Goal: Task Accomplishment & Management: Use online tool/utility

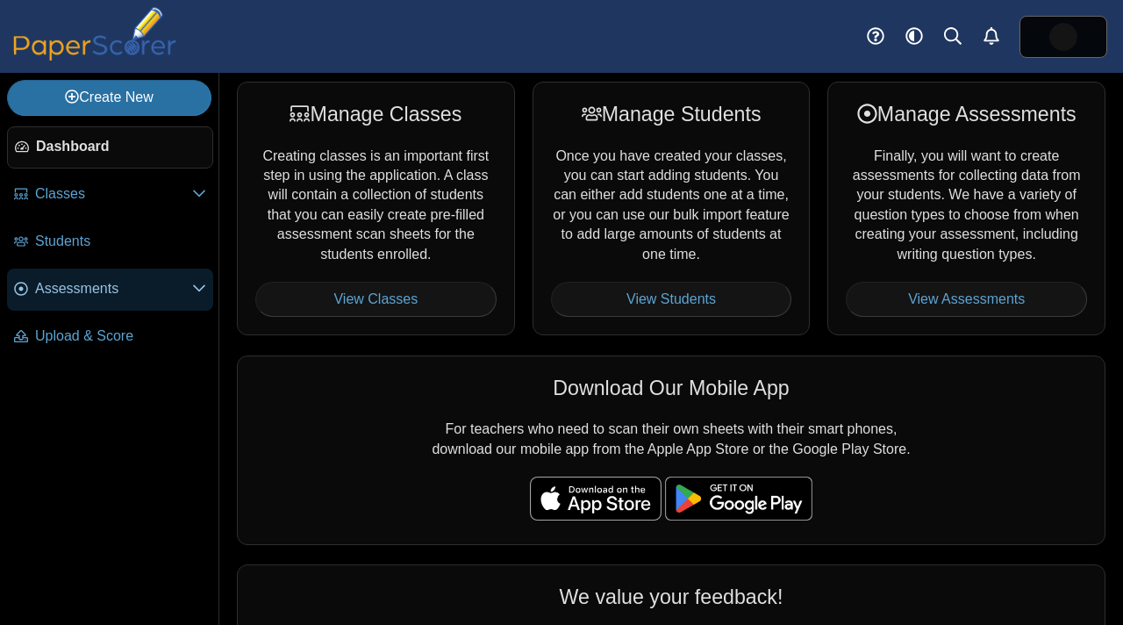
click at [113, 298] on link "Assessments" at bounding box center [110, 289] width 206 height 42
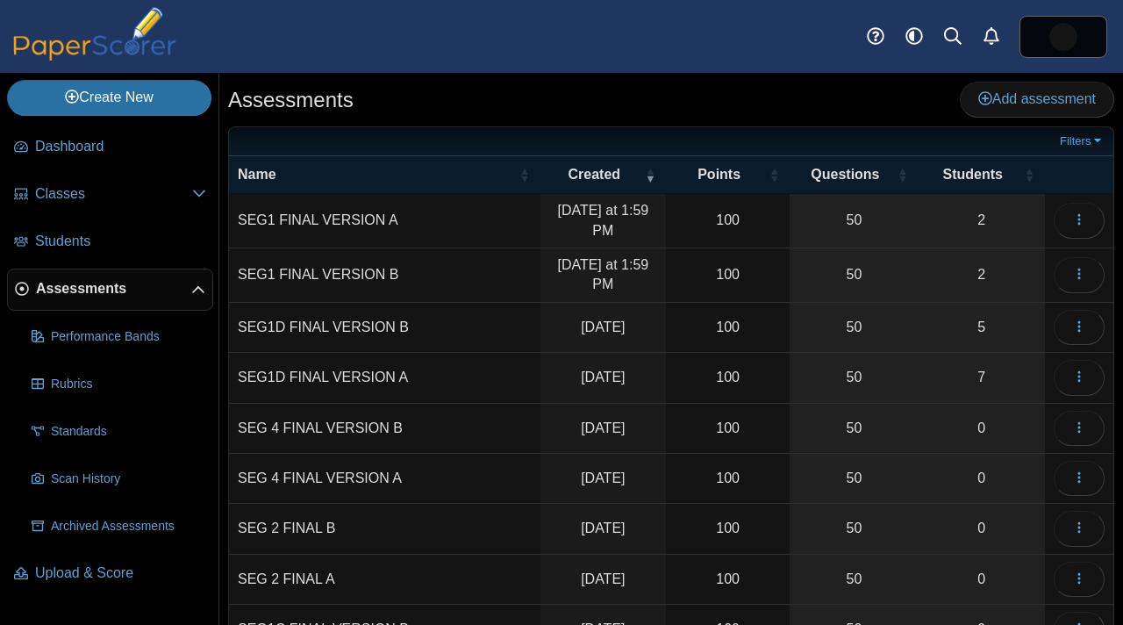
click at [368, 231] on td "SEG1 FINAL VERSION A" at bounding box center [384, 221] width 311 height 54
click at [368, 231] on input "**********" at bounding box center [385, 221] width 294 height 35
click at [927, 206] on link "2" at bounding box center [981, 221] width 127 height 54
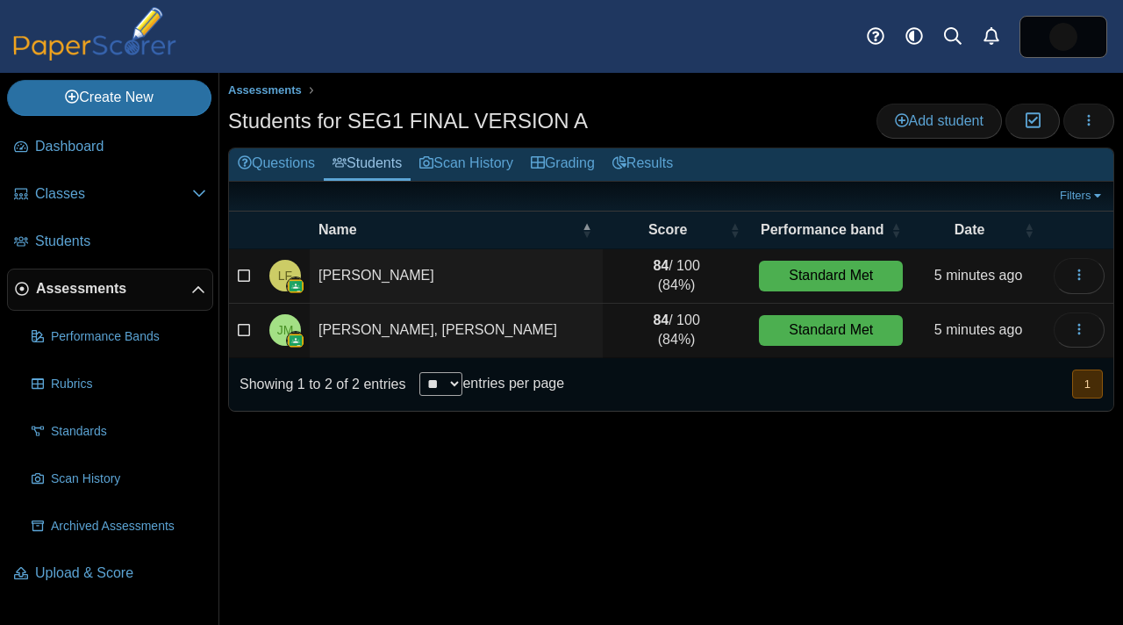
click at [58, 297] on span "Assessments" at bounding box center [113, 288] width 155 height 19
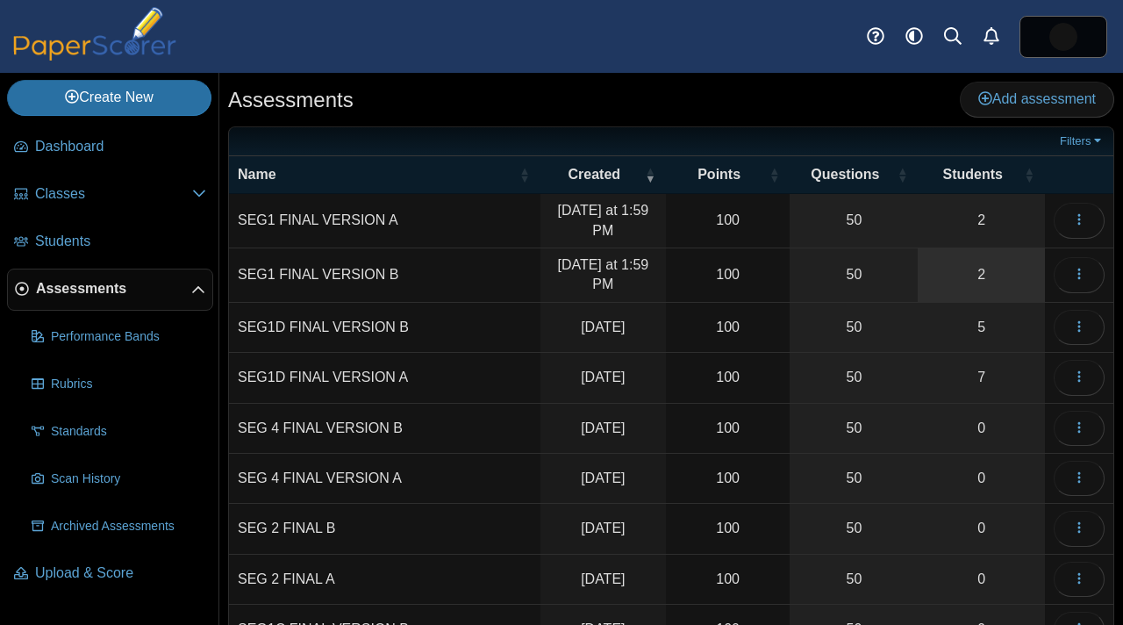
click at [999, 268] on link "2" at bounding box center [981, 275] width 127 height 54
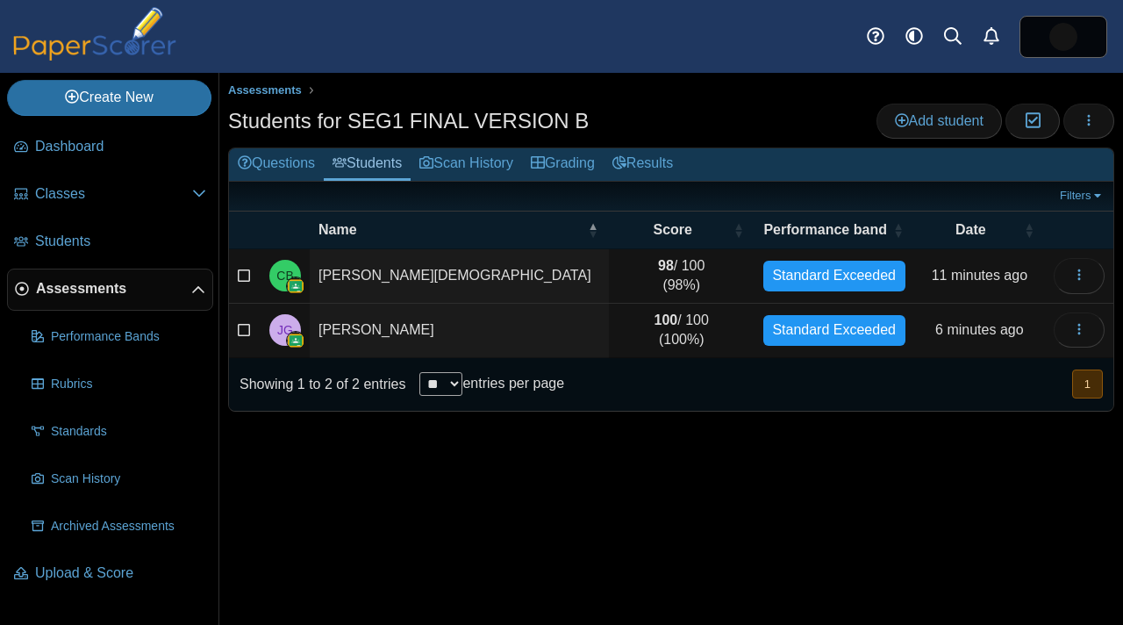
click at [532, 278] on td "[PERSON_NAME][DEMOGRAPHIC_DATA]" at bounding box center [459, 276] width 299 height 54
click at [661, 183] on div "Filters Show only: Loading…" at bounding box center [671, 196] width 884 height 29
click at [604, 163] on link "Grading" at bounding box center [563, 164] width 82 height 32
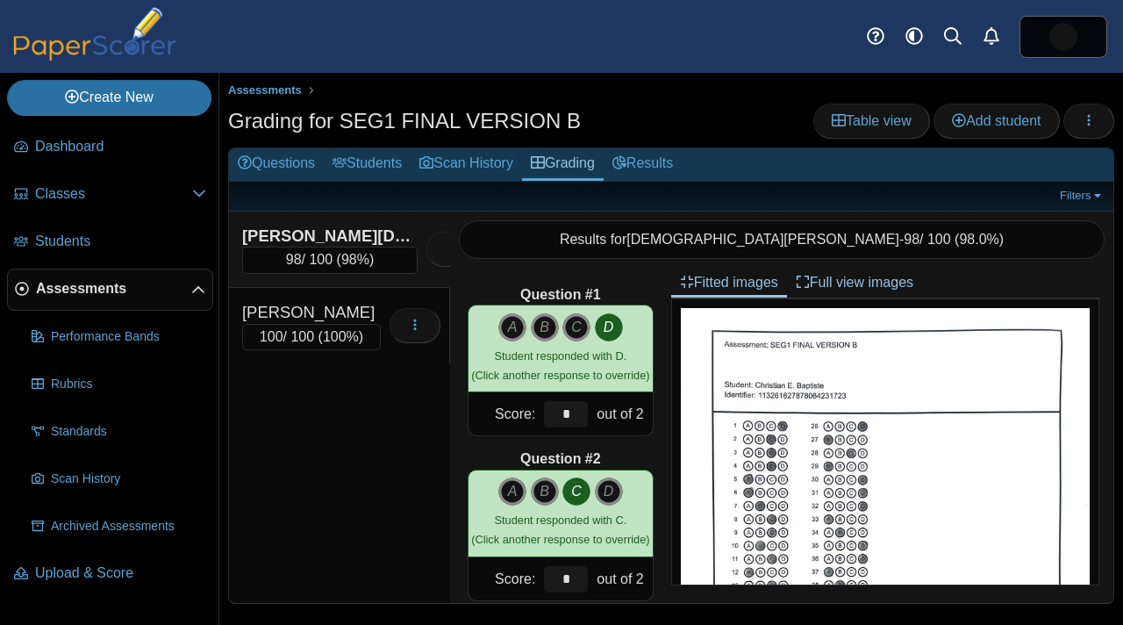
click at [726, 112] on div "Grading for SEG1 FINAL VERSION B Table view Add student Loading…" at bounding box center [671, 123] width 886 height 39
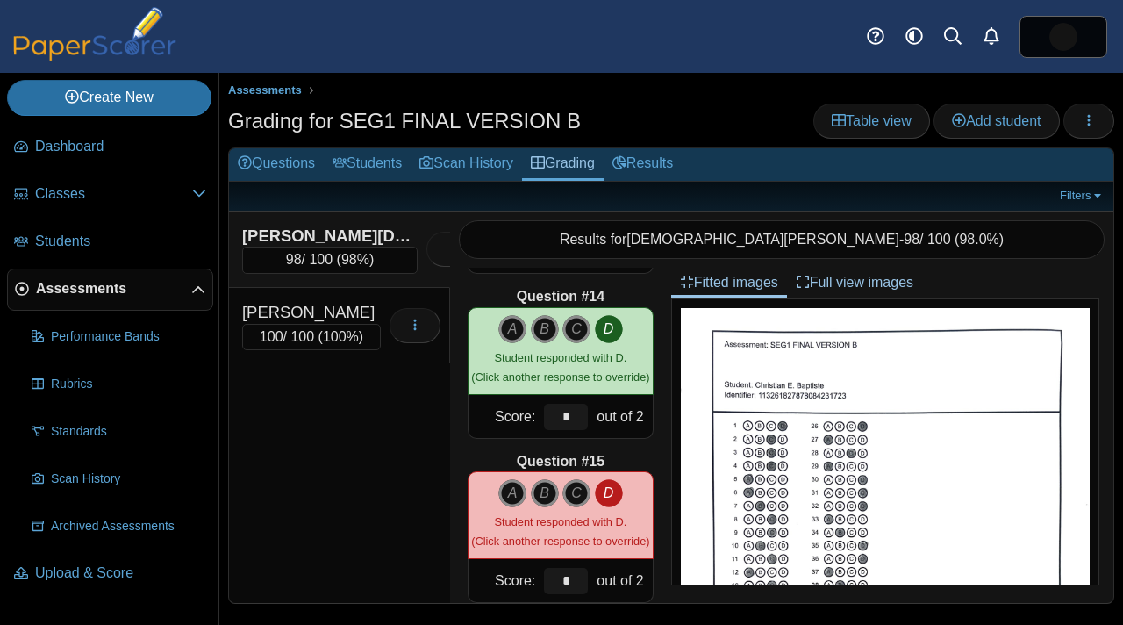
scroll to position [2137, 0]
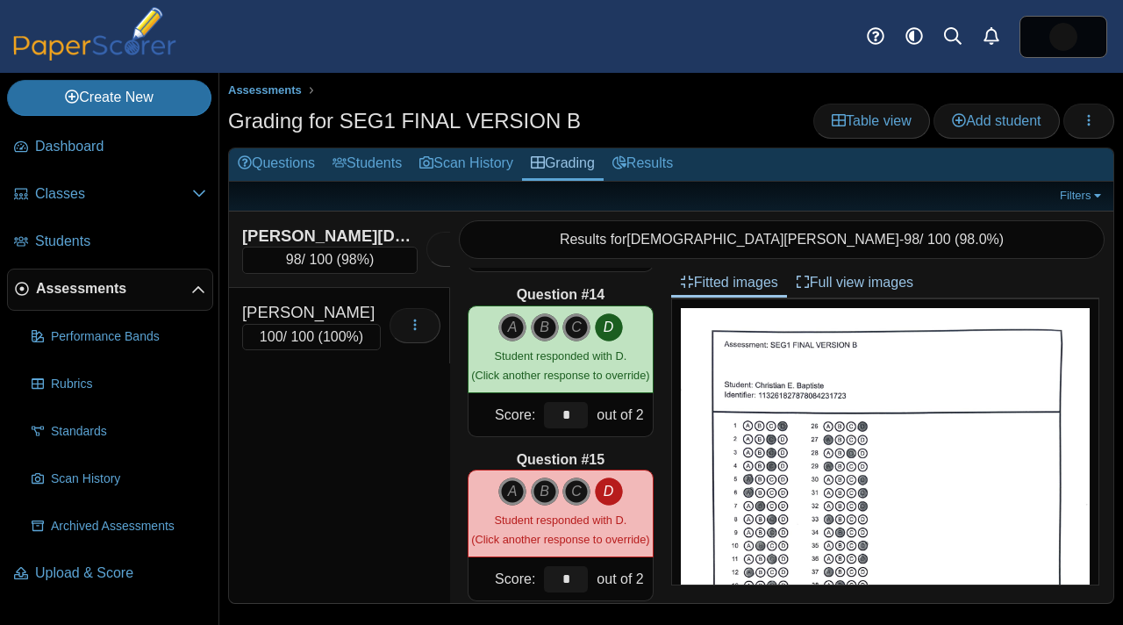
click at [136, 288] on span "Assessments" at bounding box center [113, 288] width 155 height 19
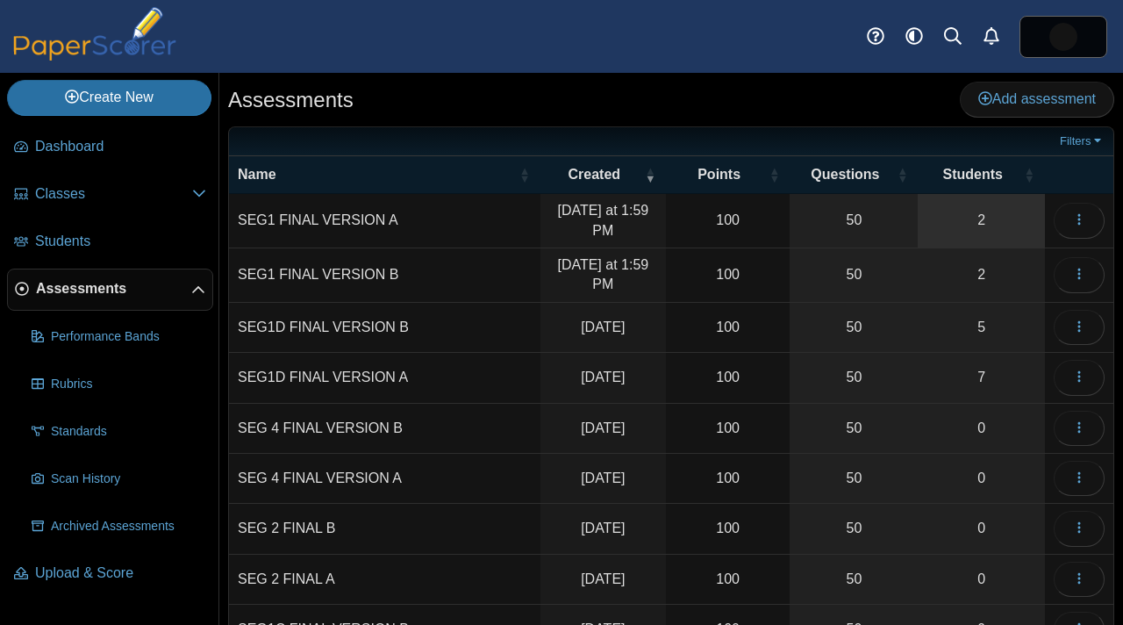
click at [969, 232] on link "2" at bounding box center [981, 221] width 127 height 54
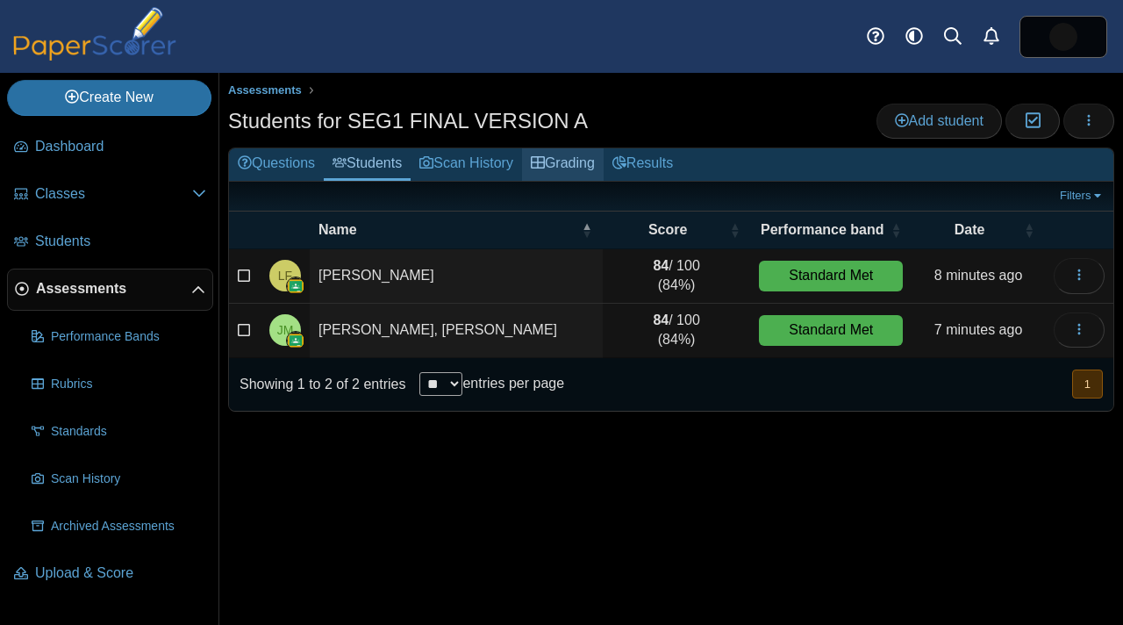
click at [591, 165] on link "Grading" at bounding box center [563, 164] width 82 height 32
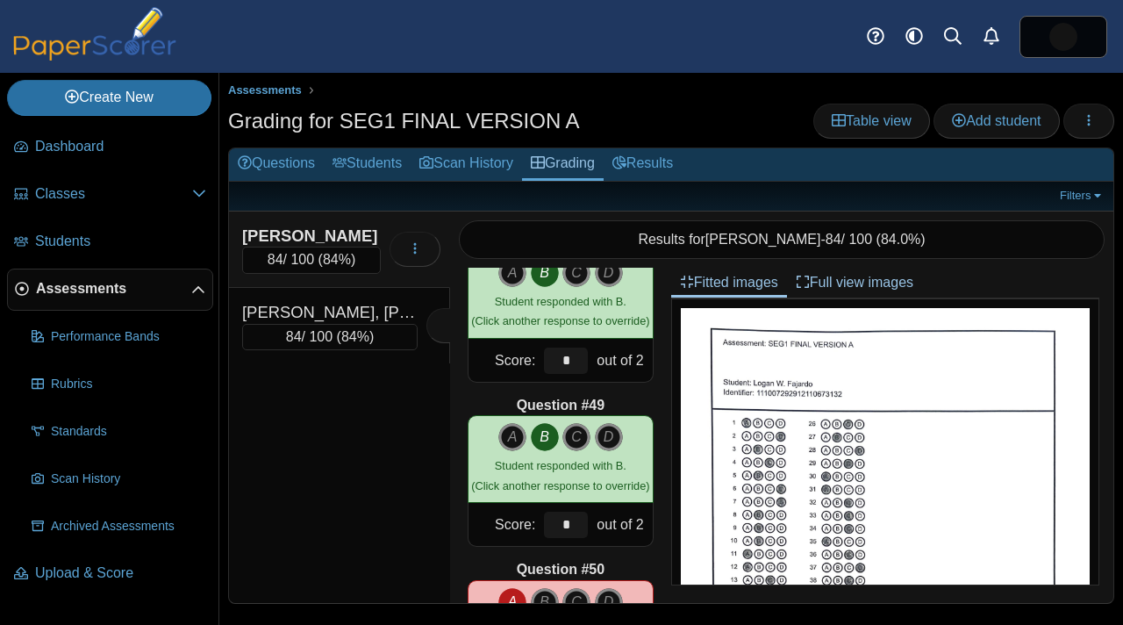
scroll to position [7919, 0]
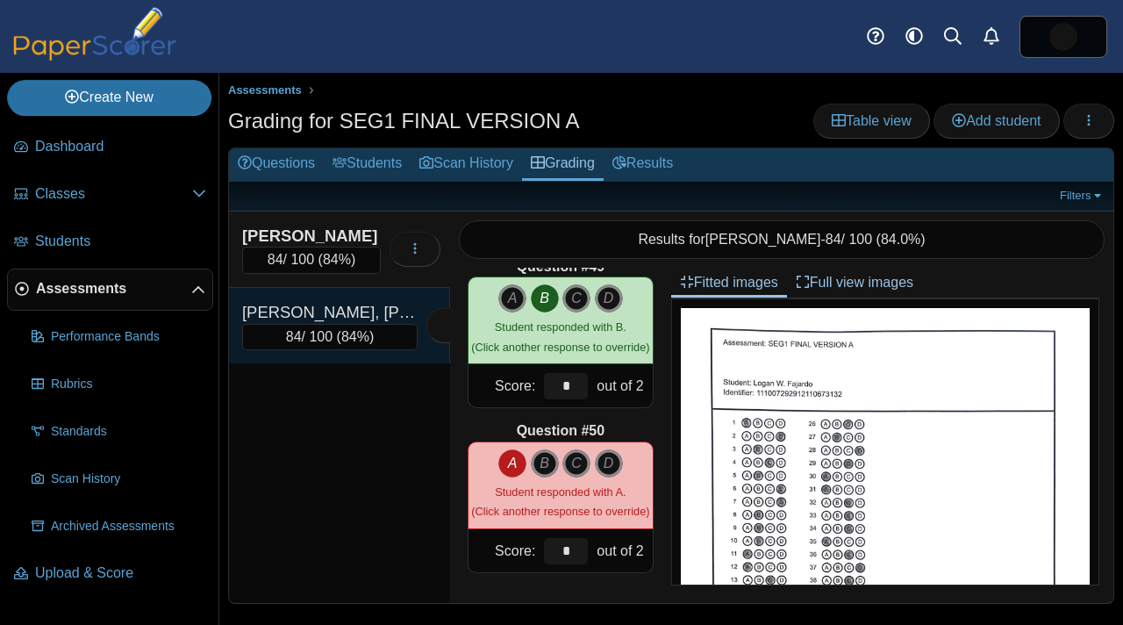
click at [326, 340] on div "84 / 100 ( 84% )" at bounding box center [329, 337] width 175 height 26
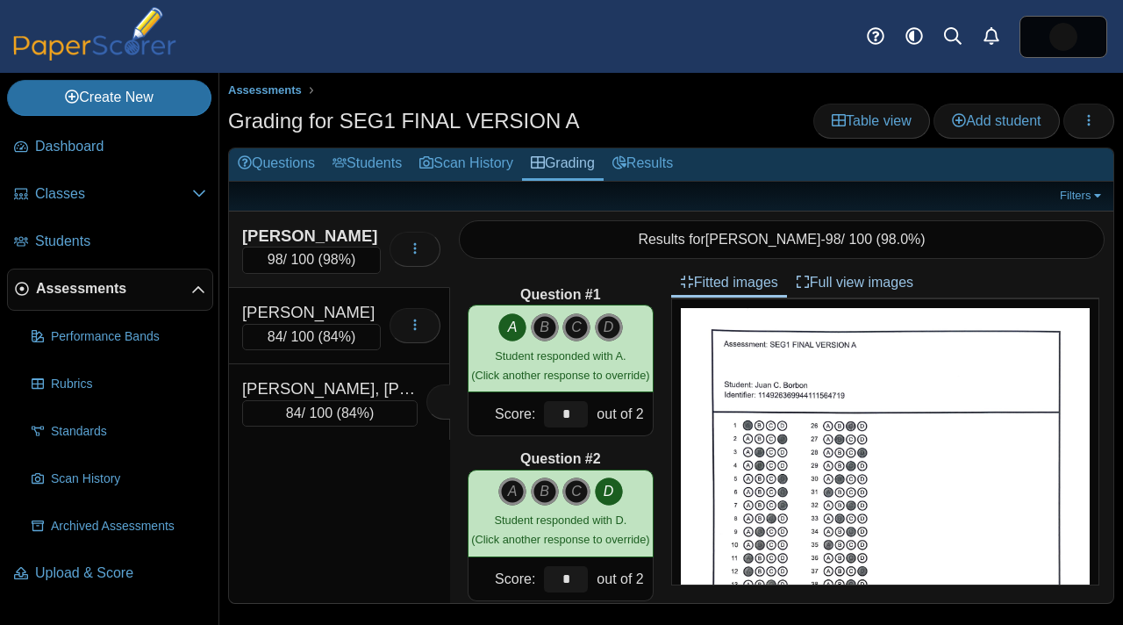
click at [320, 250] on div "98 / 100 ( 98% )" at bounding box center [311, 260] width 139 height 26
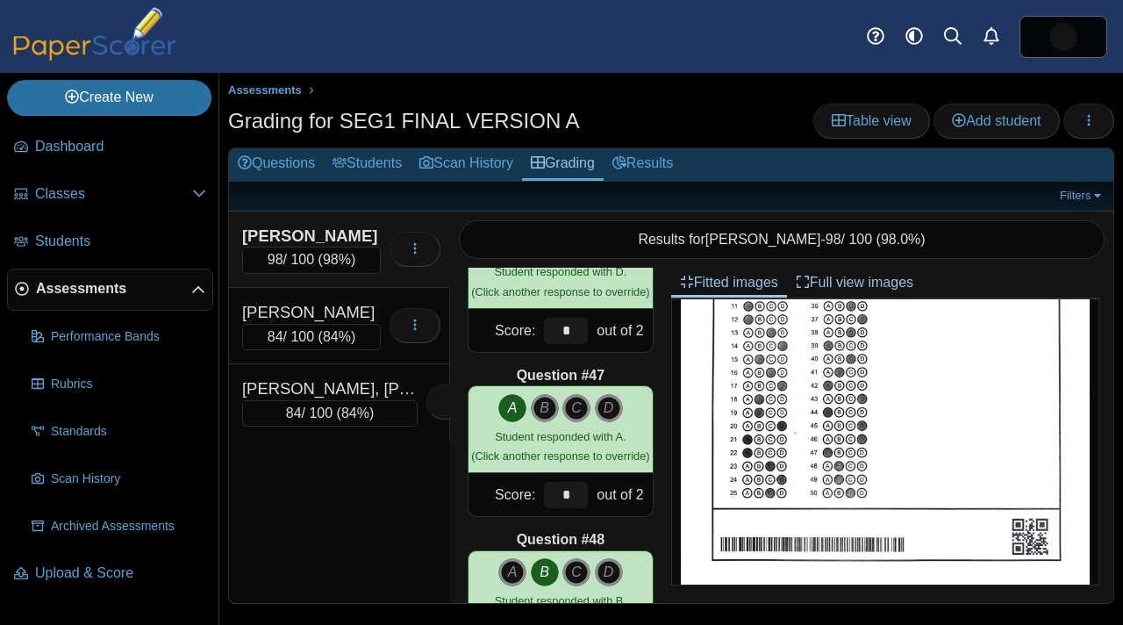
scroll to position [7919, 0]
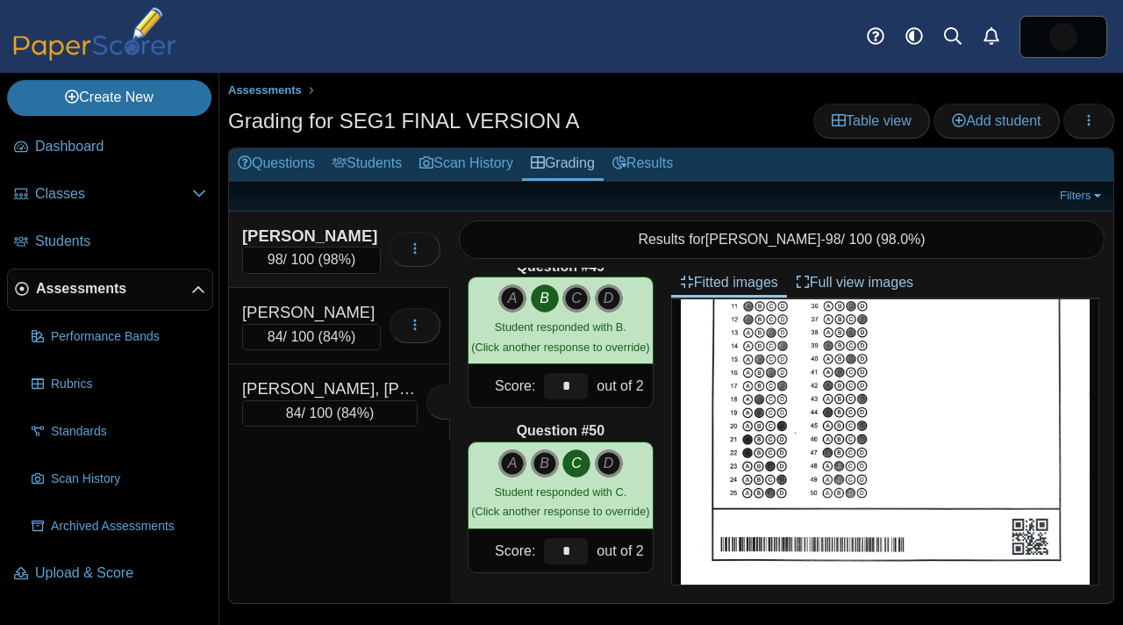
click at [138, 299] on link "Assessments" at bounding box center [110, 289] width 206 height 42
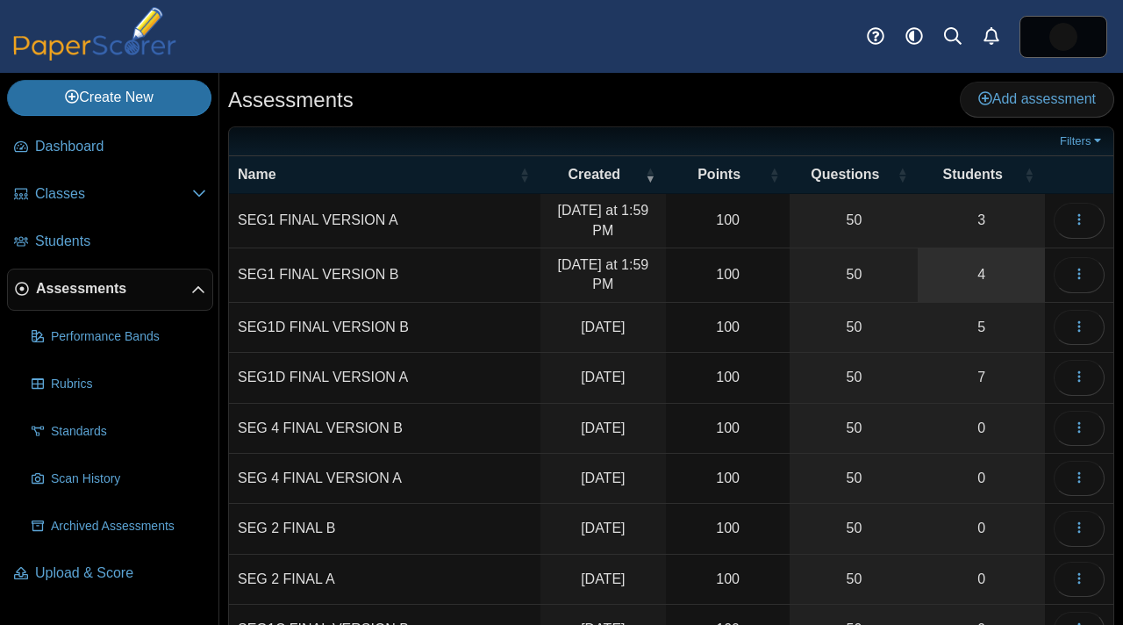
click at [972, 275] on link "4" at bounding box center [981, 275] width 127 height 54
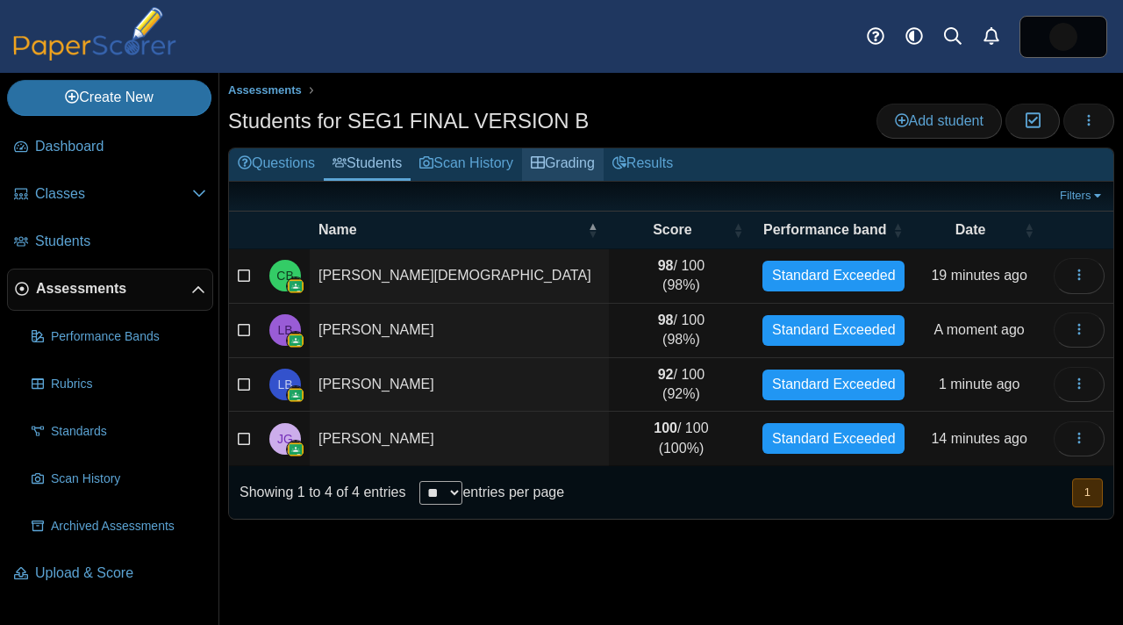
click at [604, 167] on link "Grading" at bounding box center [563, 164] width 82 height 32
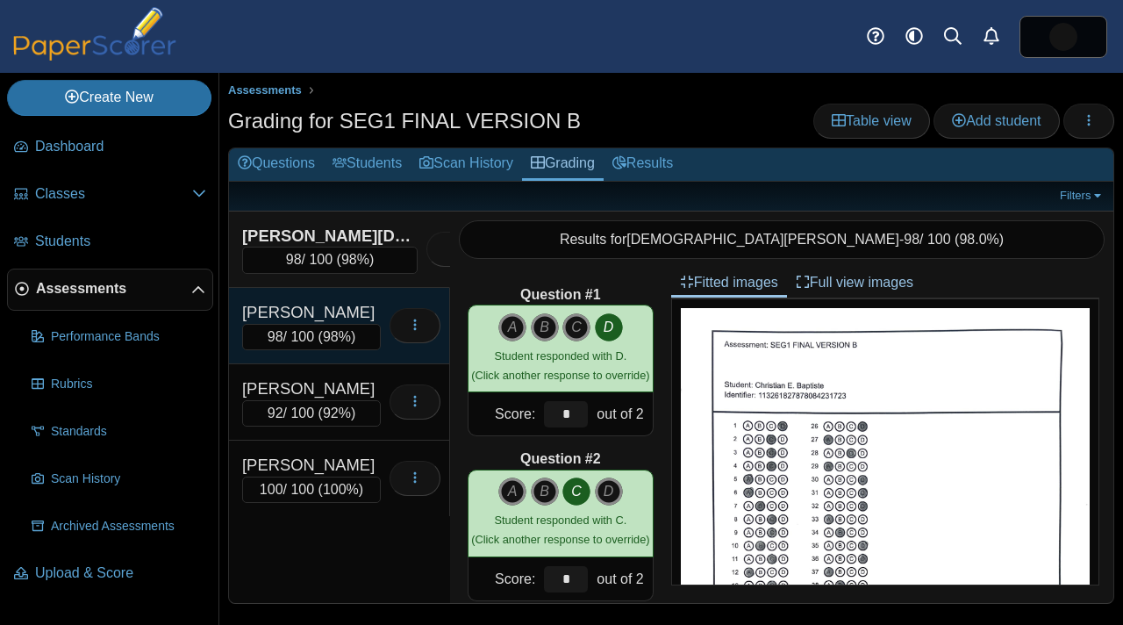
click at [339, 336] on span "98%" at bounding box center [337, 336] width 28 height 15
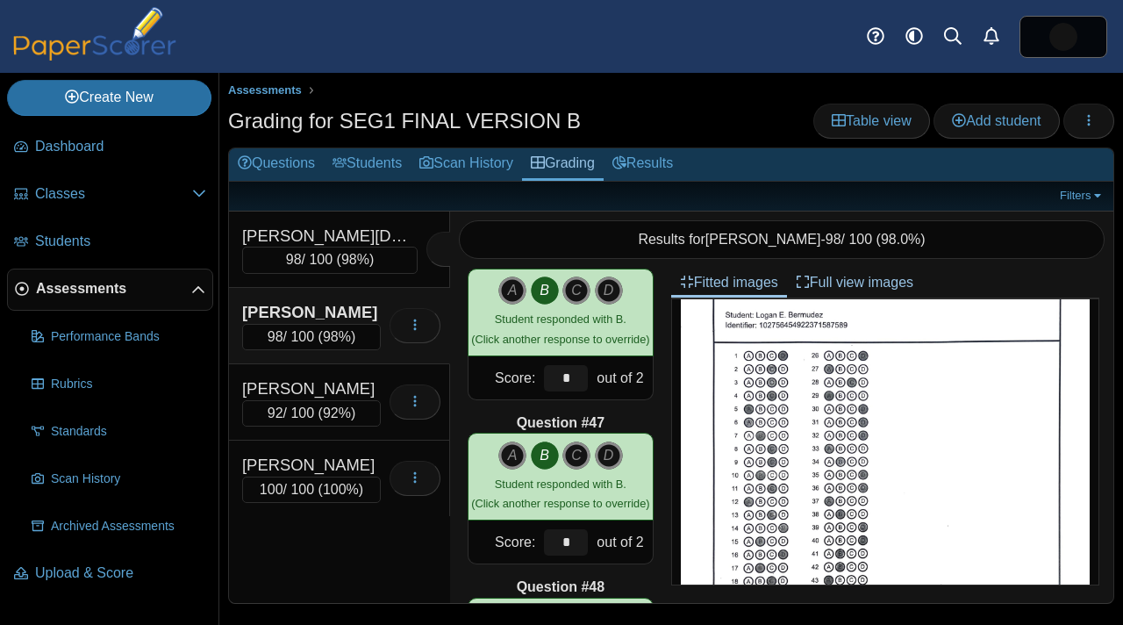
scroll to position [7919, 0]
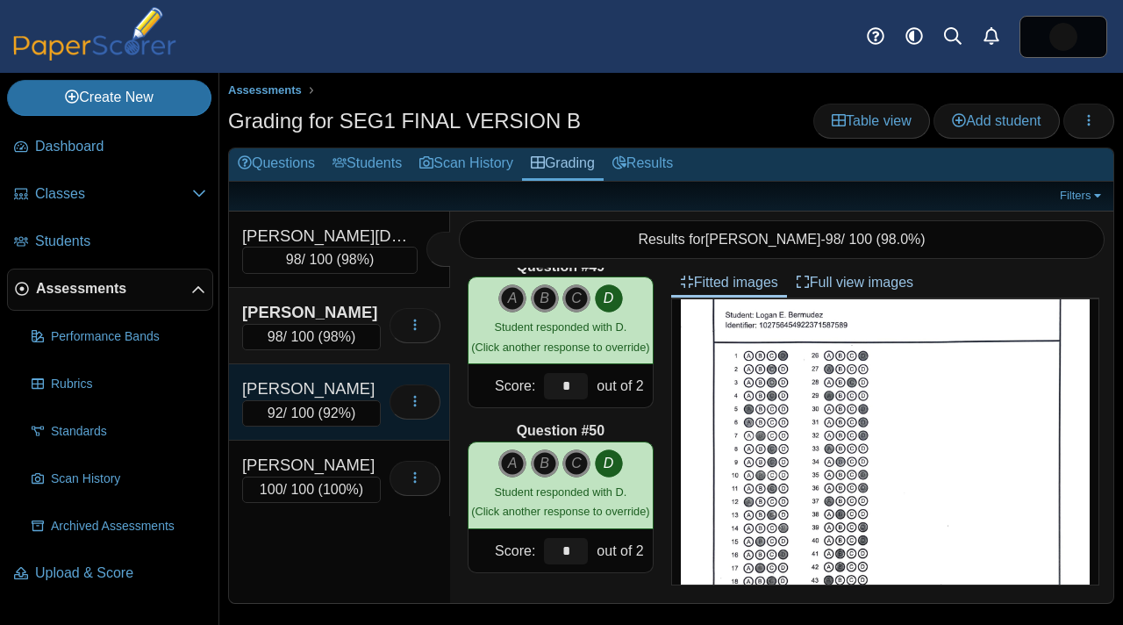
click at [325, 395] on div "[PERSON_NAME]" at bounding box center [311, 388] width 139 height 23
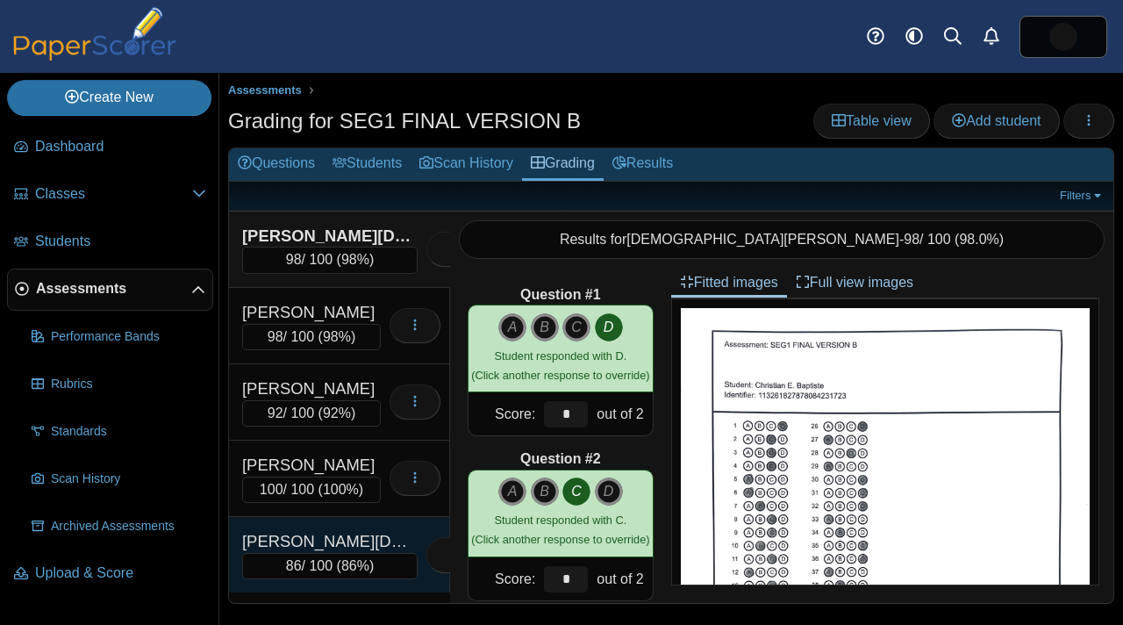
click at [351, 534] on div "Phagoo, Shiva A." at bounding box center [329, 541] width 175 height 23
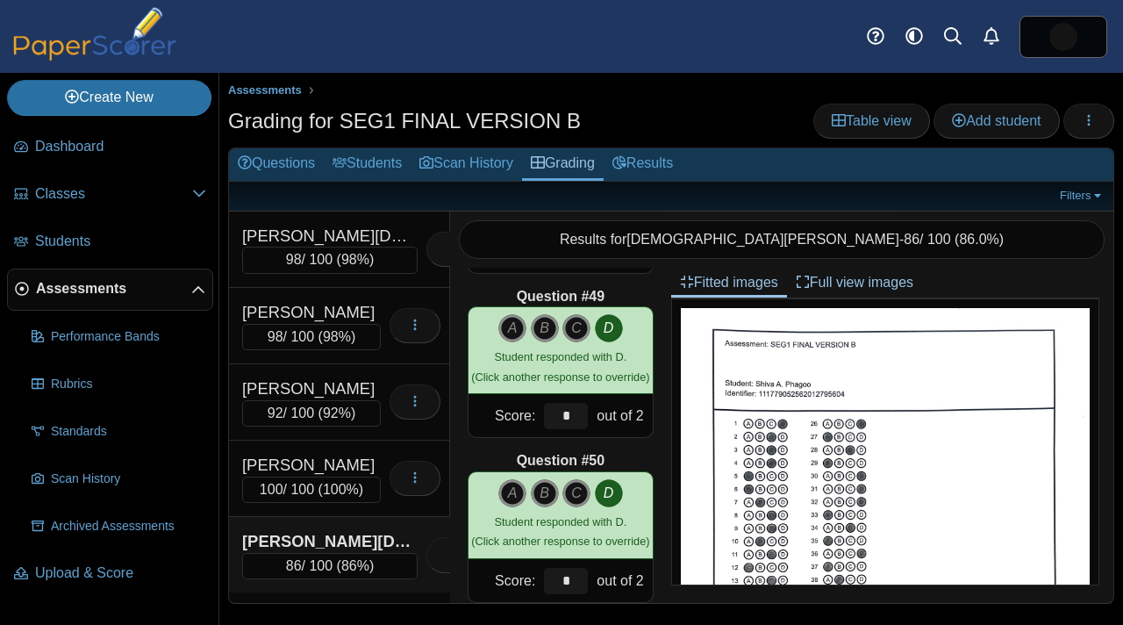
scroll to position [7919, 0]
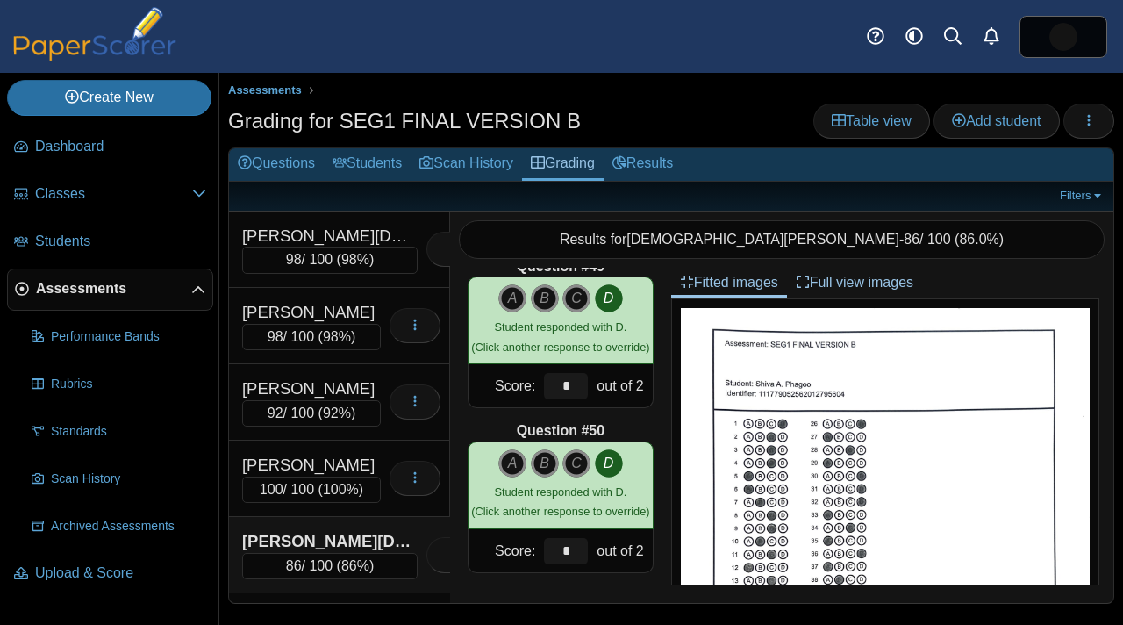
click at [60, 304] on link "Assessments" at bounding box center [110, 289] width 206 height 42
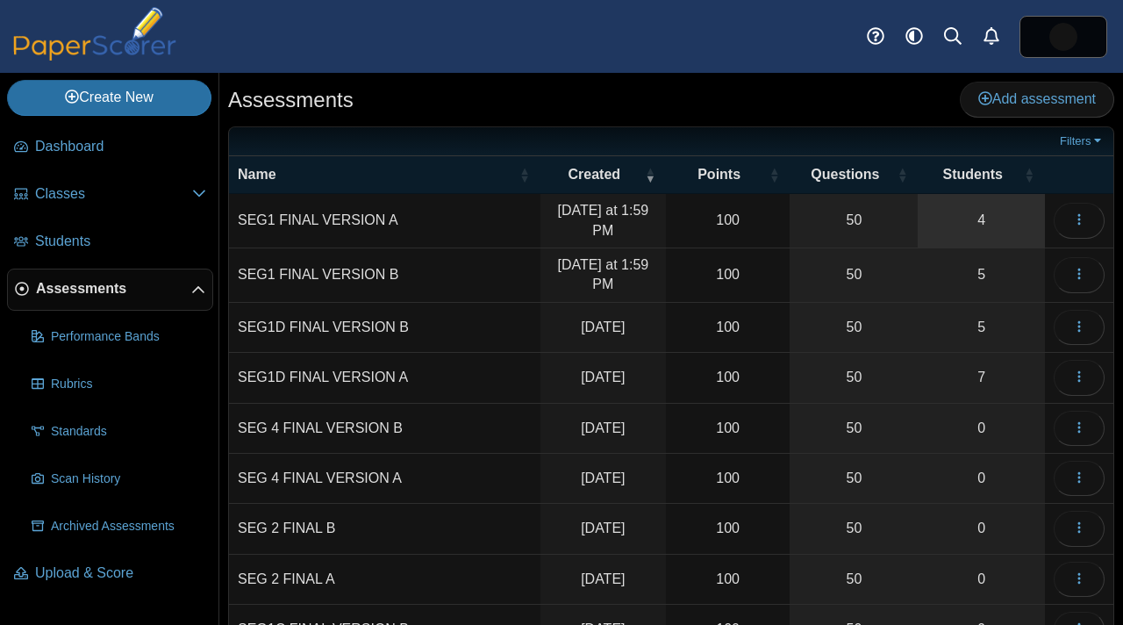
click at [1003, 229] on link "4" at bounding box center [981, 221] width 127 height 54
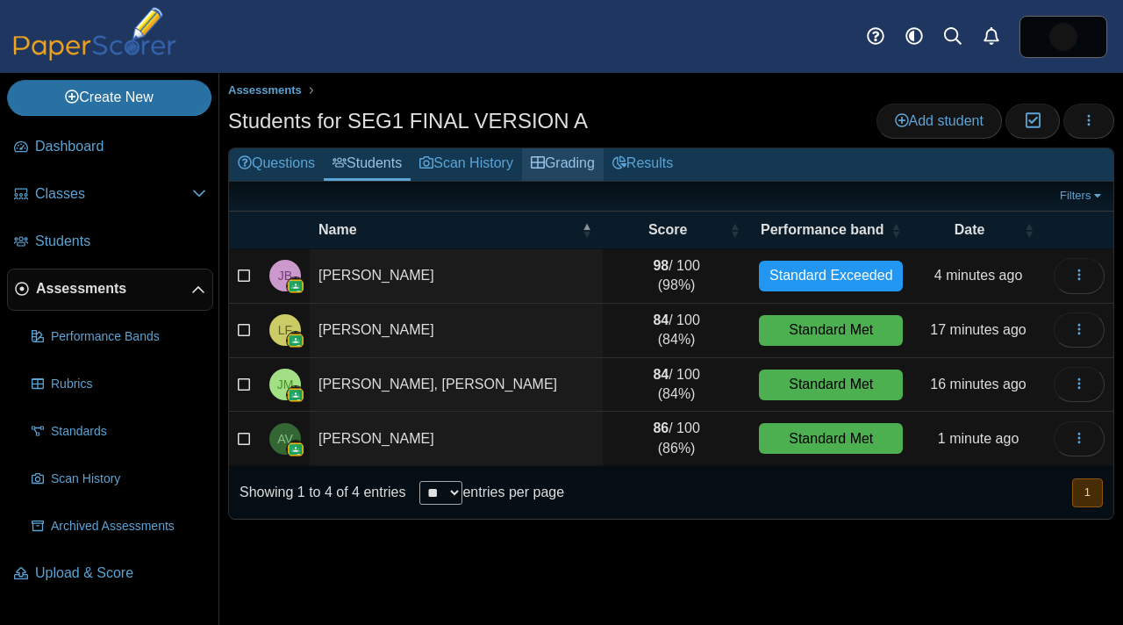
click at [567, 176] on link "Grading" at bounding box center [563, 164] width 82 height 32
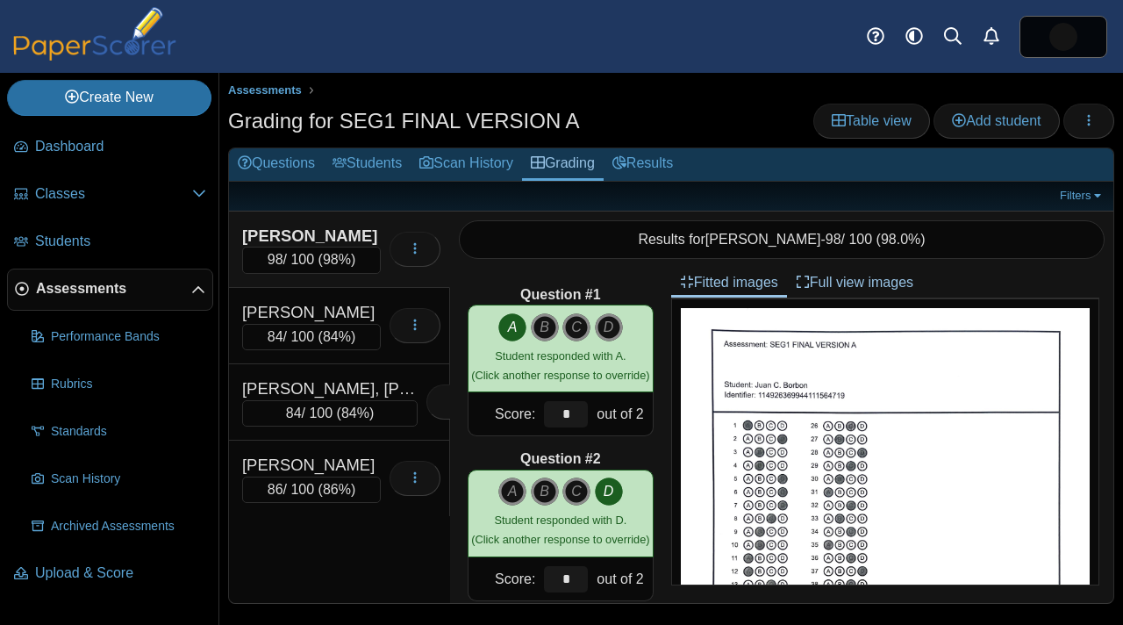
click at [342, 258] on span "98%" at bounding box center [337, 259] width 28 height 15
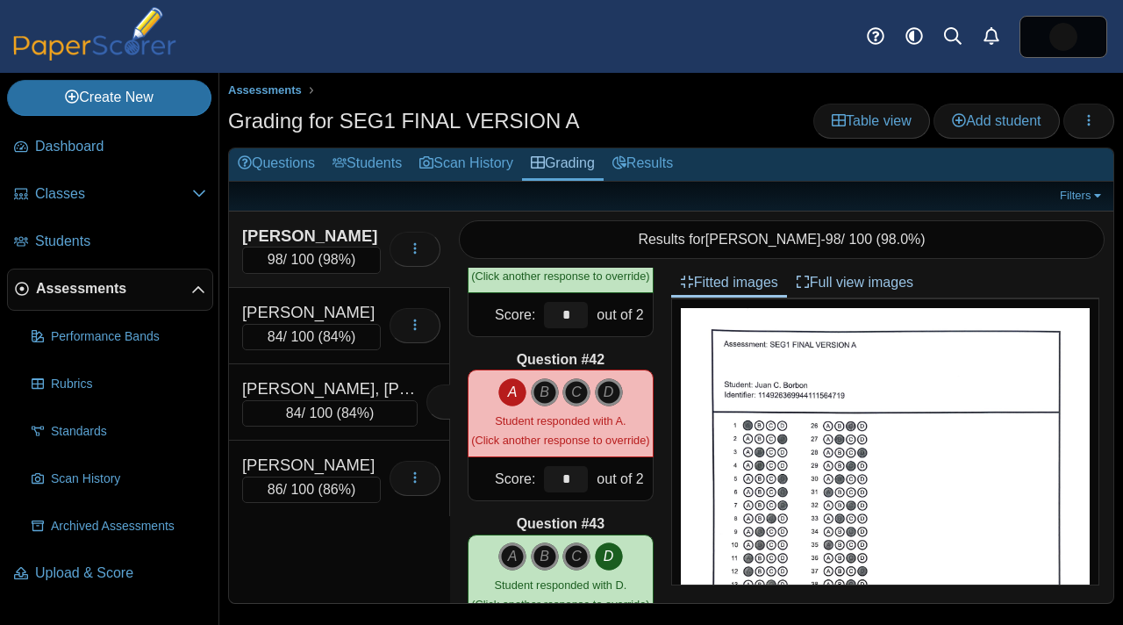
scroll to position [6698, 0]
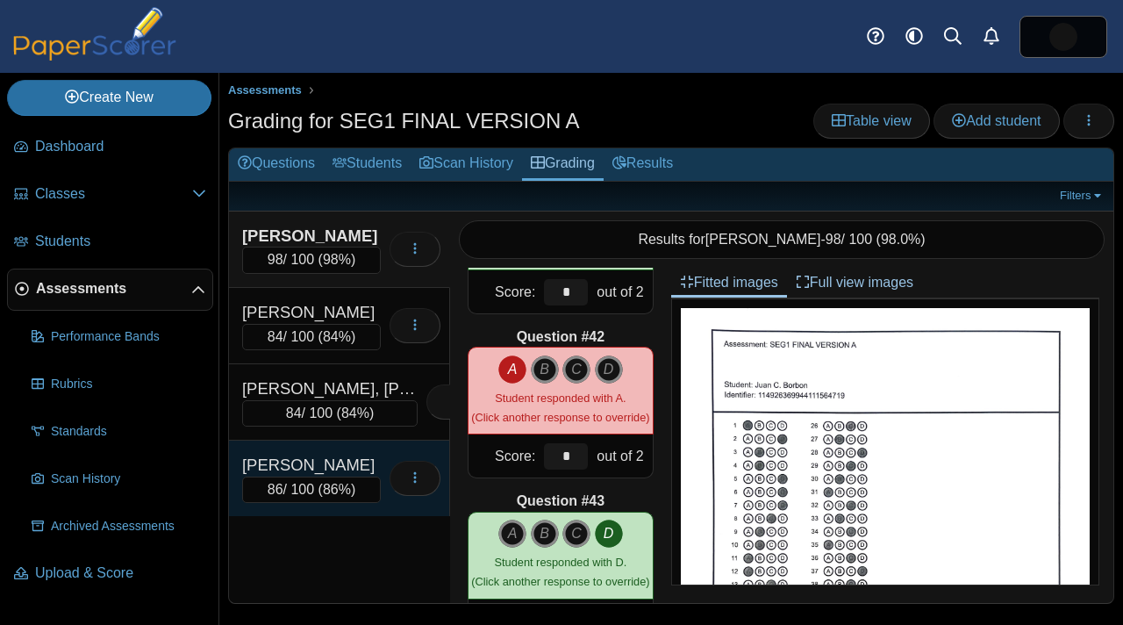
click at [302, 459] on div "Varela-Soriano, Axel" at bounding box center [311, 465] width 139 height 23
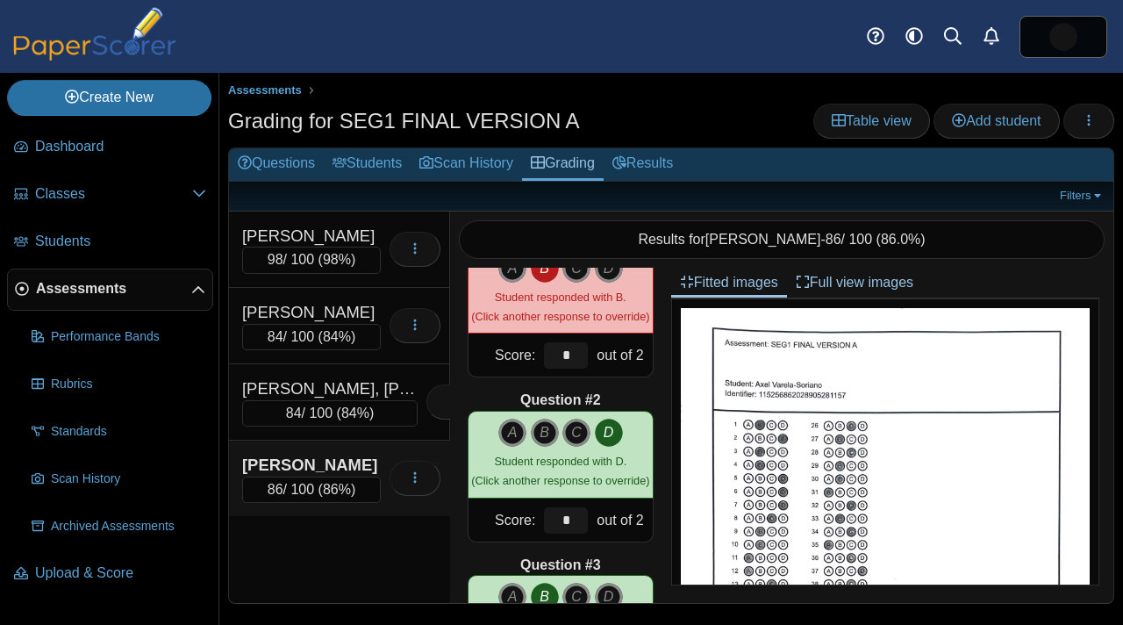
scroll to position [58, 0]
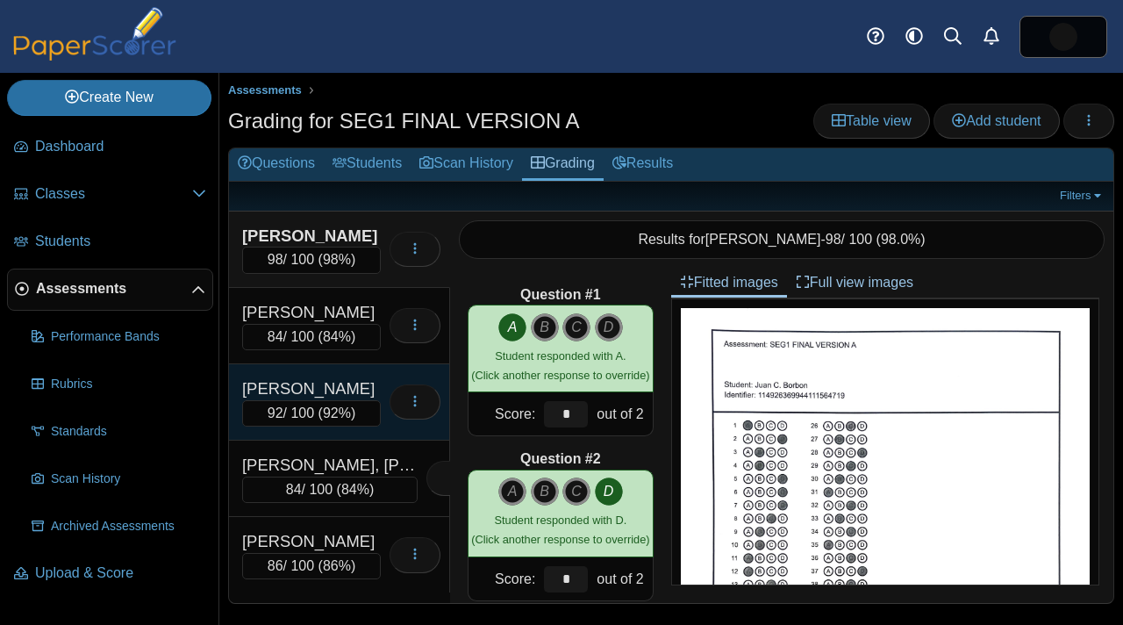
click at [318, 387] on div "Holloway, Curtis R." at bounding box center [311, 388] width 139 height 23
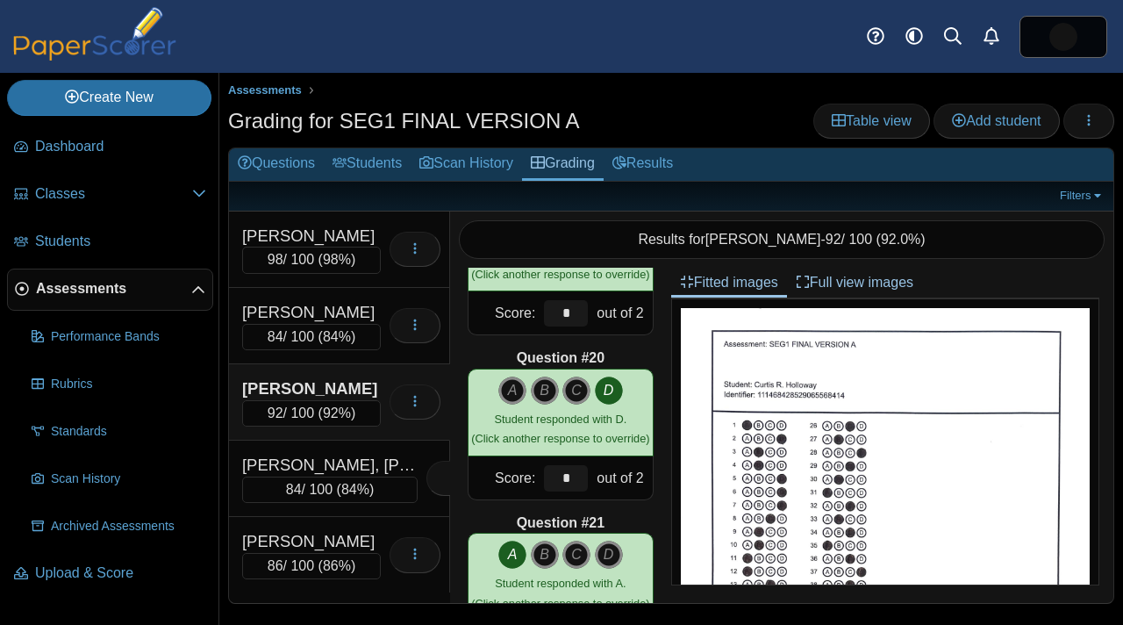
scroll to position [3073, 0]
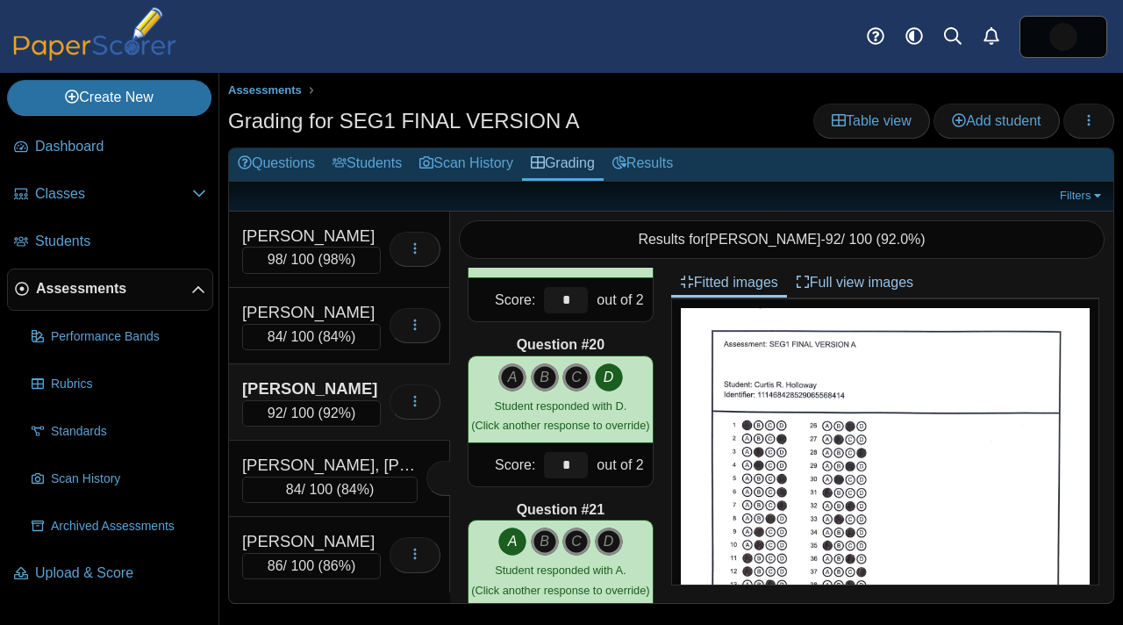
click at [82, 303] on link "Assessments" at bounding box center [110, 289] width 206 height 42
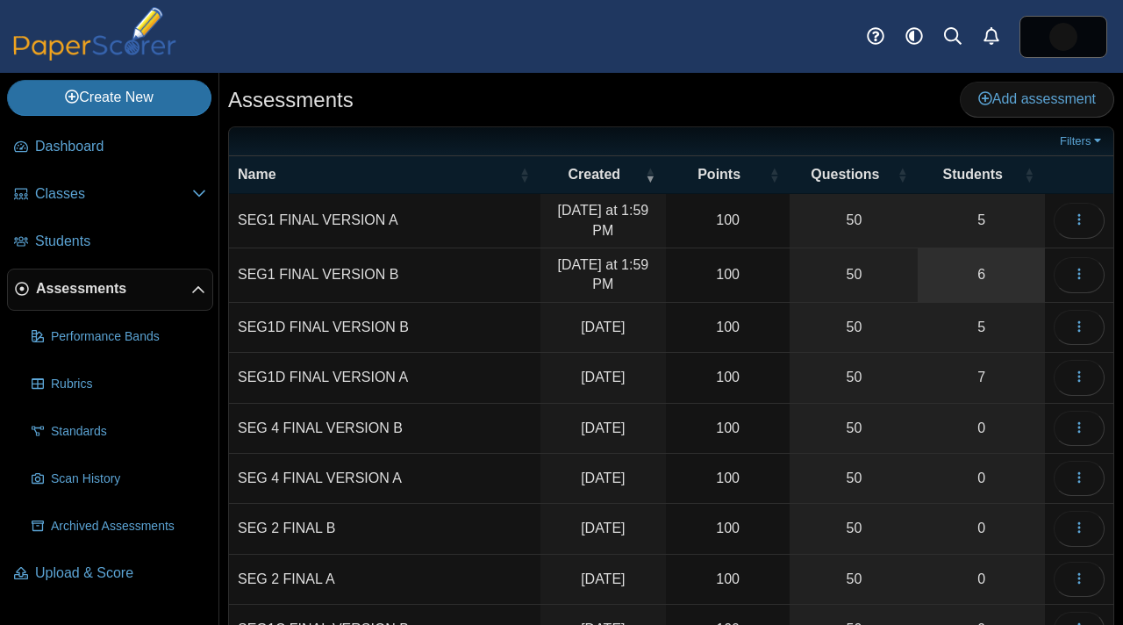
click at [975, 268] on link "6" at bounding box center [981, 275] width 127 height 54
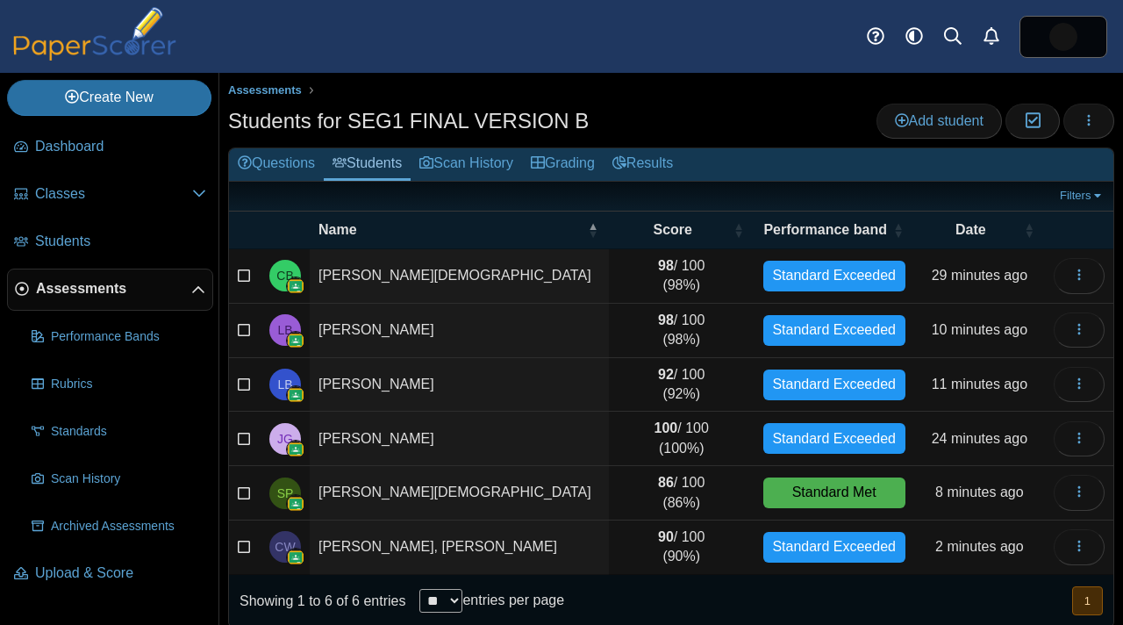
scroll to position [23, 0]
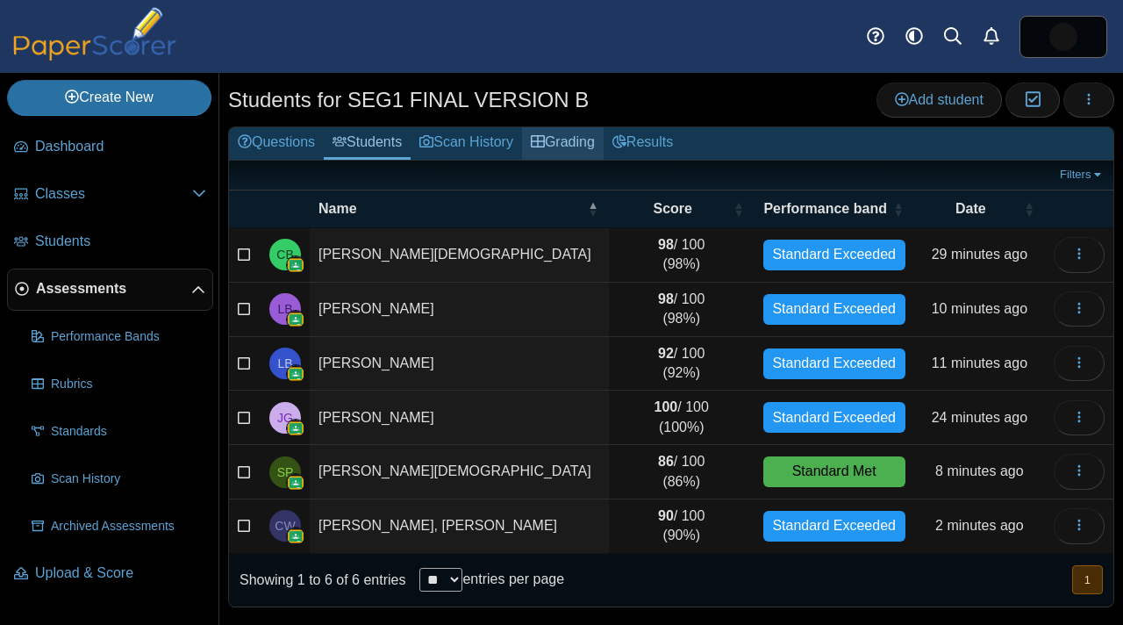
click at [589, 141] on link "Grading" at bounding box center [563, 143] width 82 height 32
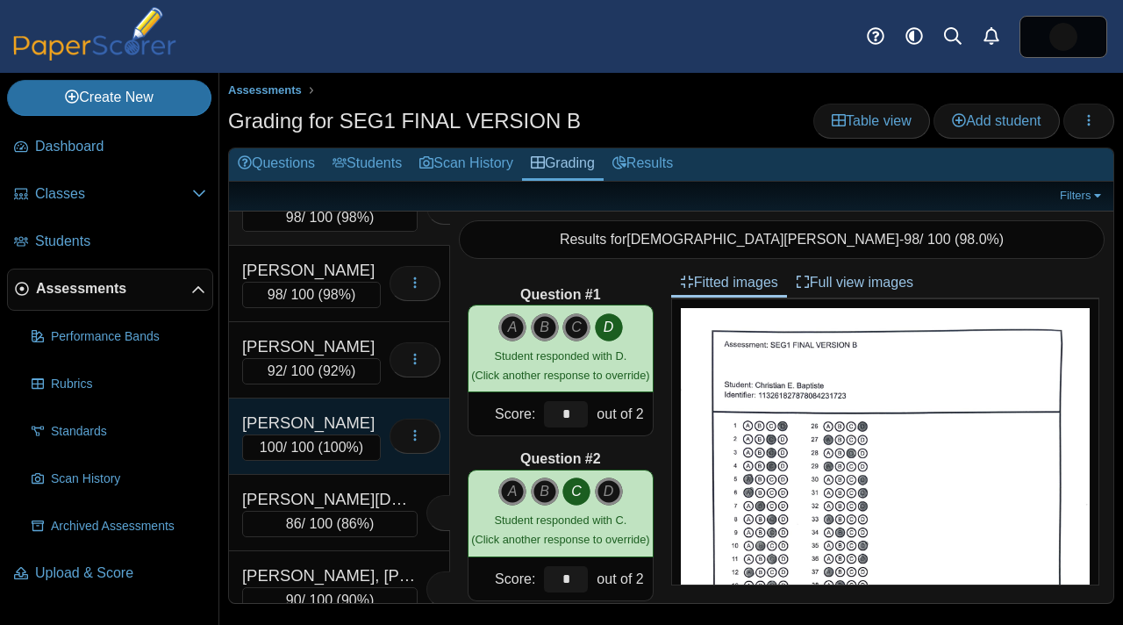
scroll to position [46, 0]
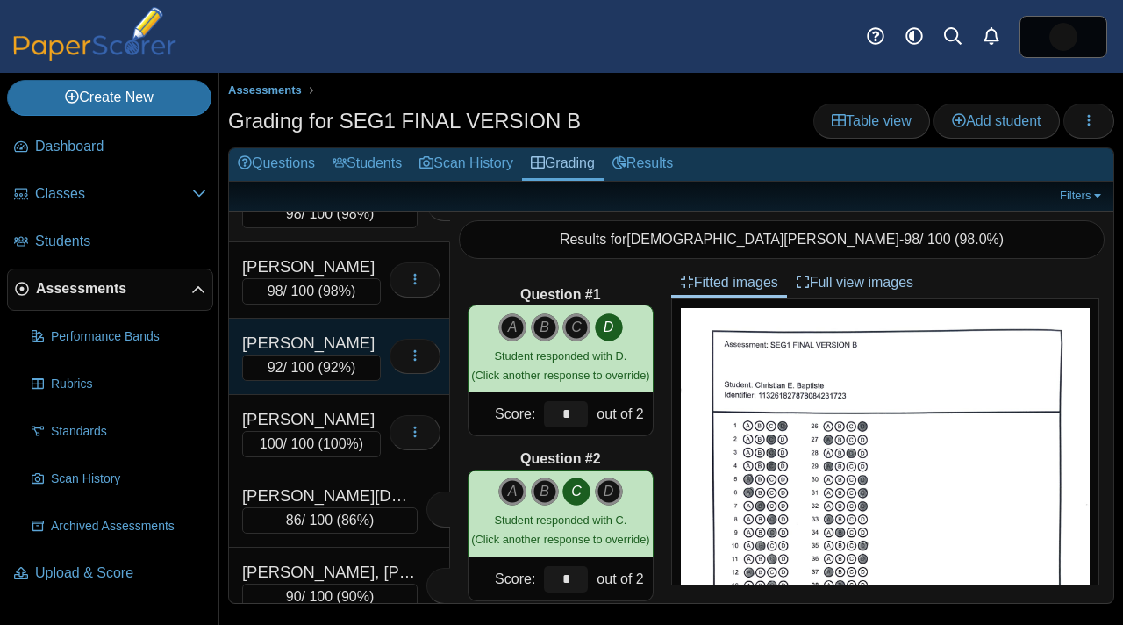
click at [331, 351] on div "Bukalov, Leo" at bounding box center [311, 343] width 139 height 23
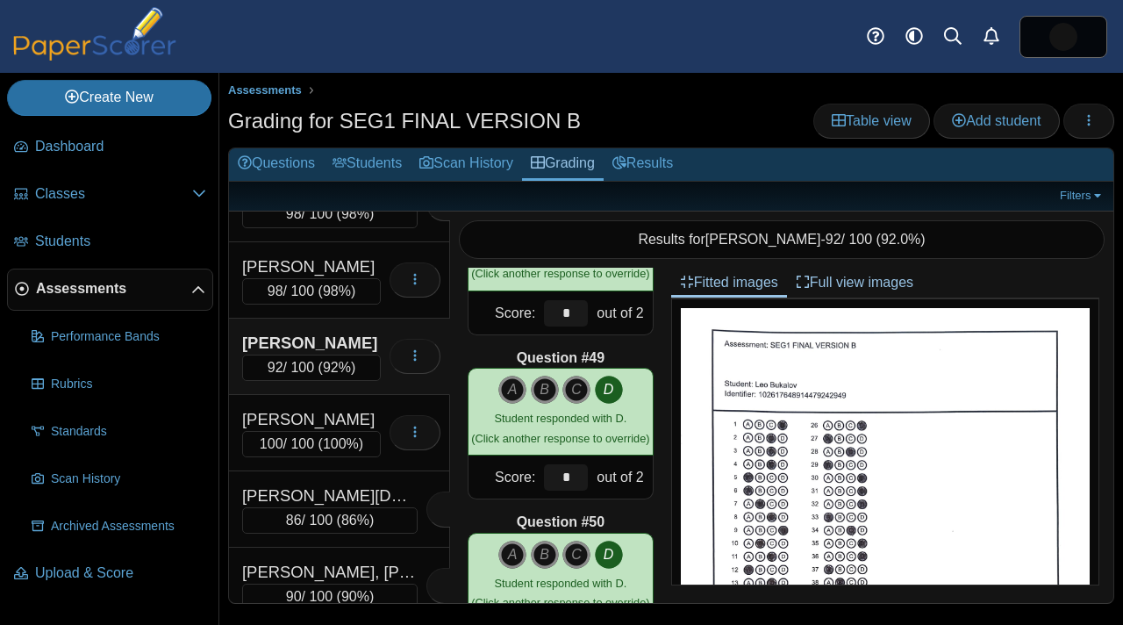
scroll to position [7919, 0]
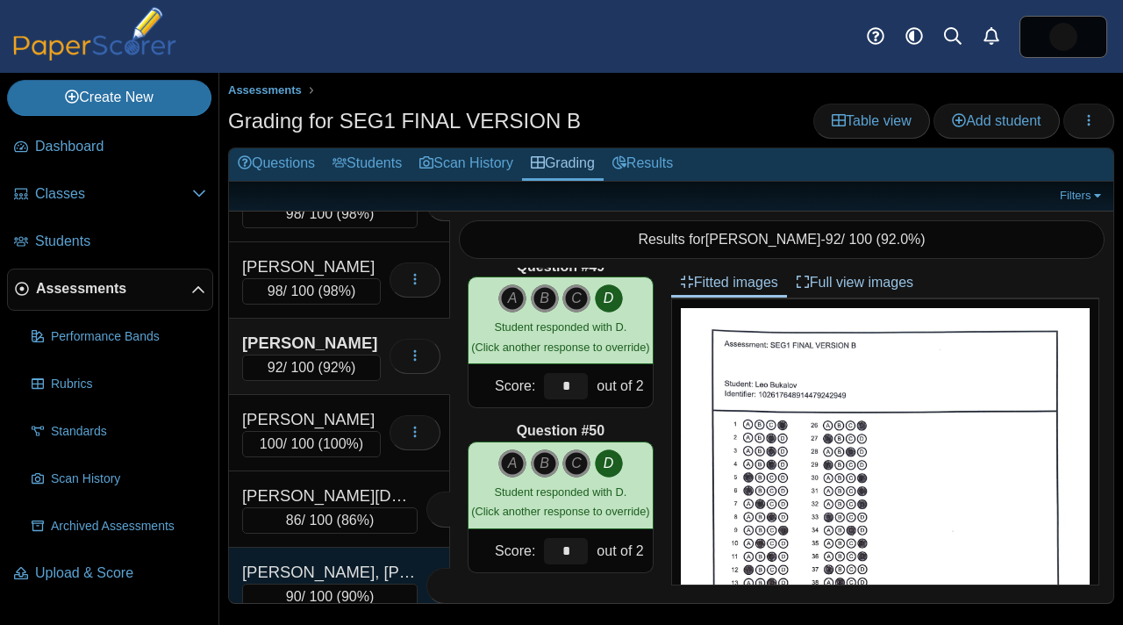
click at [325, 569] on div "Woodson Jr., Cameren M." at bounding box center [329, 572] width 175 height 23
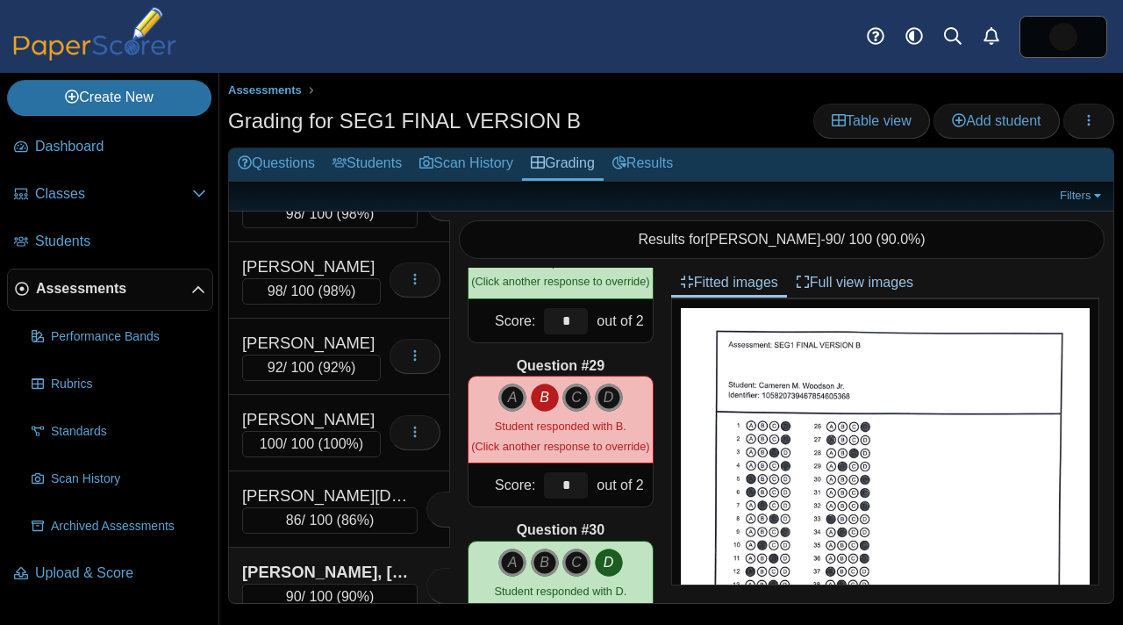
scroll to position [4530, 0]
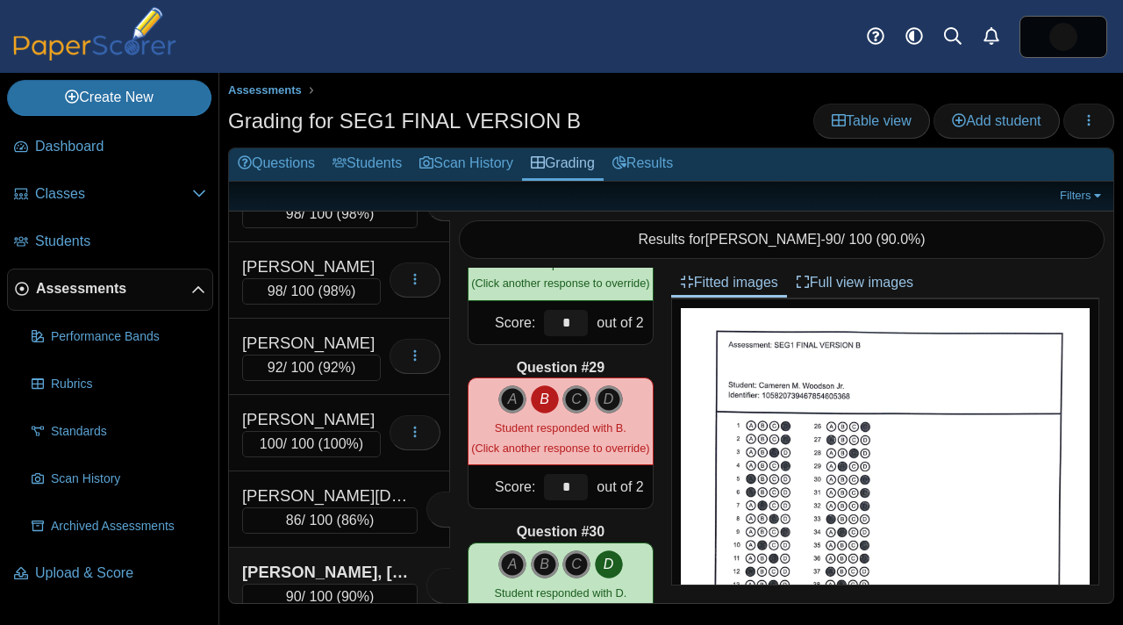
click at [358, 573] on div "Woodson Jr., Cameren M." at bounding box center [329, 572] width 175 height 23
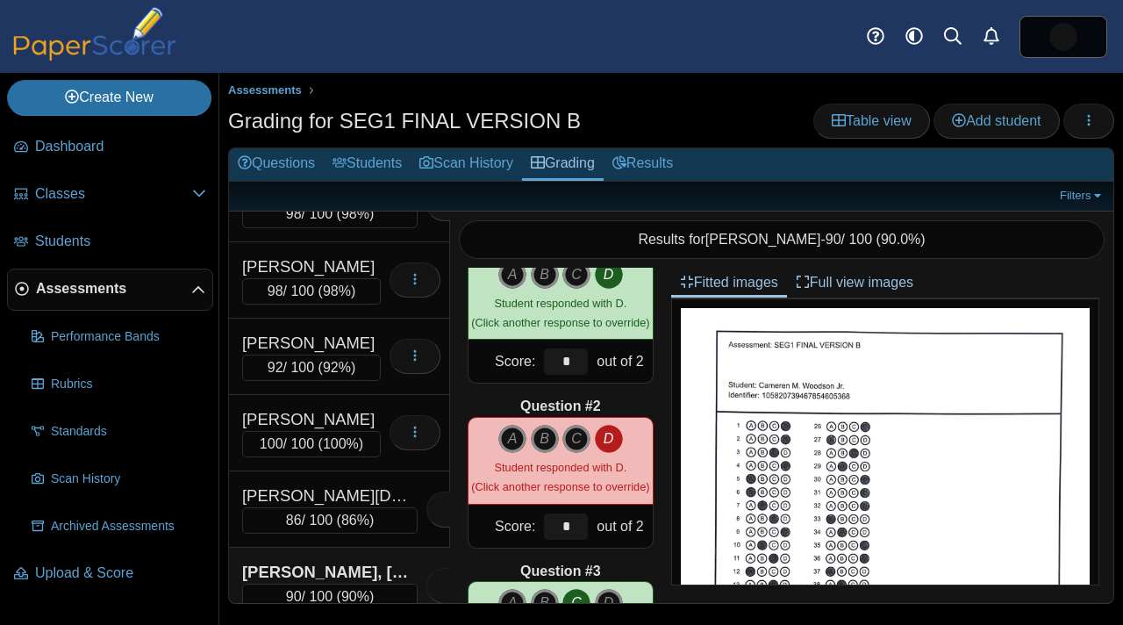
scroll to position [0, 0]
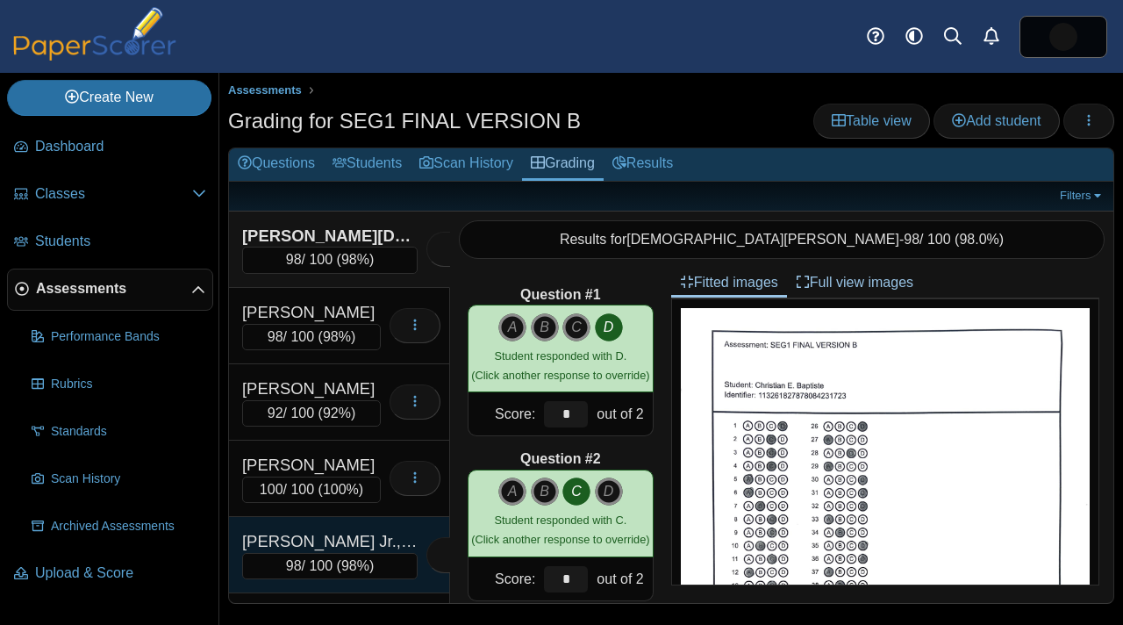
click at [316, 544] on div "Montero Jr., Shaun P." at bounding box center [329, 541] width 175 height 23
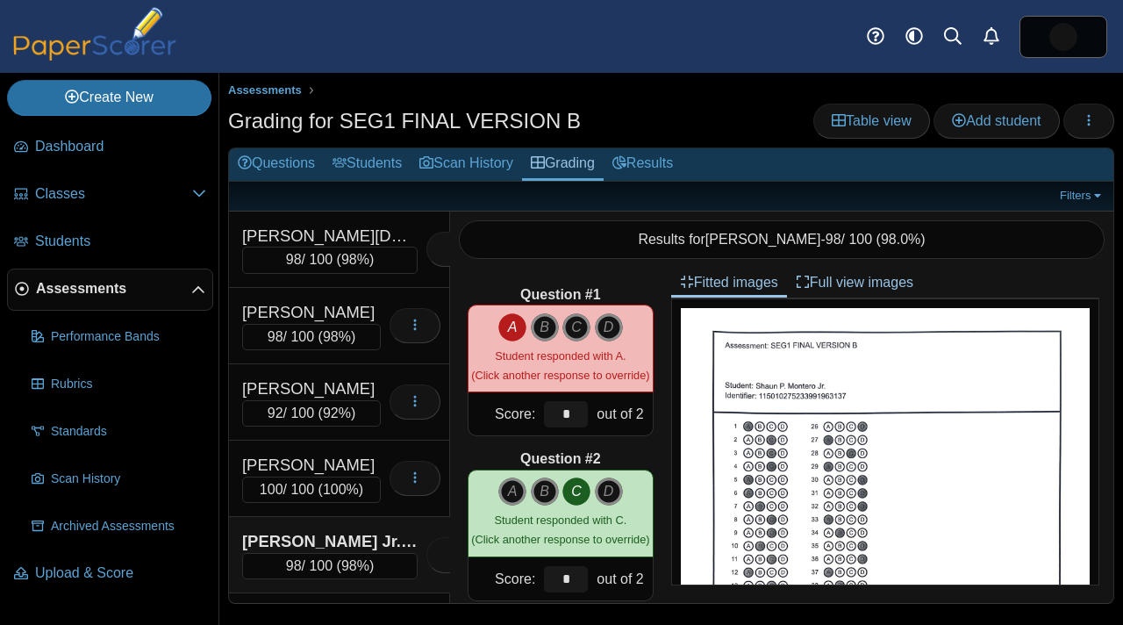
click at [112, 302] on link "Assessments" at bounding box center [110, 289] width 206 height 42
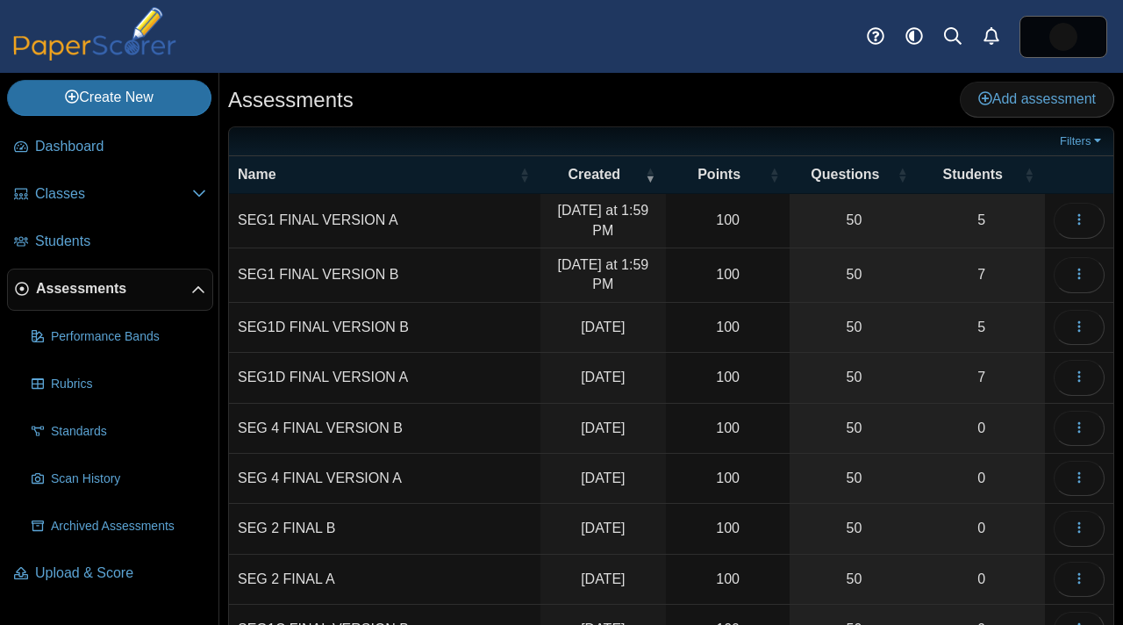
drag, startPoint x: 515, startPoint y: 435, endPoint x: 515, endPoint y: 403, distance: 32.5
click at [515, 418] on td "SEG 4 FINAL VERSION B" at bounding box center [384, 429] width 311 height 50
click at [1019, 221] on link "5" at bounding box center [981, 221] width 127 height 54
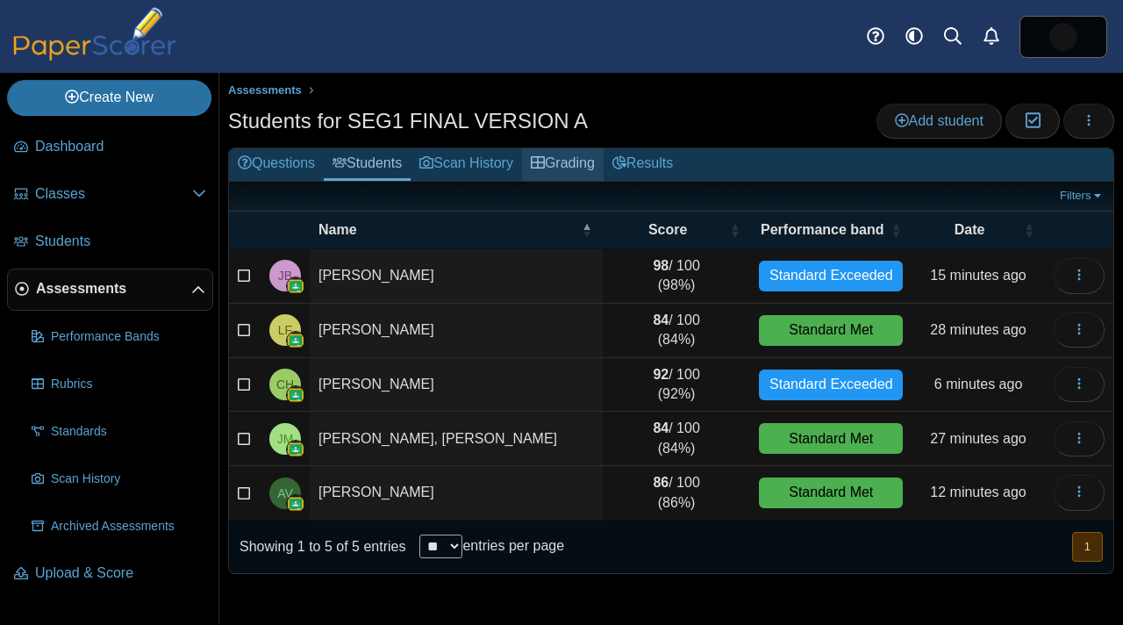
click at [594, 169] on link "Grading" at bounding box center [563, 164] width 82 height 32
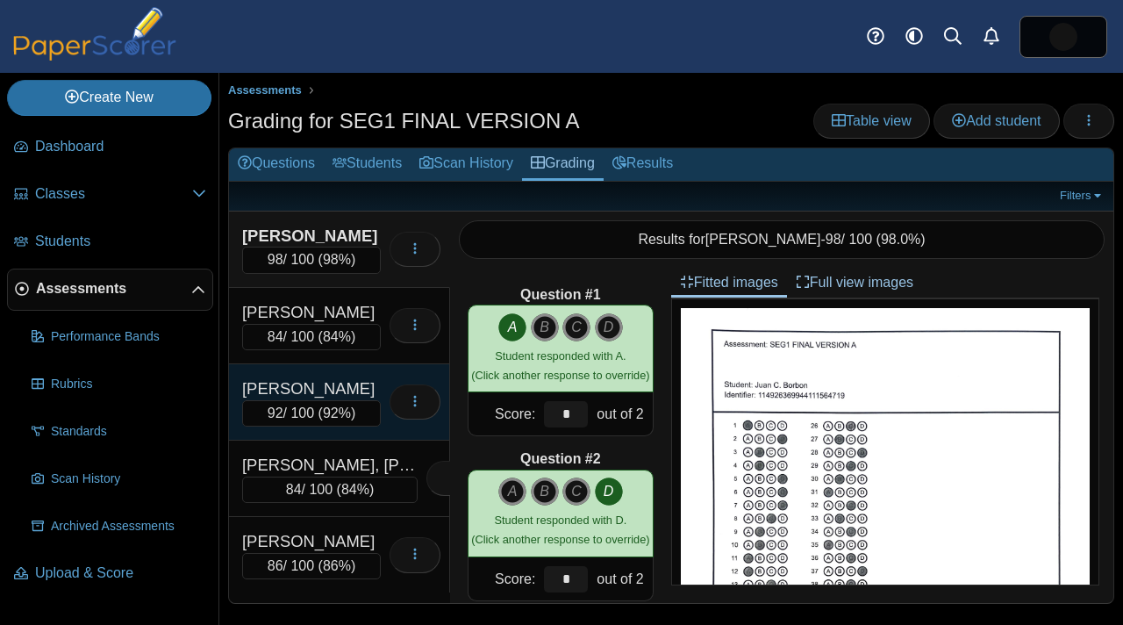
click at [362, 391] on div "[PERSON_NAME]" at bounding box center [311, 388] width 139 height 23
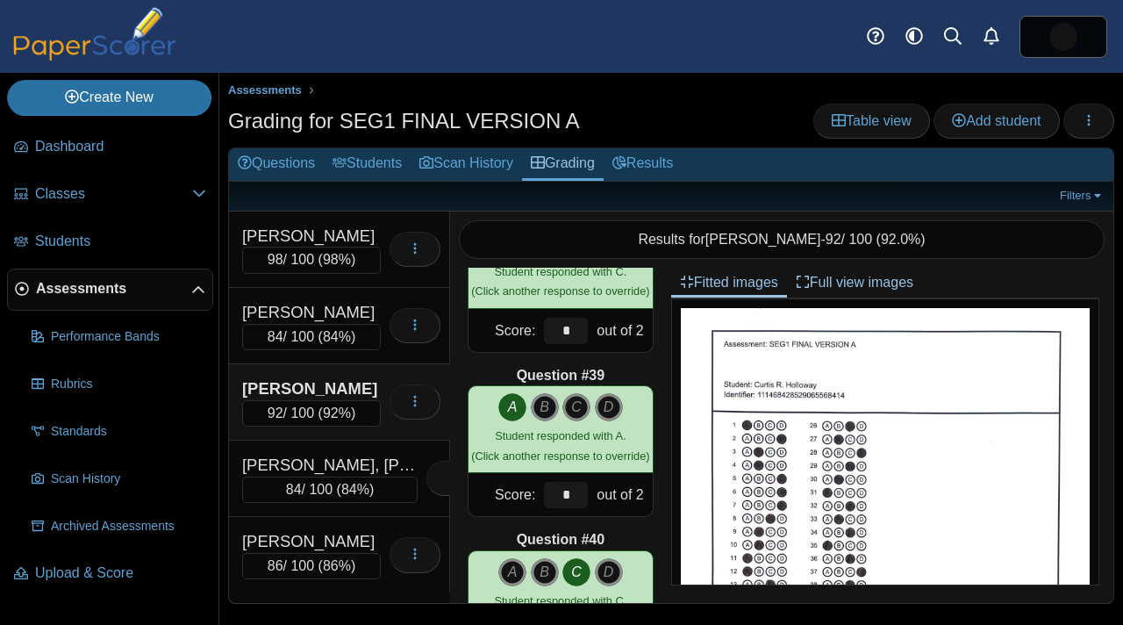
scroll to position [6163, 0]
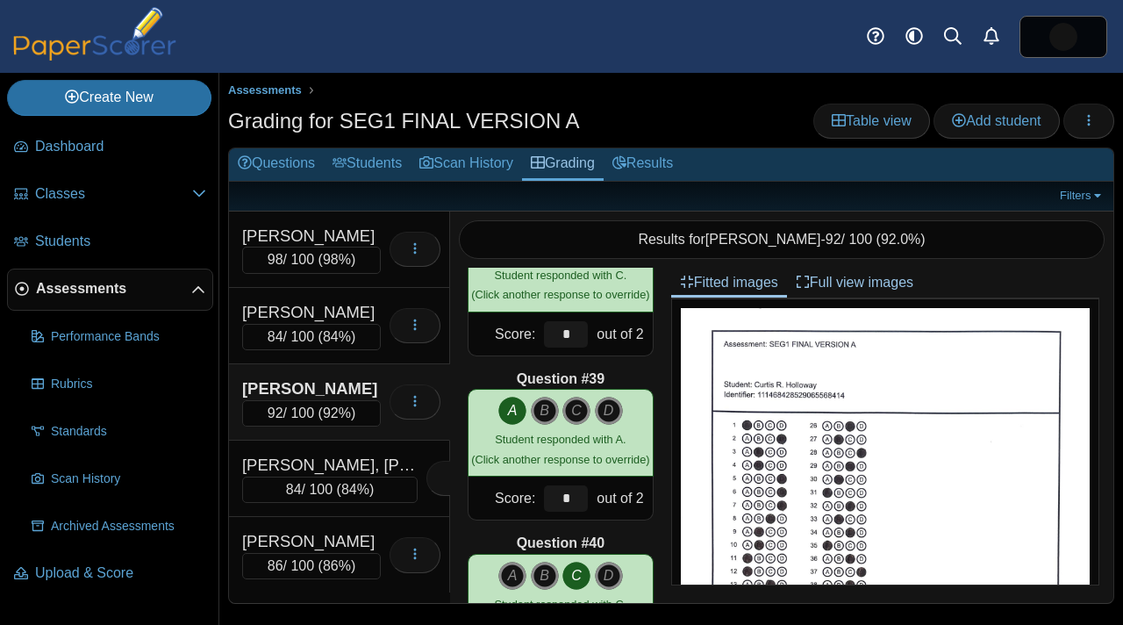
click at [322, 404] on div "92 / 100 ( 92% )" at bounding box center [311, 413] width 139 height 26
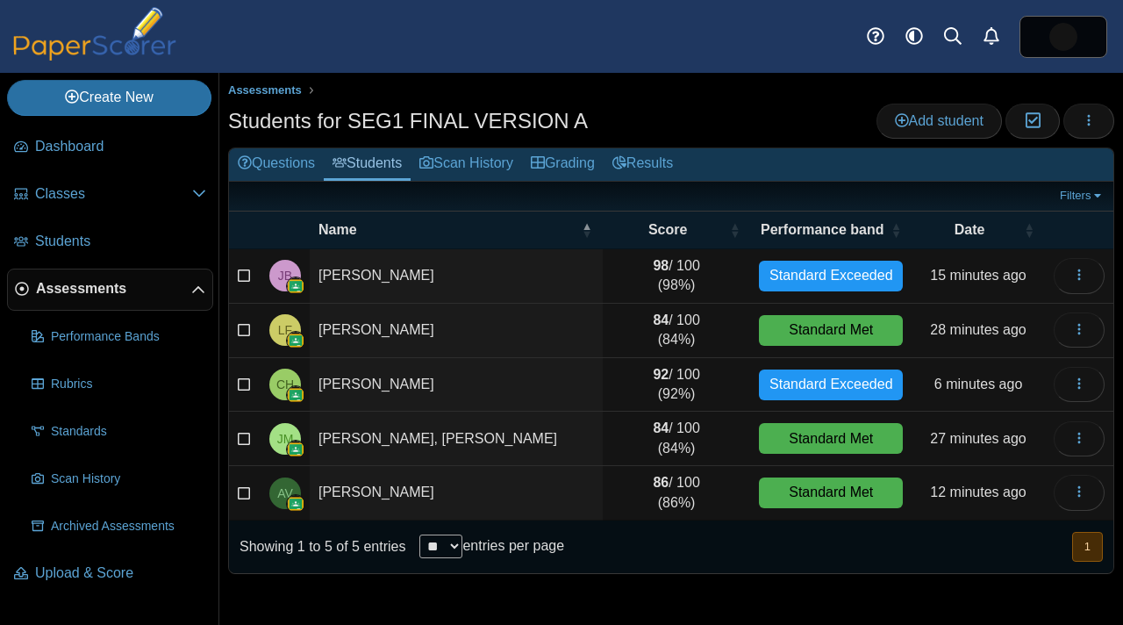
click at [429, 396] on td "[PERSON_NAME]" at bounding box center [456, 385] width 293 height 54
click at [590, 161] on link "Grading" at bounding box center [563, 164] width 82 height 32
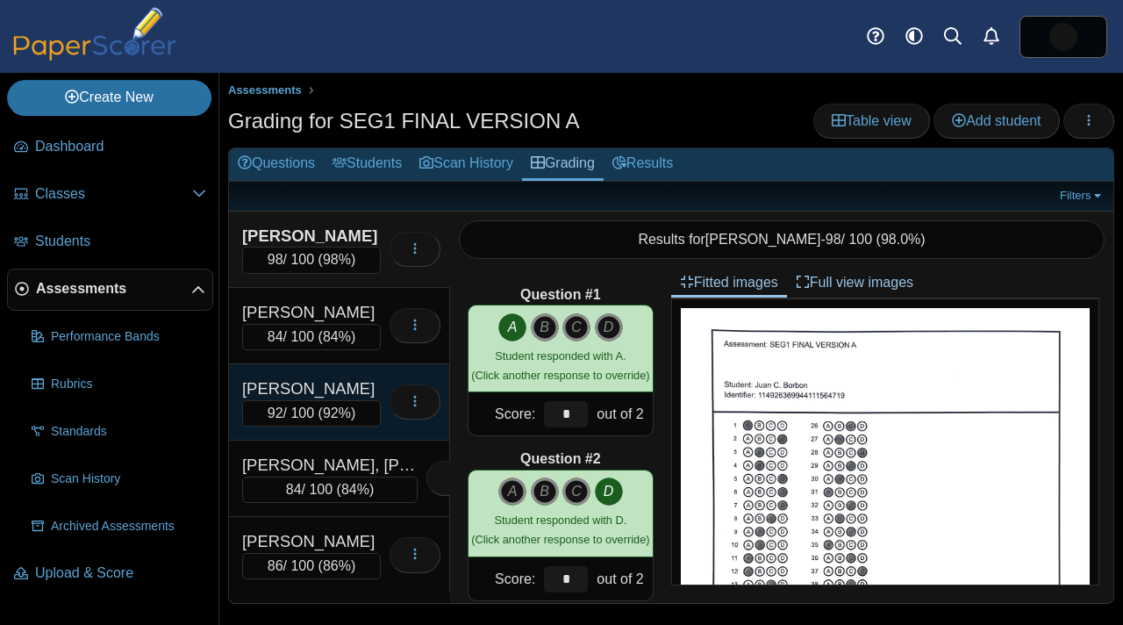
click at [341, 385] on div "Holloway, Curtis R." at bounding box center [311, 388] width 139 height 23
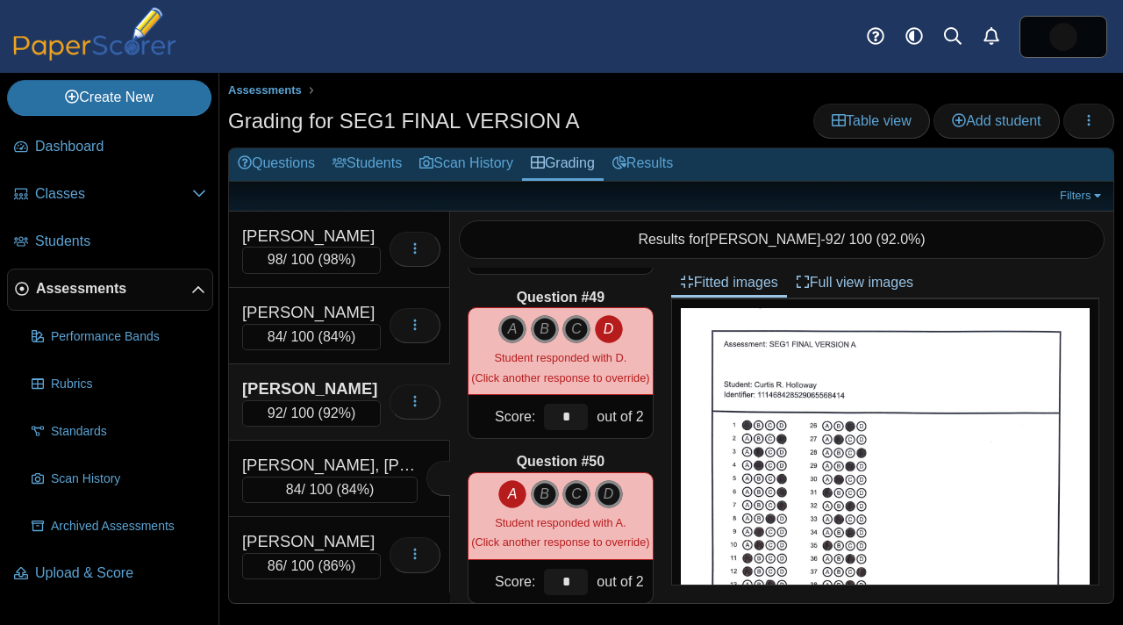
scroll to position [7902, 0]
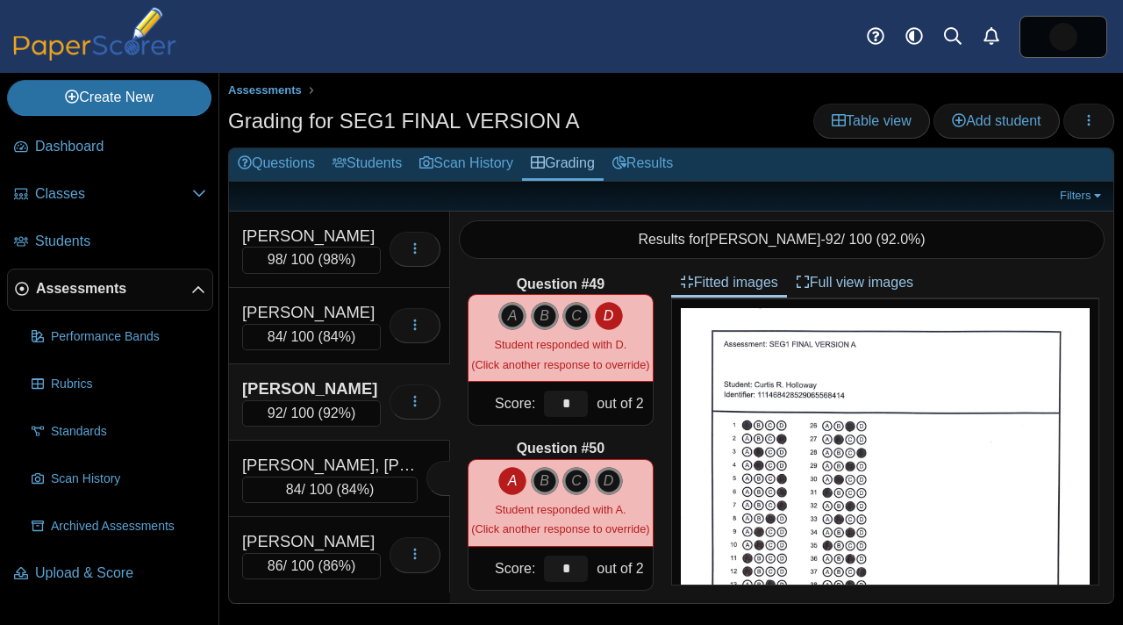
click at [118, 282] on span "Assessments" at bounding box center [113, 288] width 155 height 19
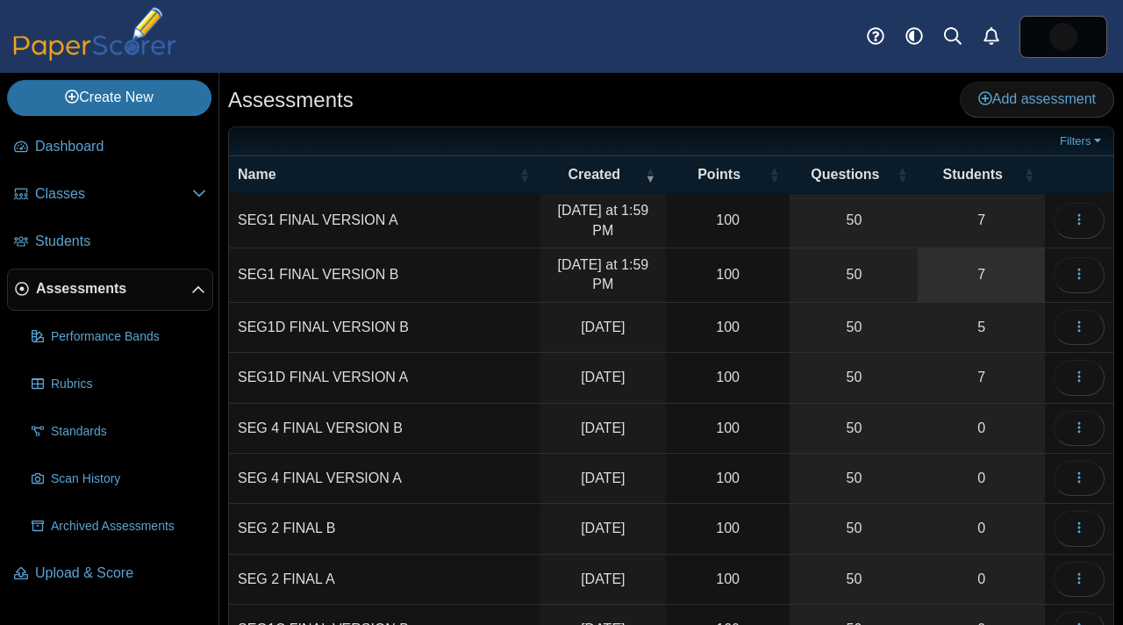
click at [969, 289] on link "7" at bounding box center [981, 275] width 127 height 54
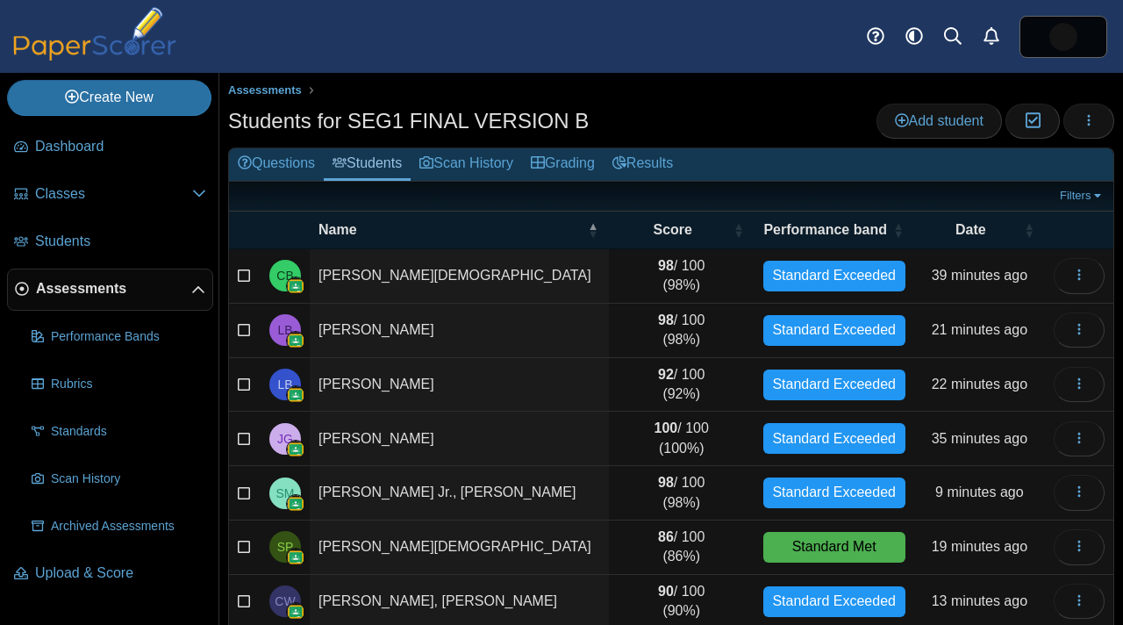
scroll to position [42, 0]
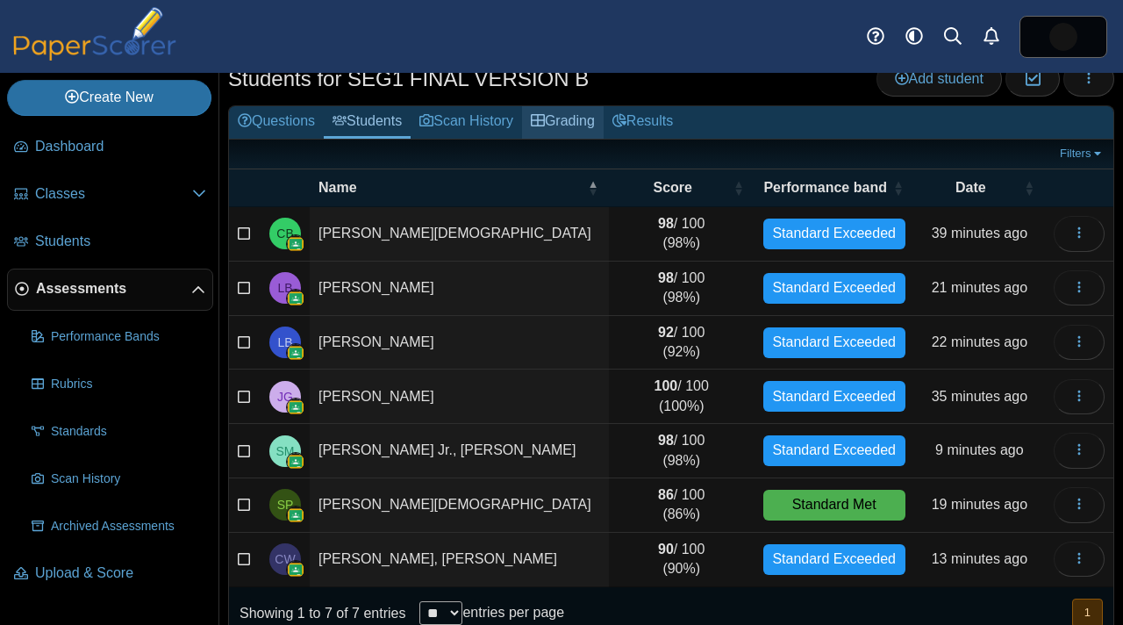
click at [575, 132] on link "Grading" at bounding box center [563, 122] width 82 height 32
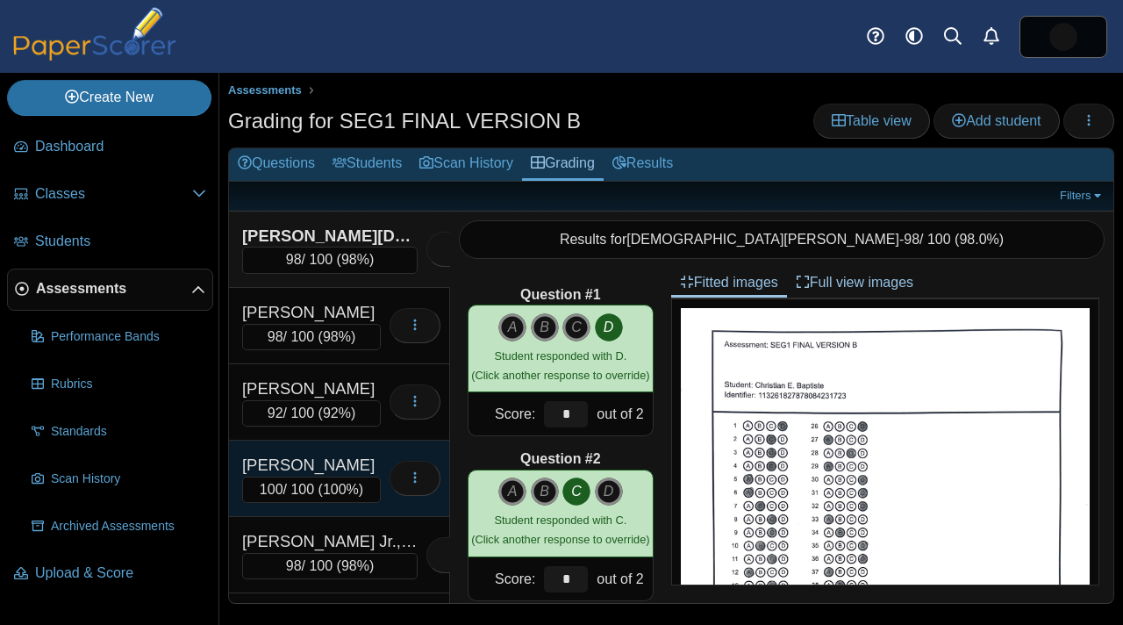
scroll to position [142, 0]
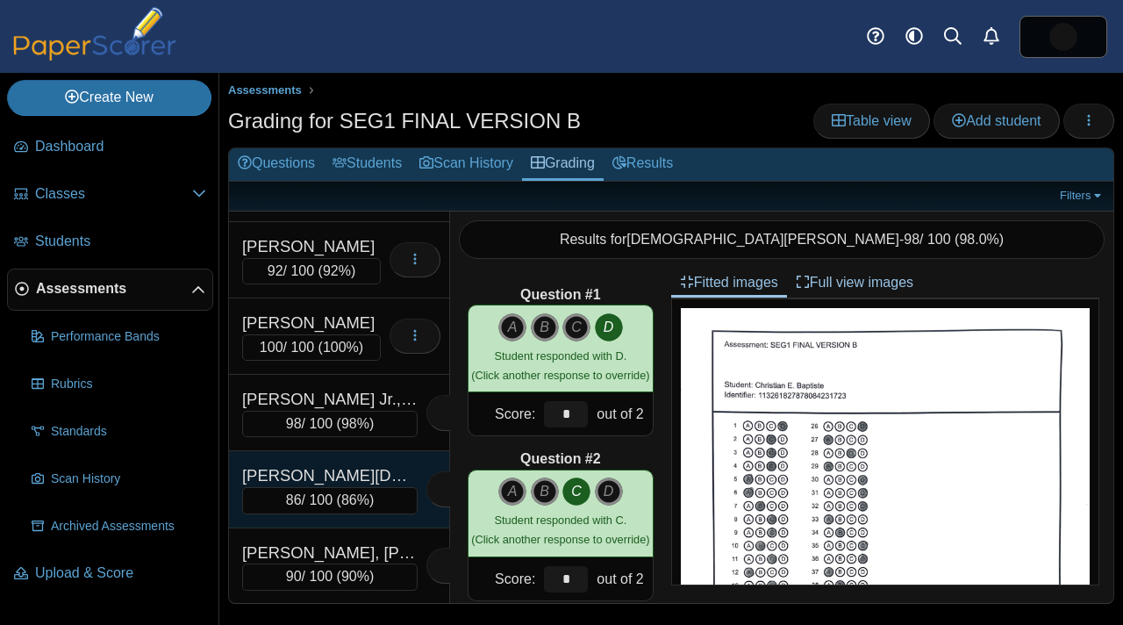
click at [328, 476] on div "Phagoo, Shiva A." at bounding box center [329, 475] width 175 height 23
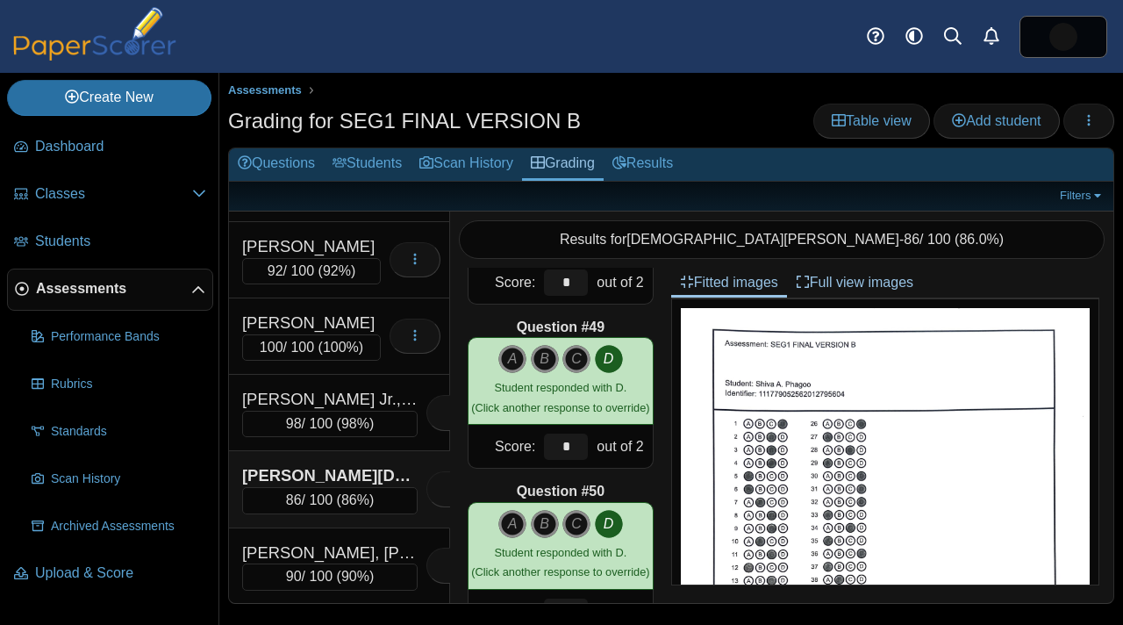
scroll to position [7919, 0]
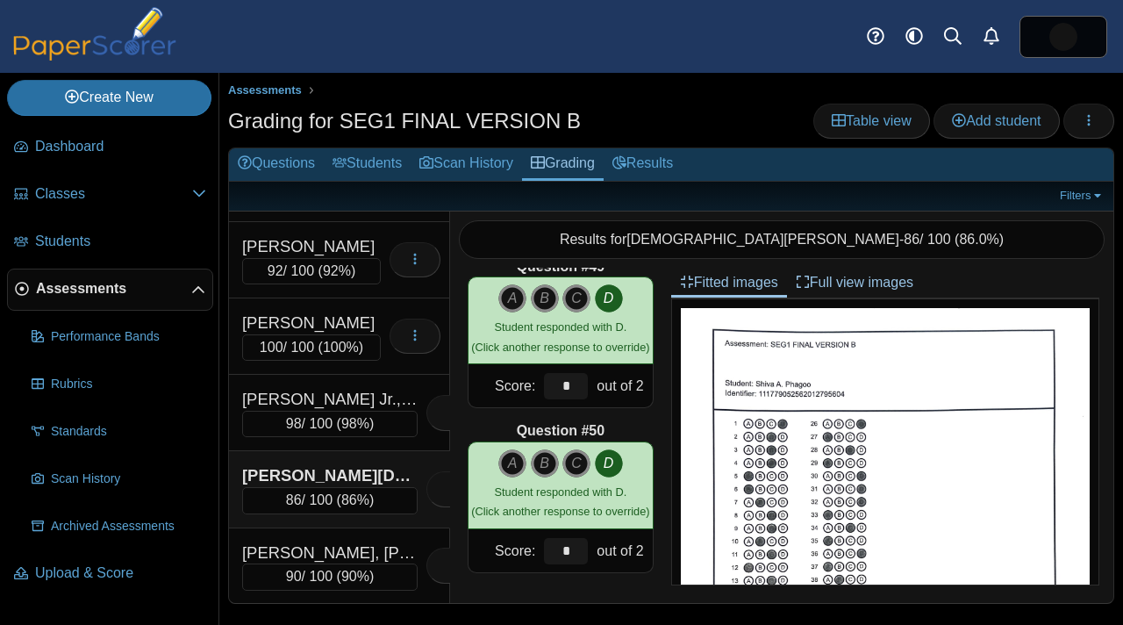
click at [99, 301] on link "Assessments" at bounding box center [110, 289] width 206 height 42
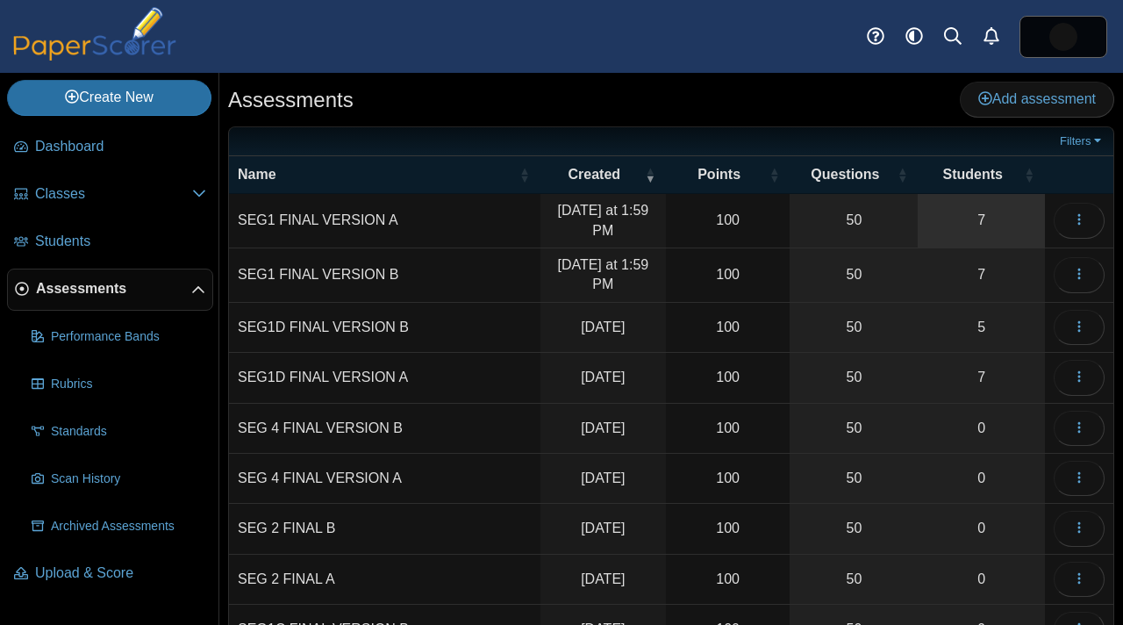
click at [991, 214] on link "7" at bounding box center [981, 221] width 127 height 54
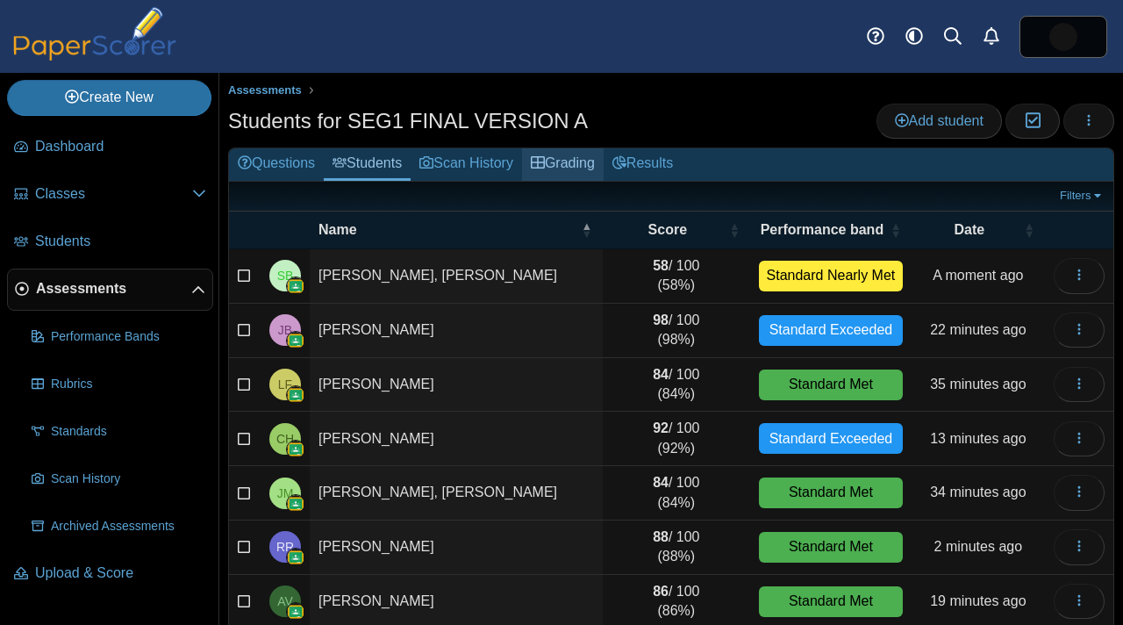
click at [593, 170] on link "Grading" at bounding box center [563, 164] width 82 height 32
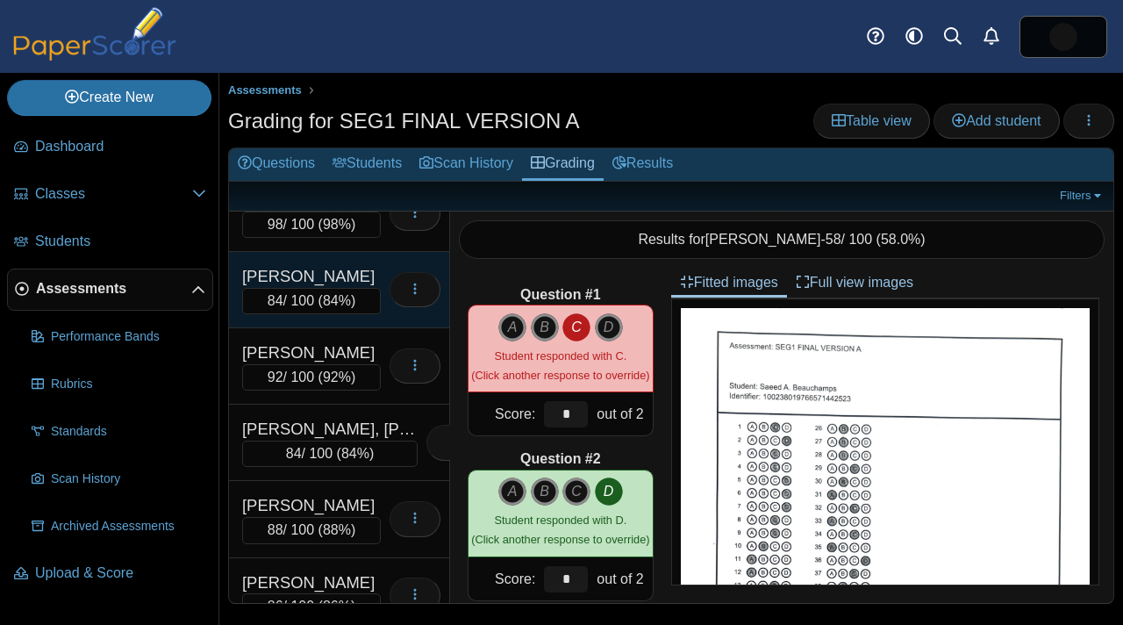
scroll to position [142, 0]
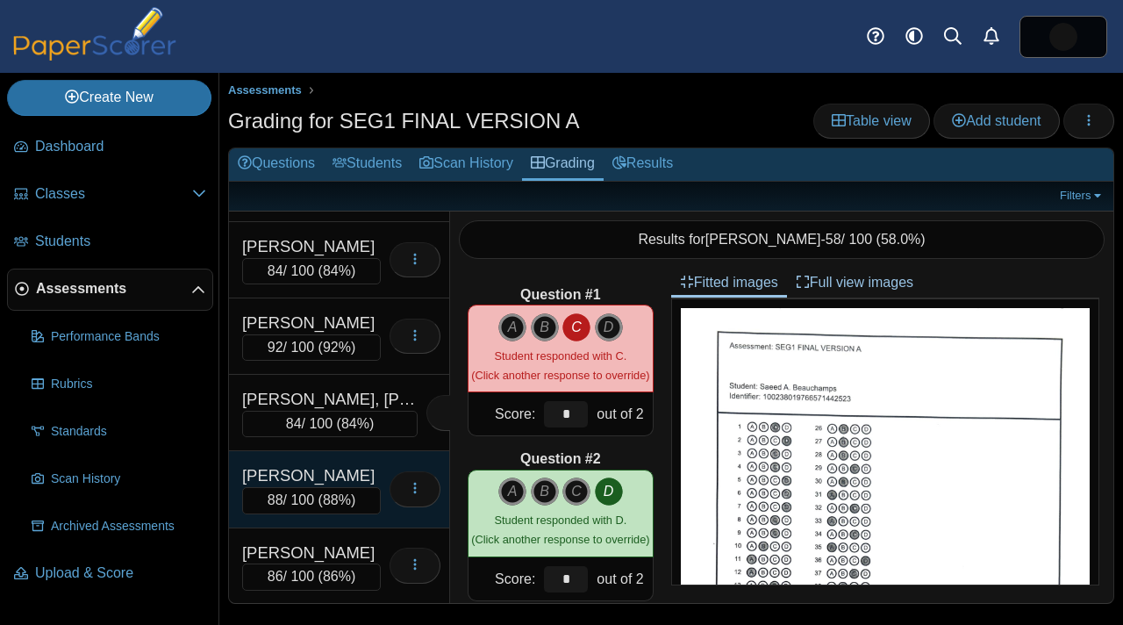
click at [311, 489] on div "88 / 100 ( 88% )" at bounding box center [311, 500] width 139 height 26
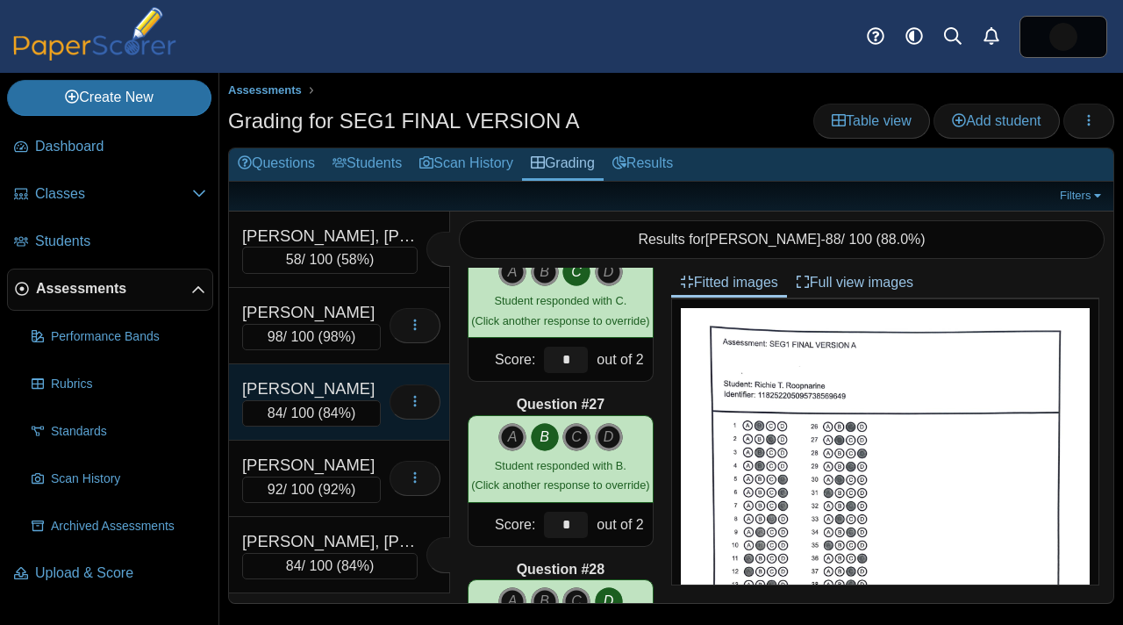
scroll to position [11, 0]
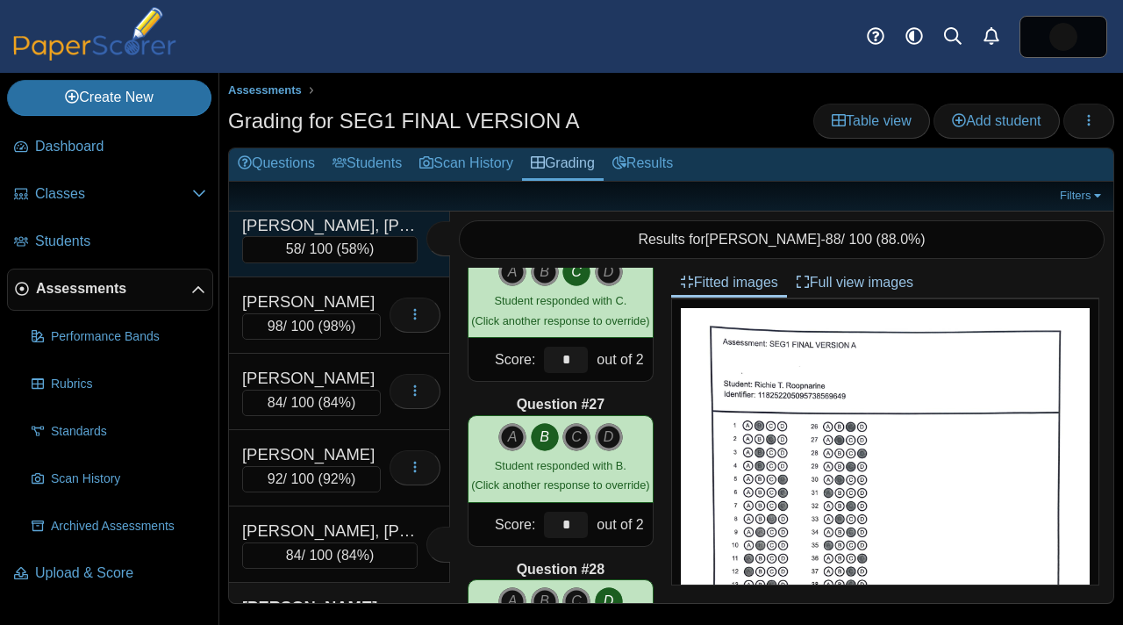
click at [378, 222] on div "[PERSON_NAME], [PERSON_NAME]" at bounding box center [329, 225] width 175 height 23
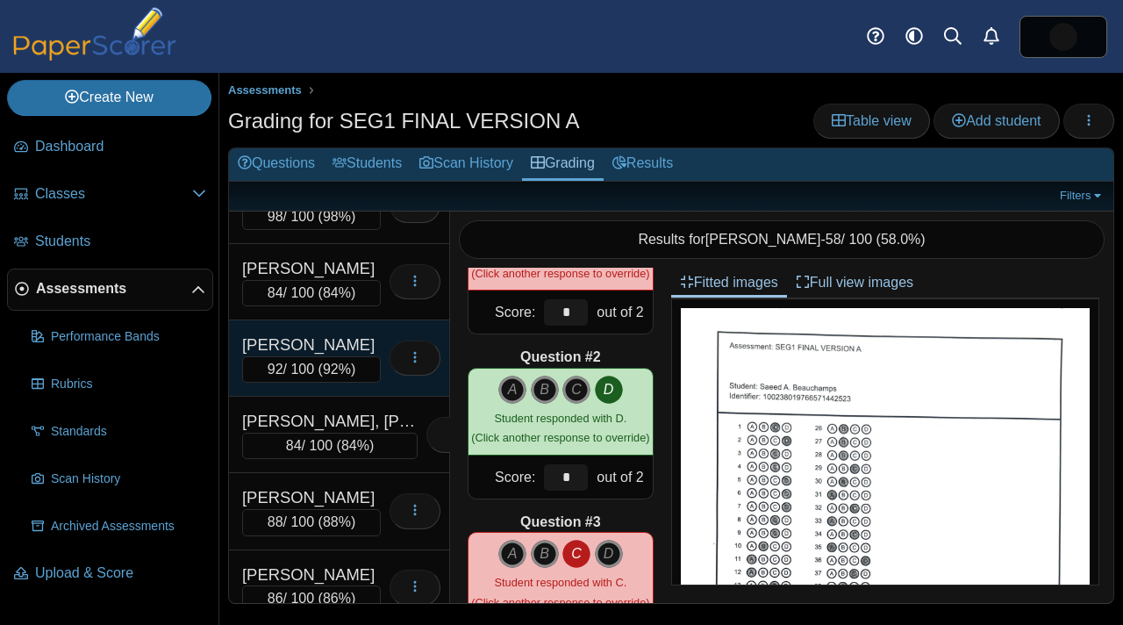
scroll to position [142, 0]
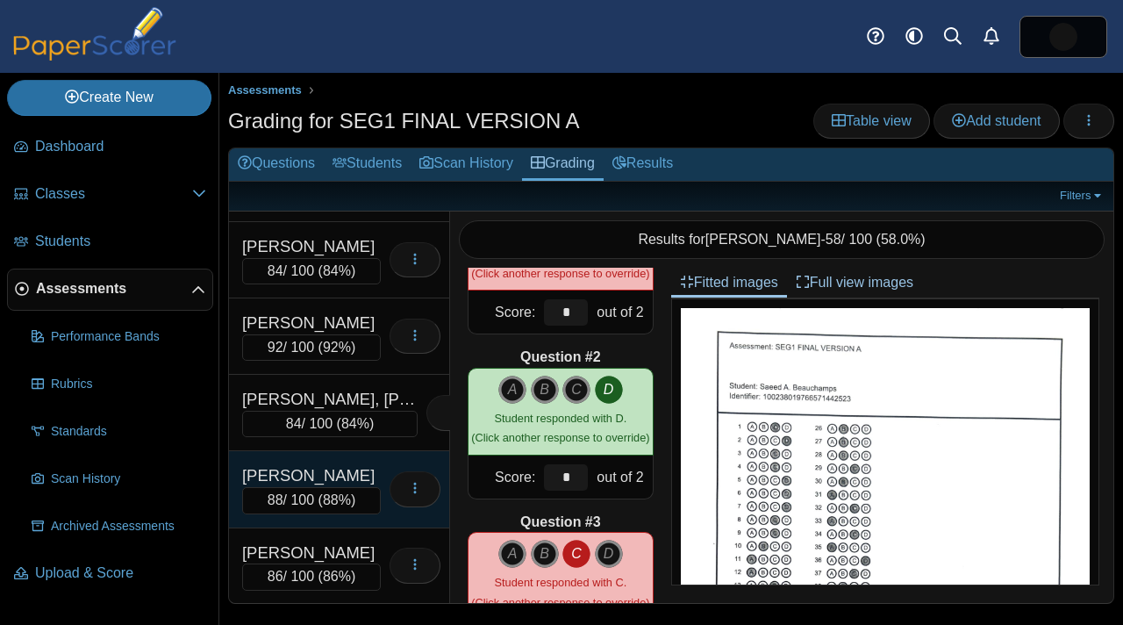
click at [357, 481] on div "[PERSON_NAME]" at bounding box center [311, 475] width 139 height 23
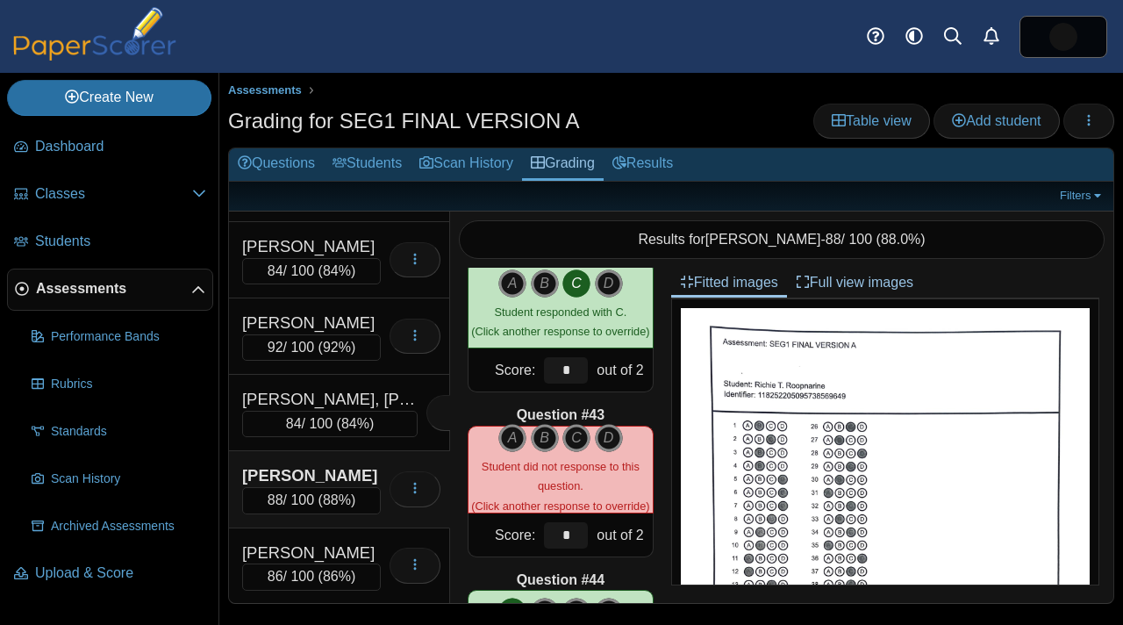
scroll to position [6776, 0]
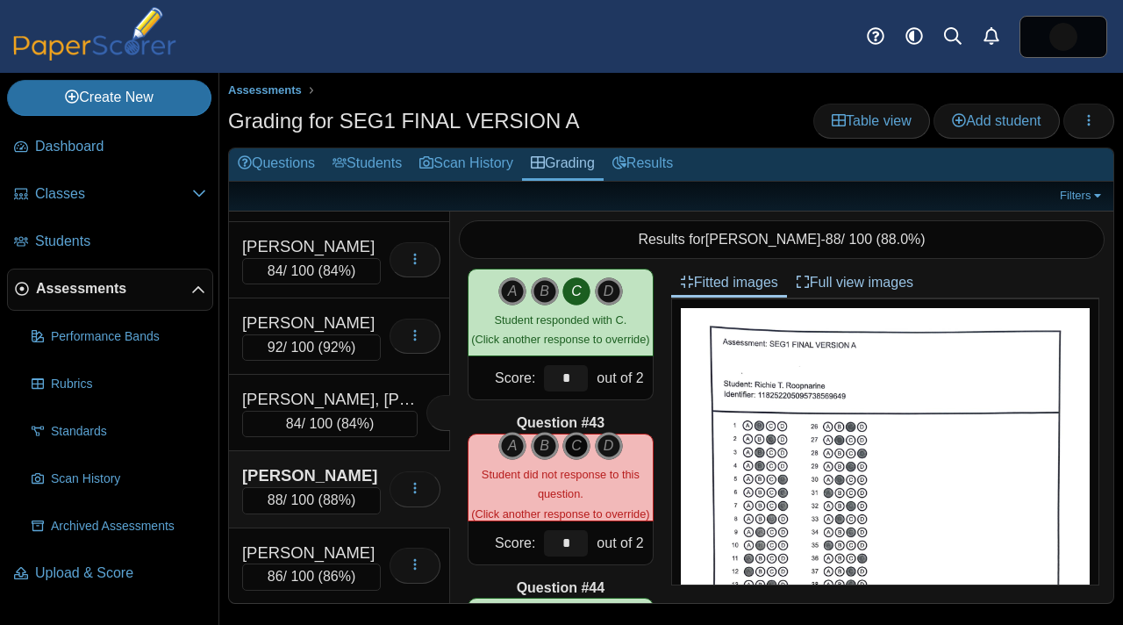
click at [573, 432] on icon "C" at bounding box center [576, 446] width 28 height 28
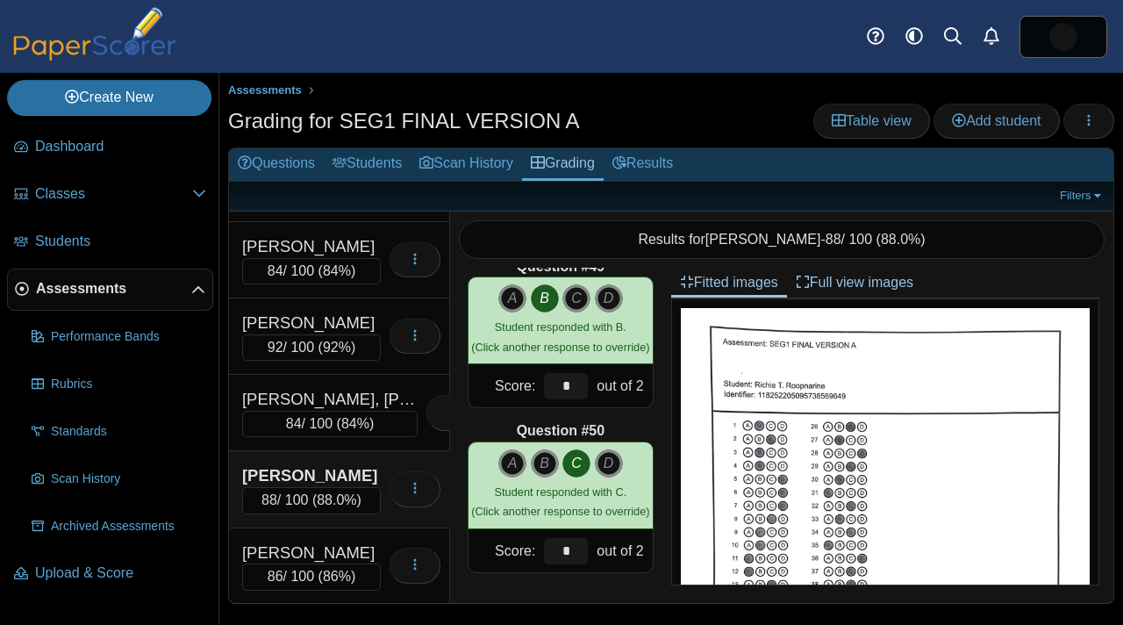
scroll to position [0, 0]
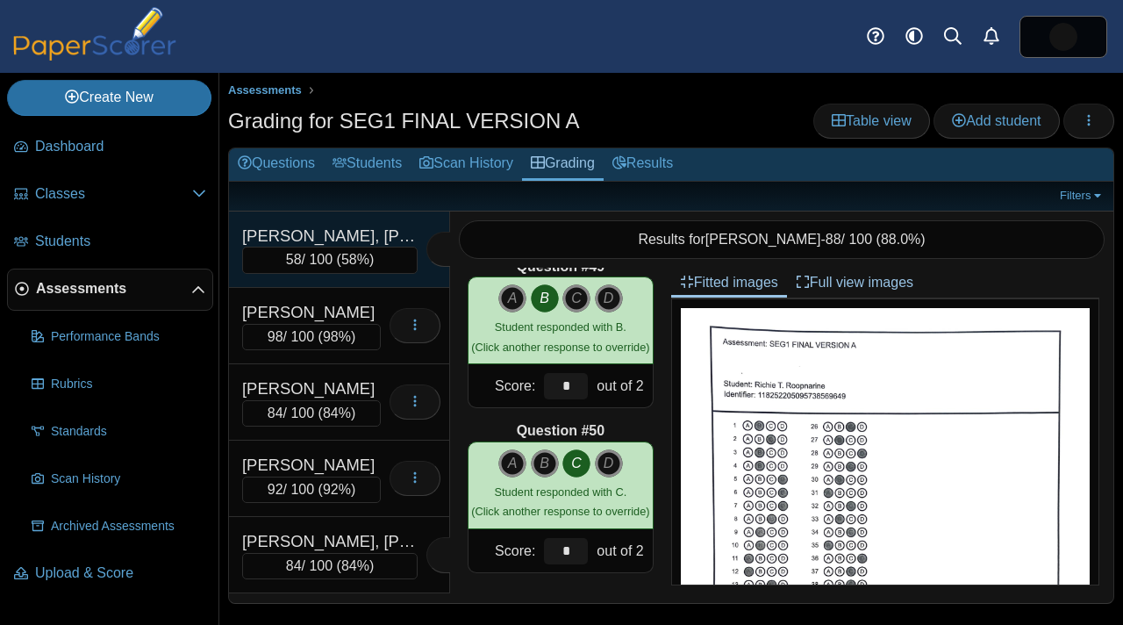
click at [359, 225] on div "[PERSON_NAME], [PERSON_NAME]" at bounding box center [329, 236] width 175 height 23
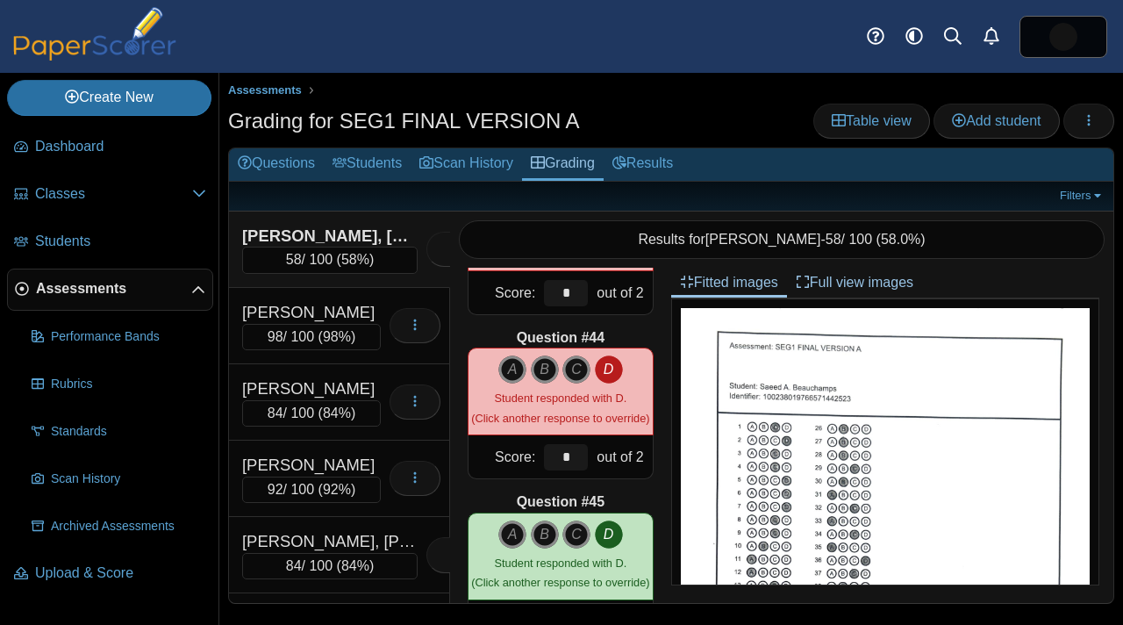
scroll to position [7022, 0]
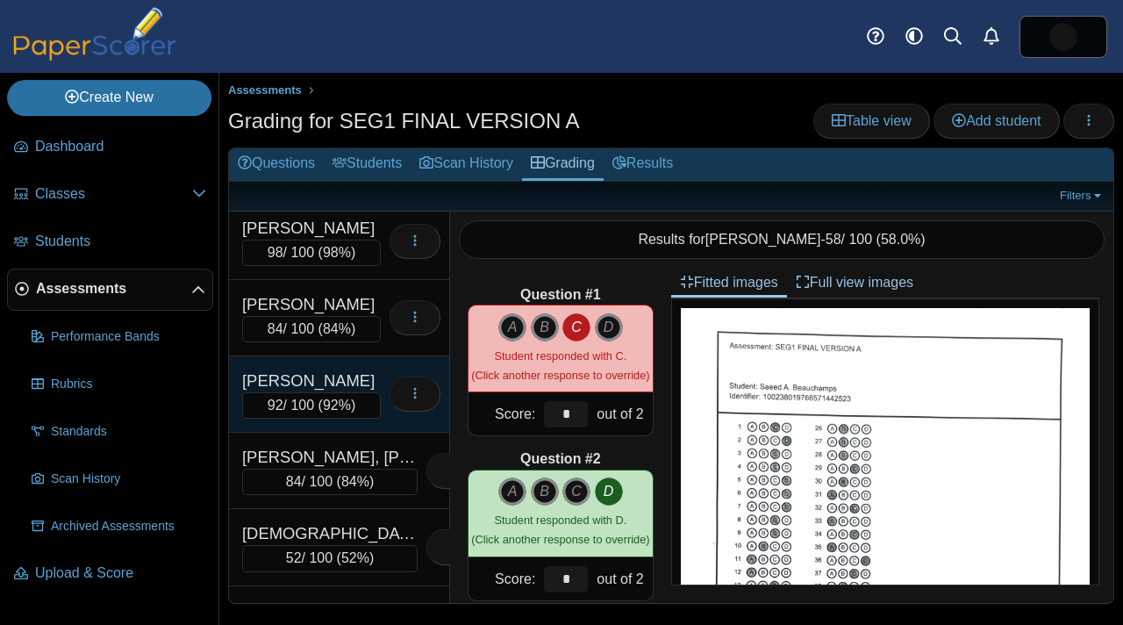
scroll to position [218, 0]
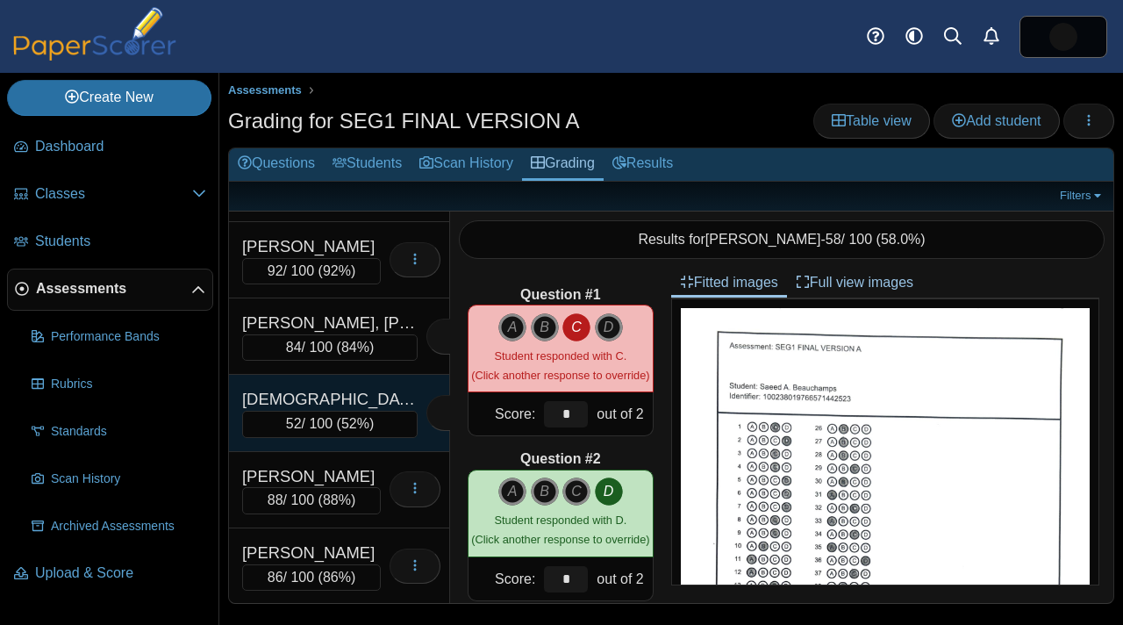
click at [361, 402] on div "Mohammed, Kalila" at bounding box center [329, 399] width 175 height 23
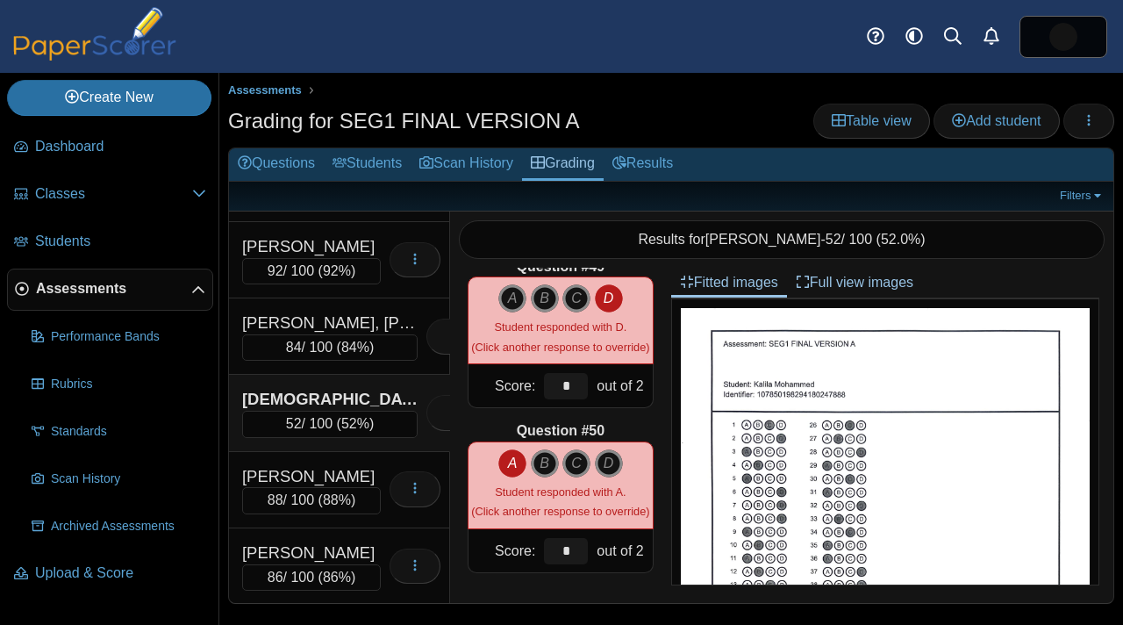
scroll to position [7919, 0]
click at [97, 293] on span "Assessments" at bounding box center [113, 288] width 155 height 19
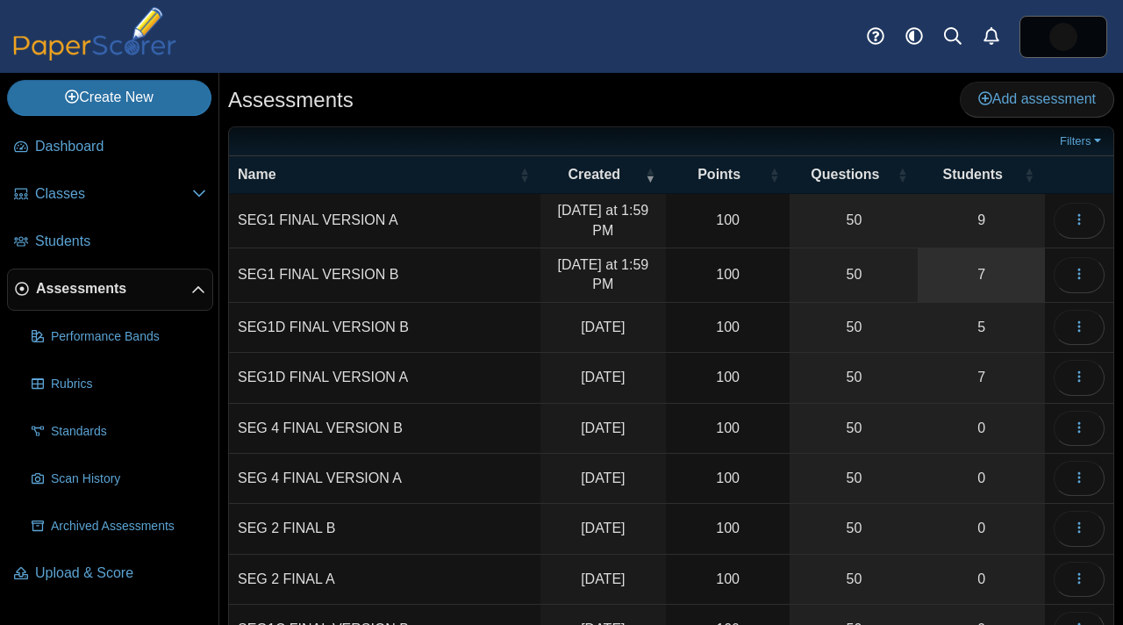
click at [933, 280] on link "7" at bounding box center [981, 275] width 127 height 54
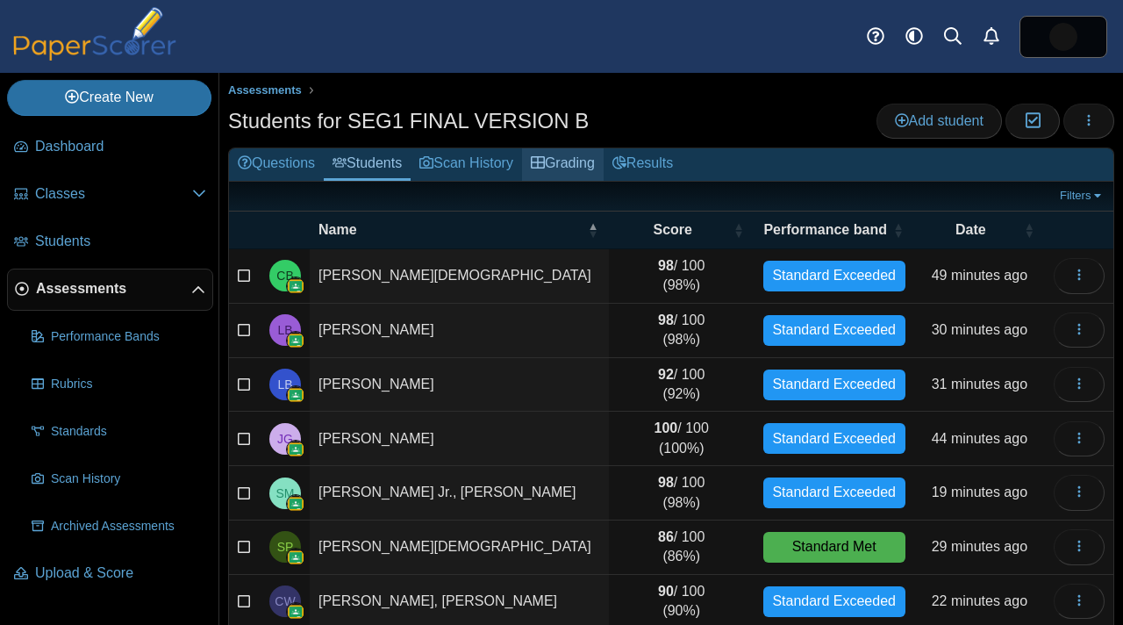
click at [597, 170] on link "Grading" at bounding box center [563, 164] width 82 height 32
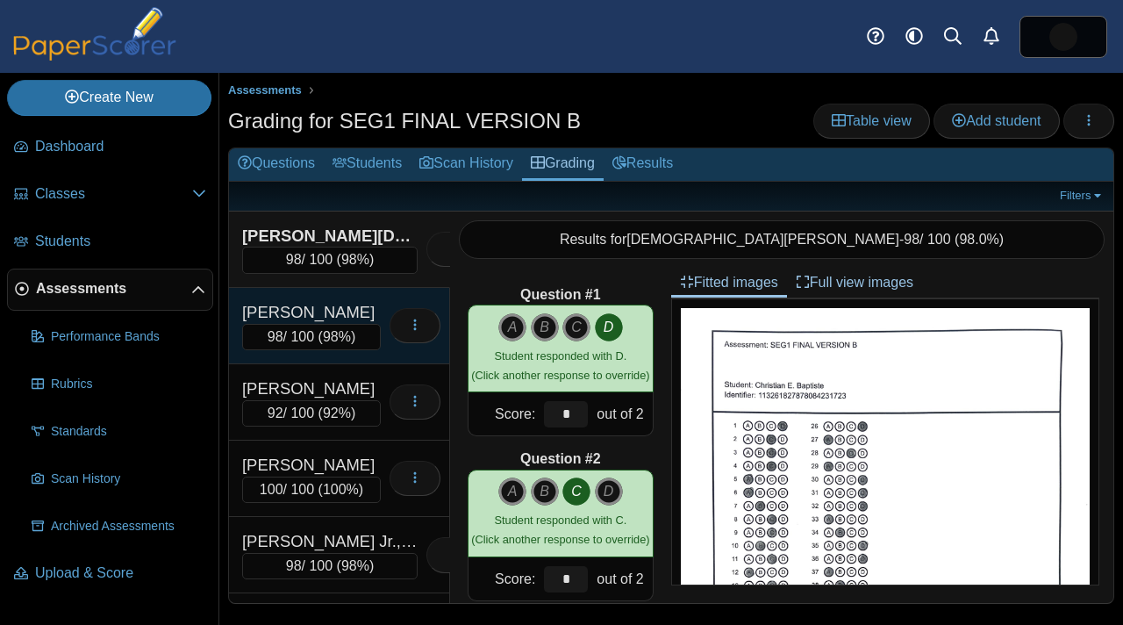
click at [373, 314] on div "Bermudez, Logan E." at bounding box center [311, 312] width 139 height 23
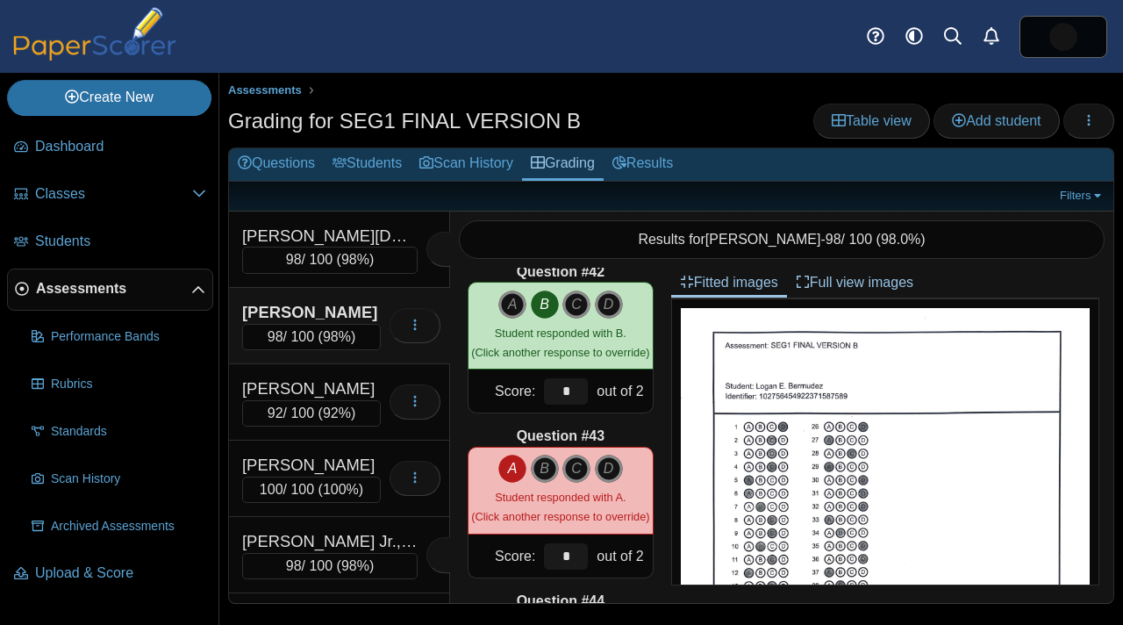
scroll to position [6764, 0]
click at [127, 295] on span "Assessments" at bounding box center [113, 288] width 155 height 19
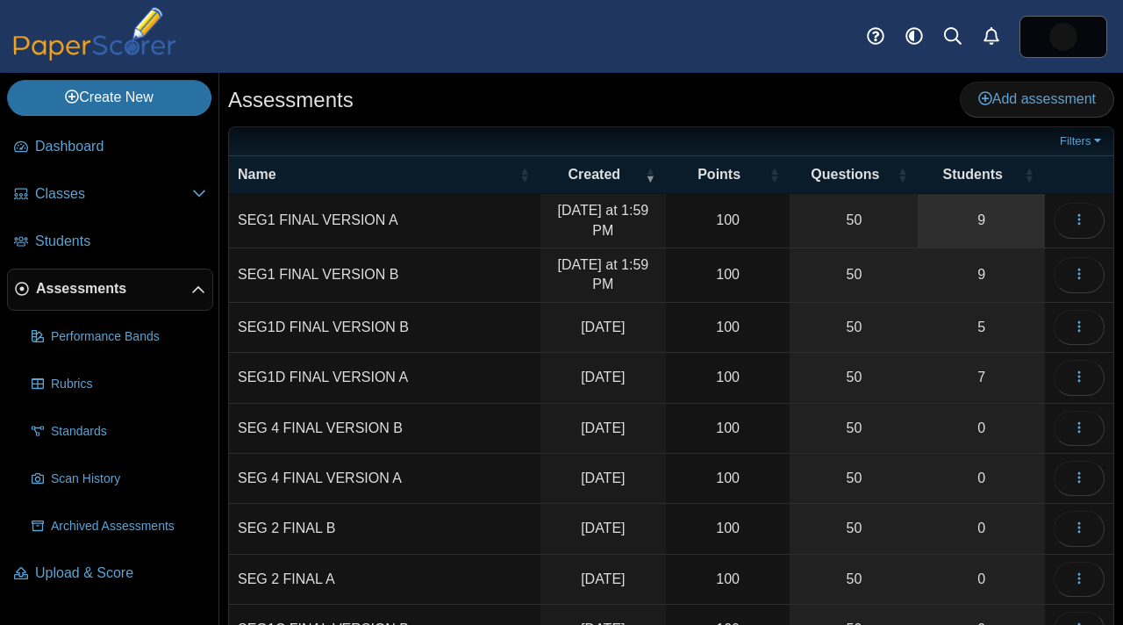
click at [1007, 230] on link "9" at bounding box center [981, 221] width 127 height 54
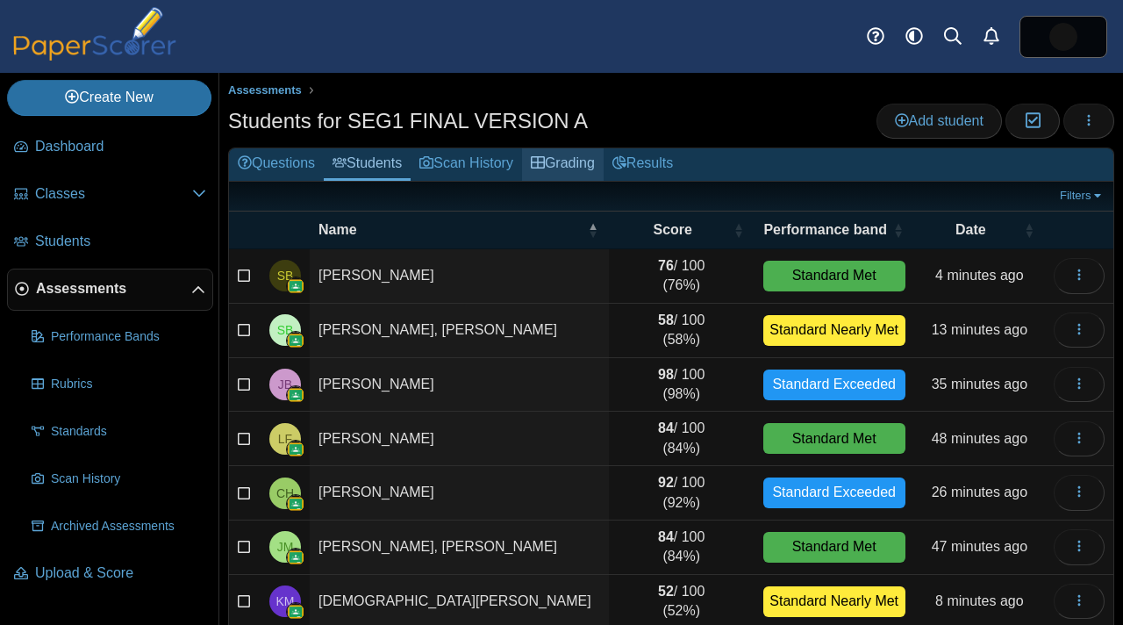
click at [576, 164] on link "Grading" at bounding box center [563, 164] width 82 height 32
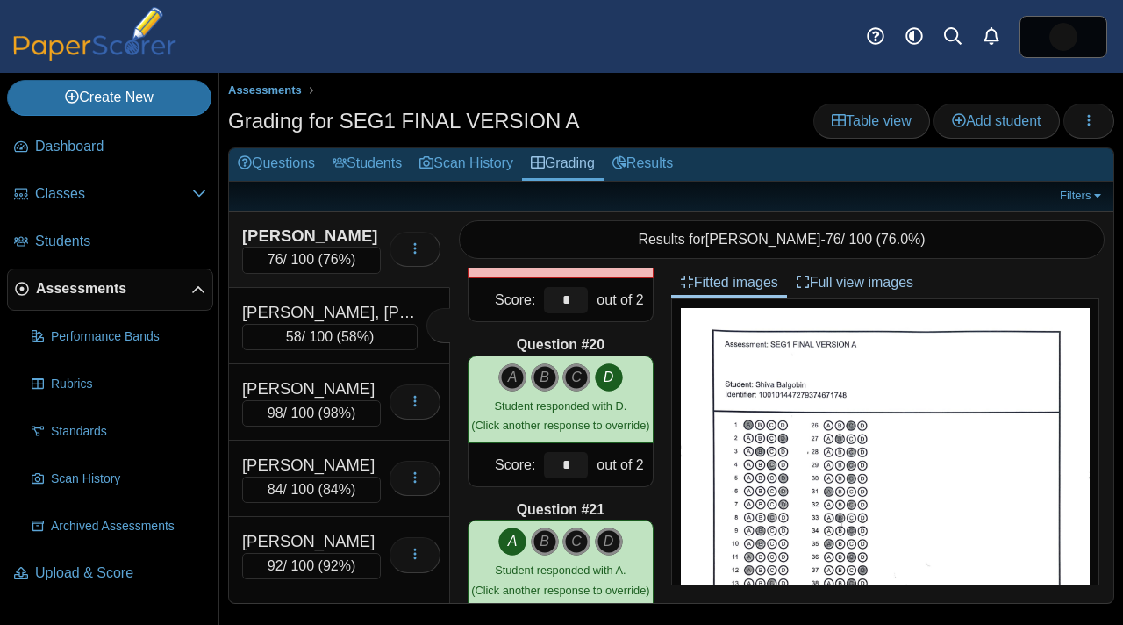
scroll to position [3074, 0]
click at [141, 292] on span "Assessments" at bounding box center [113, 288] width 155 height 19
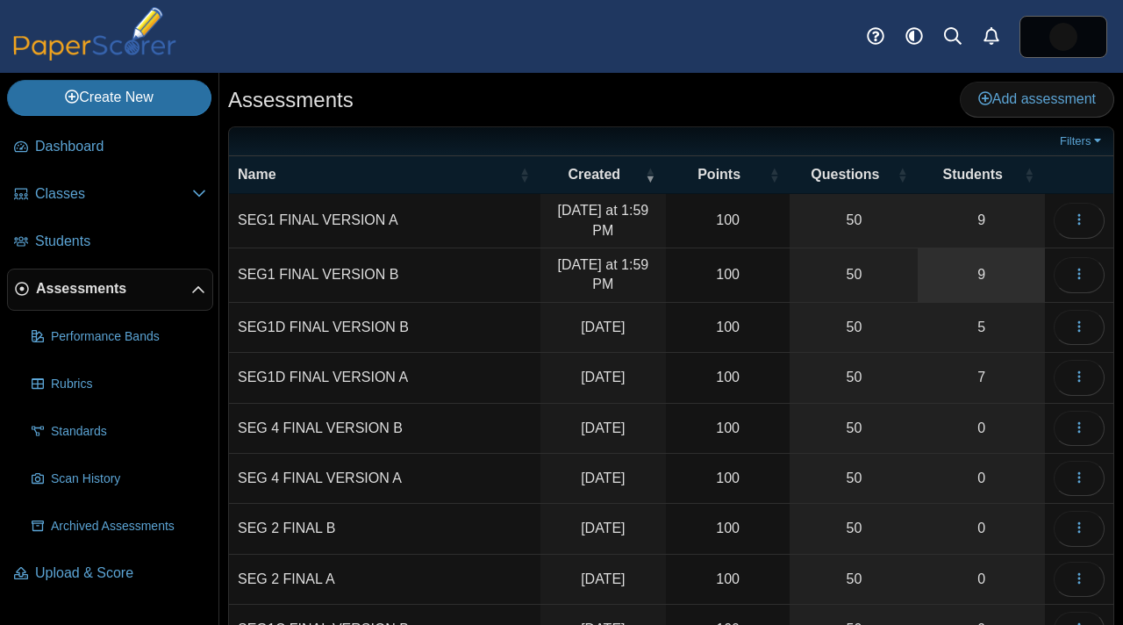
click at [962, 269] on link "9" at bounding box center [981, 275] width 127 height 54
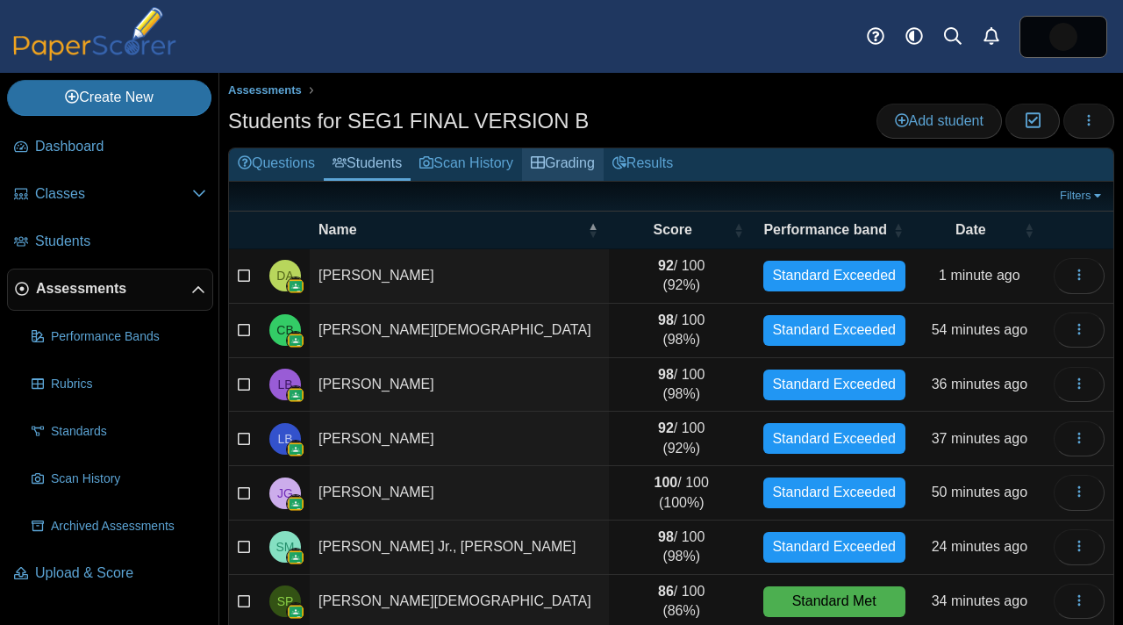
click at [604, 170] on link "Grading" at bounding box center [563, 164] width 82 height 32
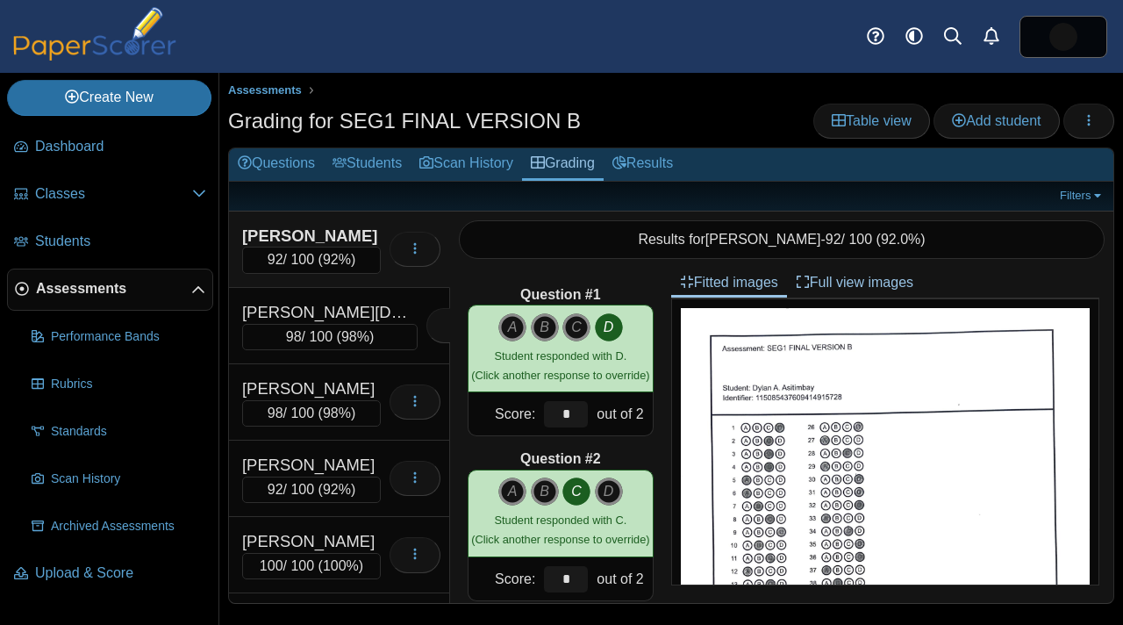
click at [360, 233] on div "Asitimbay, Dylan A." at bounding box center [311, 236] width 139 height 23
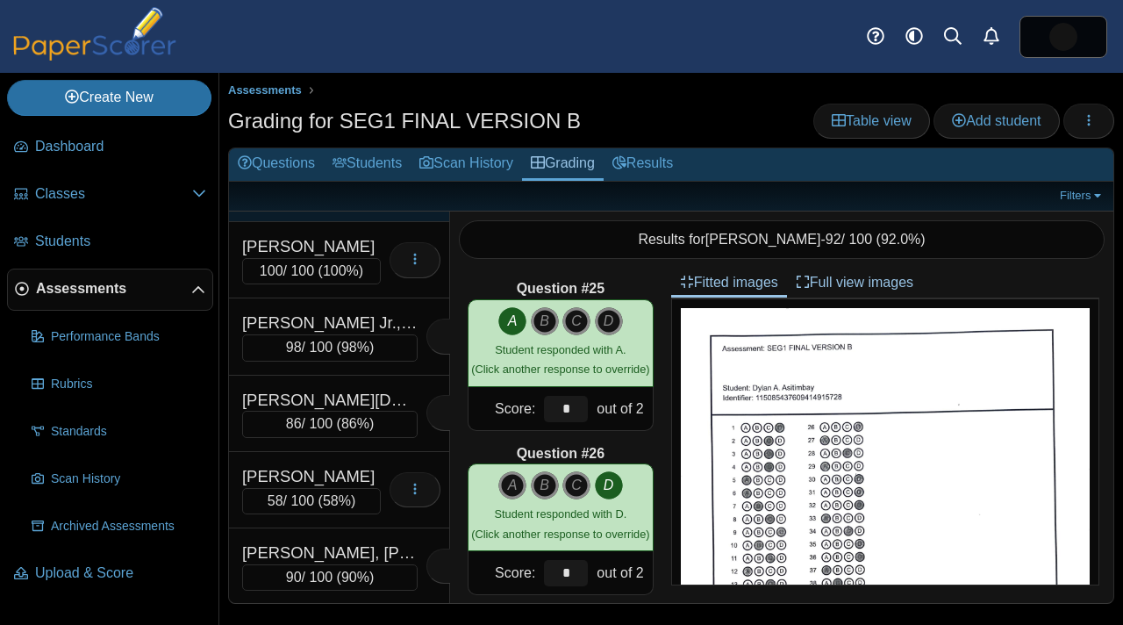
scroll to position [295, 0]
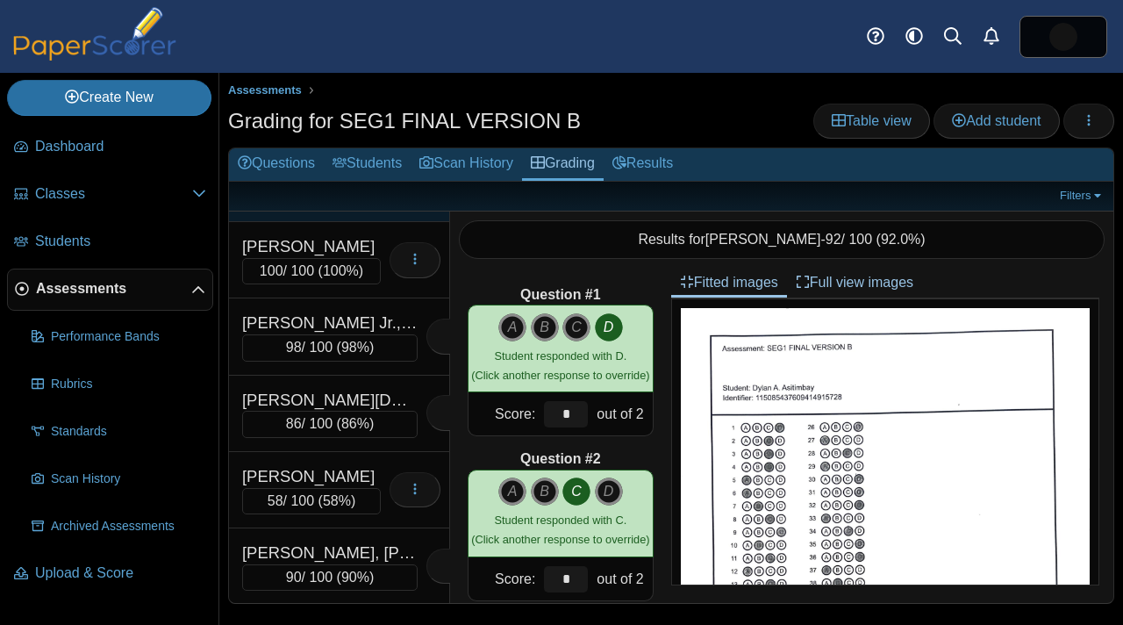
scroll to position [290, 0]
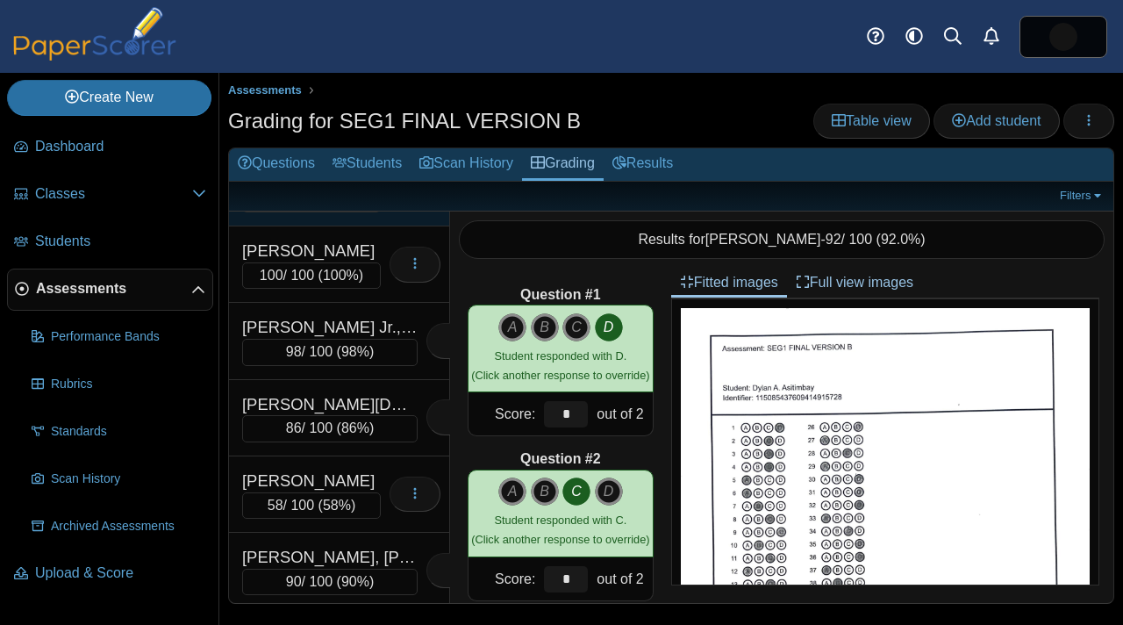
click at [380, 483] on div "Tettey-Larmond, Brandon K." at bounding box center [311, 480] width 139 height 23
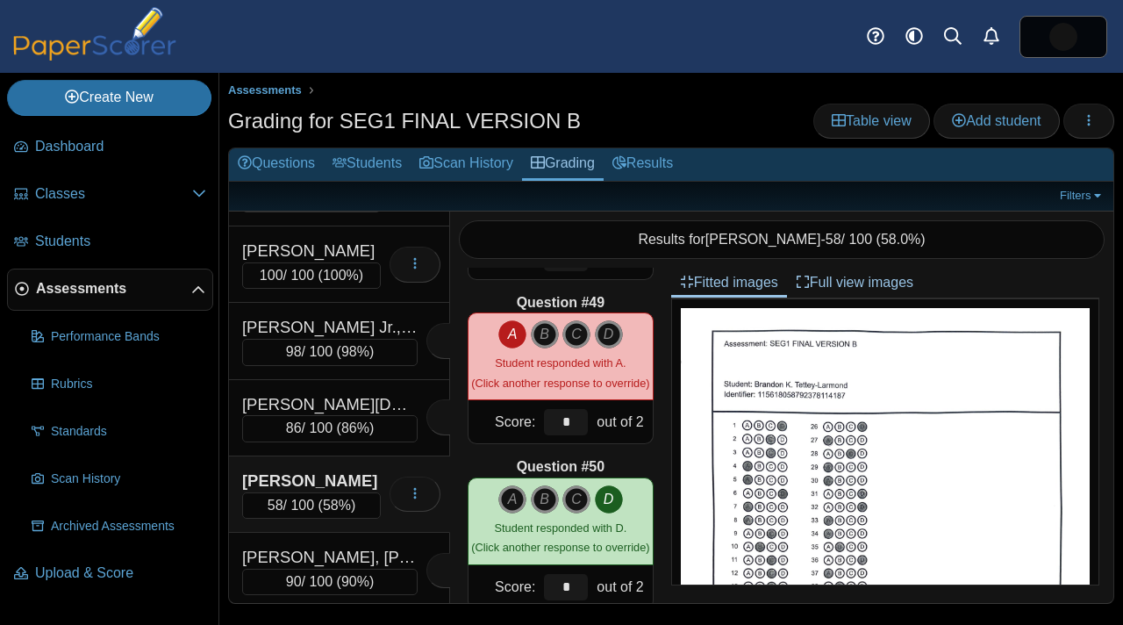
scroll to position [7919, 0]
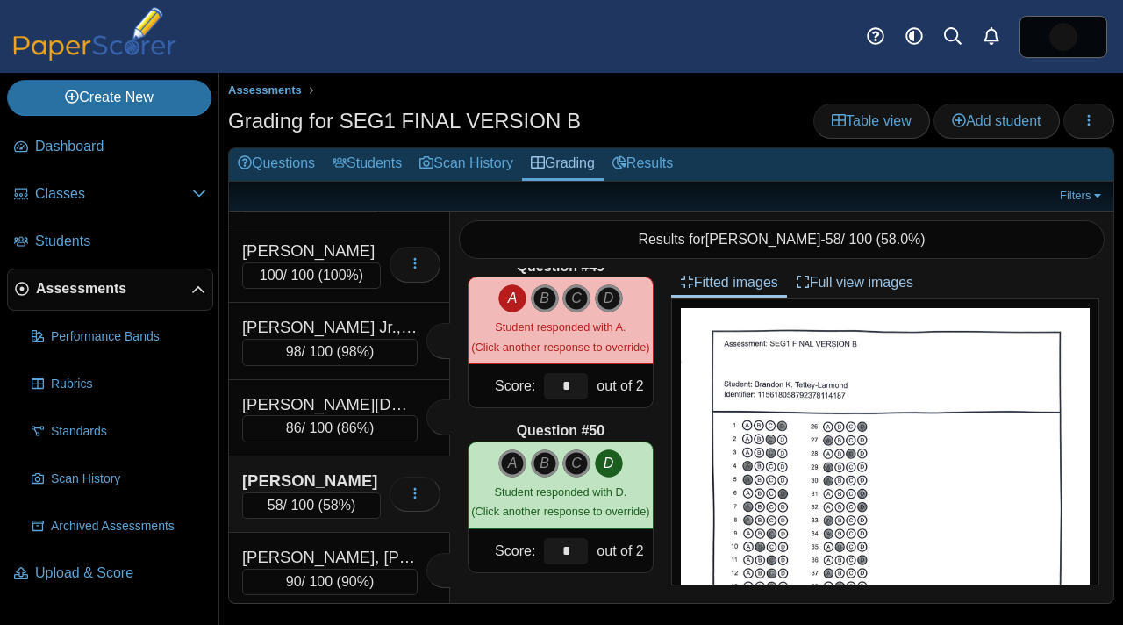
click at [123, 291] on span "Assessments" at bounding box center [113, 288] width 155 height 19
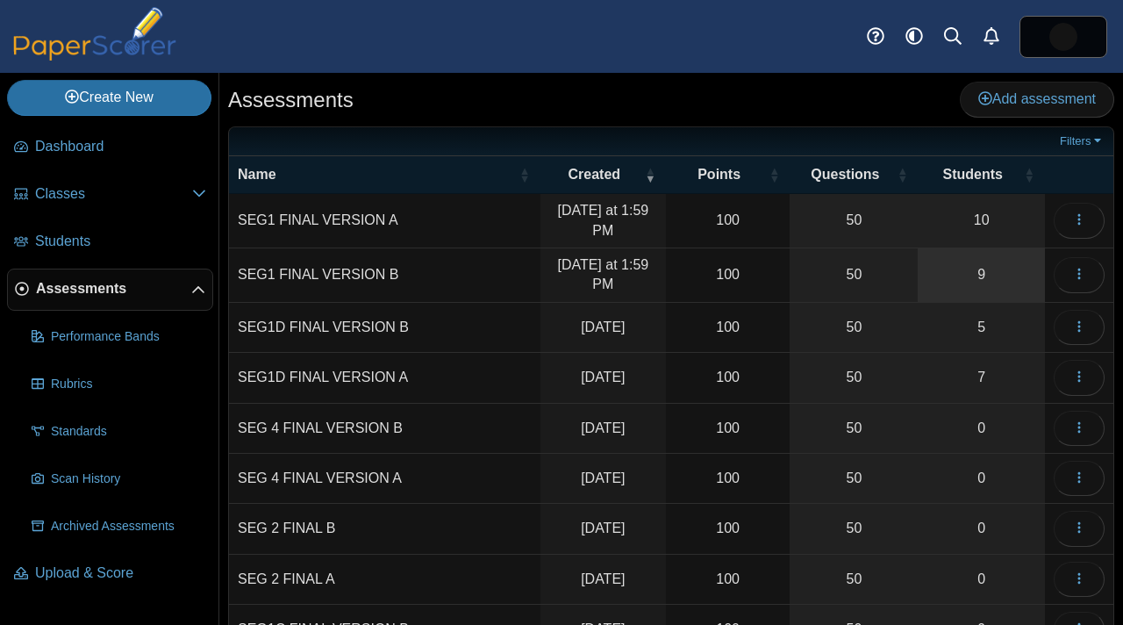
click at [988, 250] on link "9" at bounding box center [981, 275] width 127 height 54
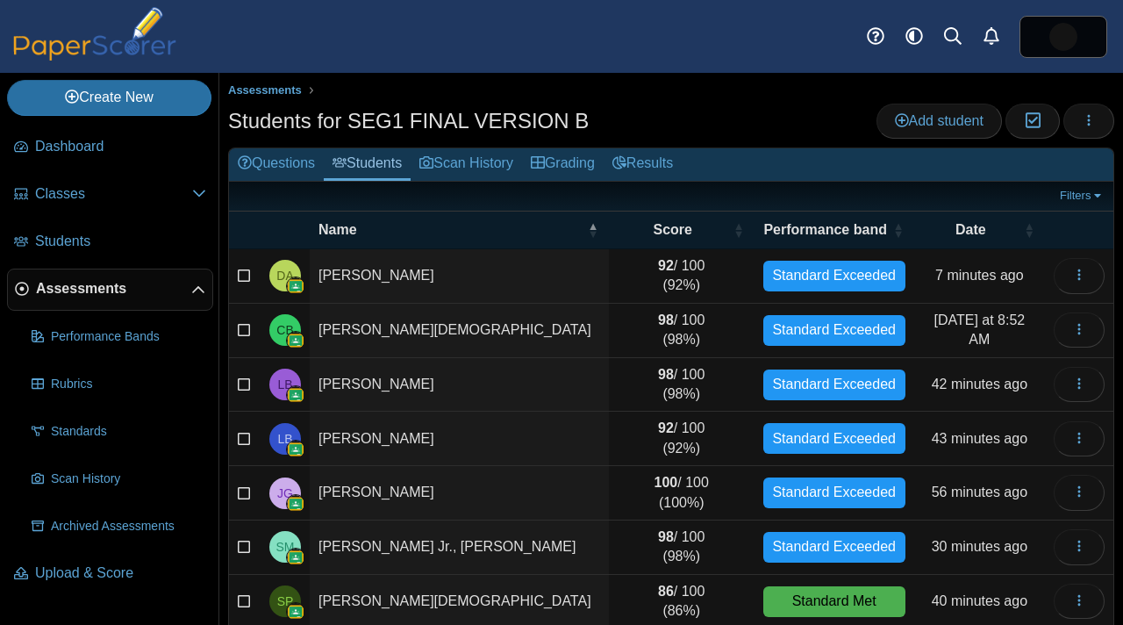
click at [130, 282] on span "Assessments" at bounding box center [113, 288] width 155 height 19
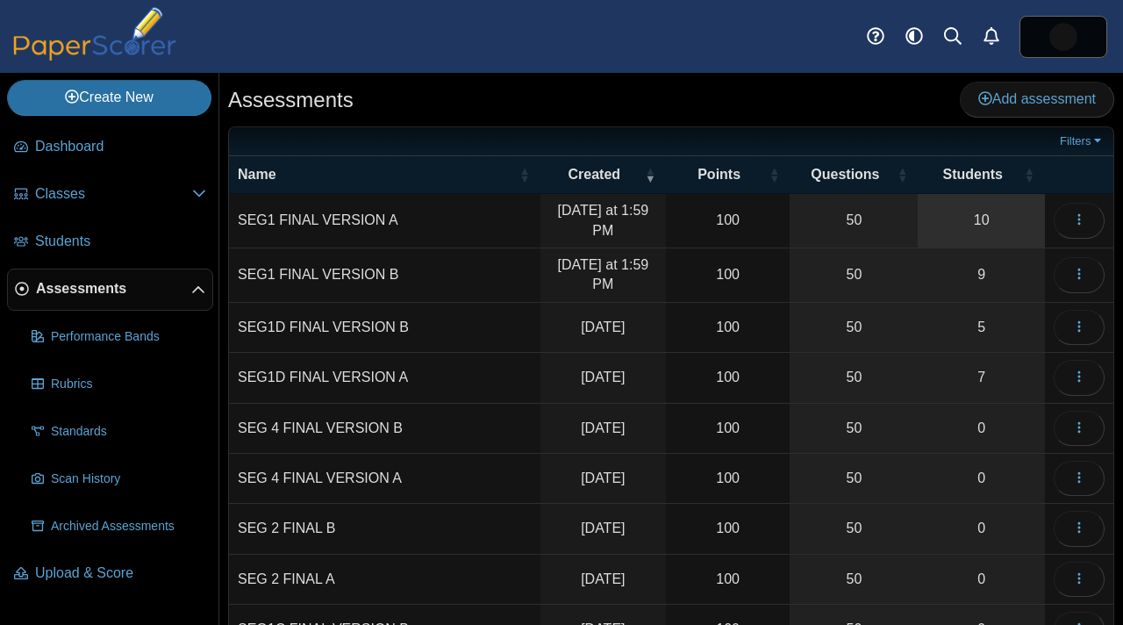
click at [940, 232] on link "10" at bounding box center [981, 221] width 127 height 54
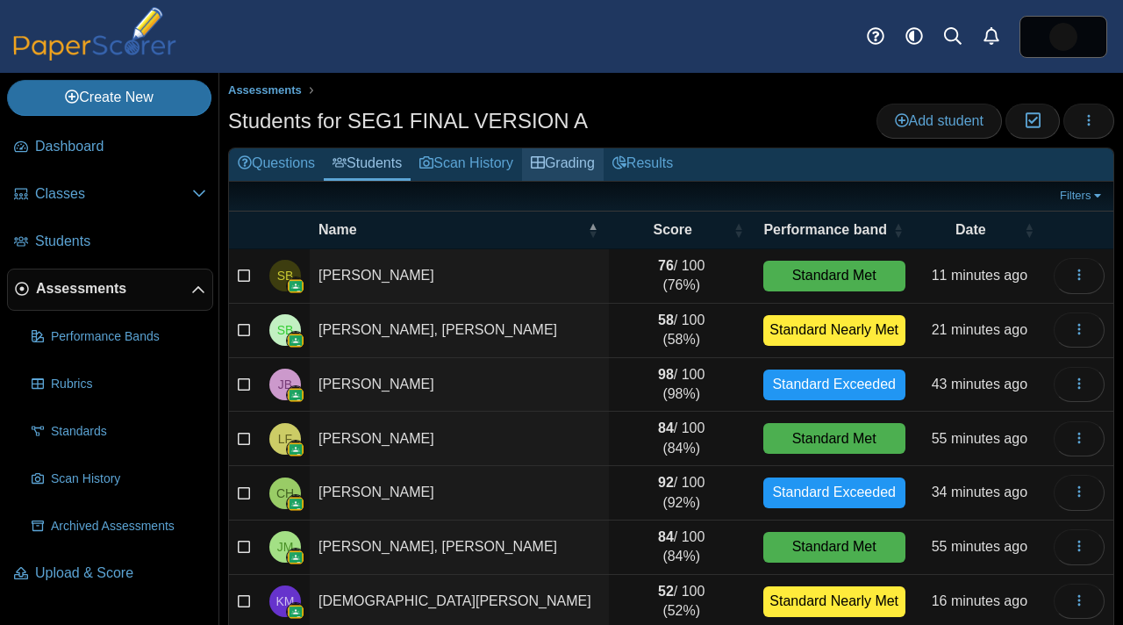
click at [597, 163] on link "Grading" at bounding box center [563, 164] width 82 height 32
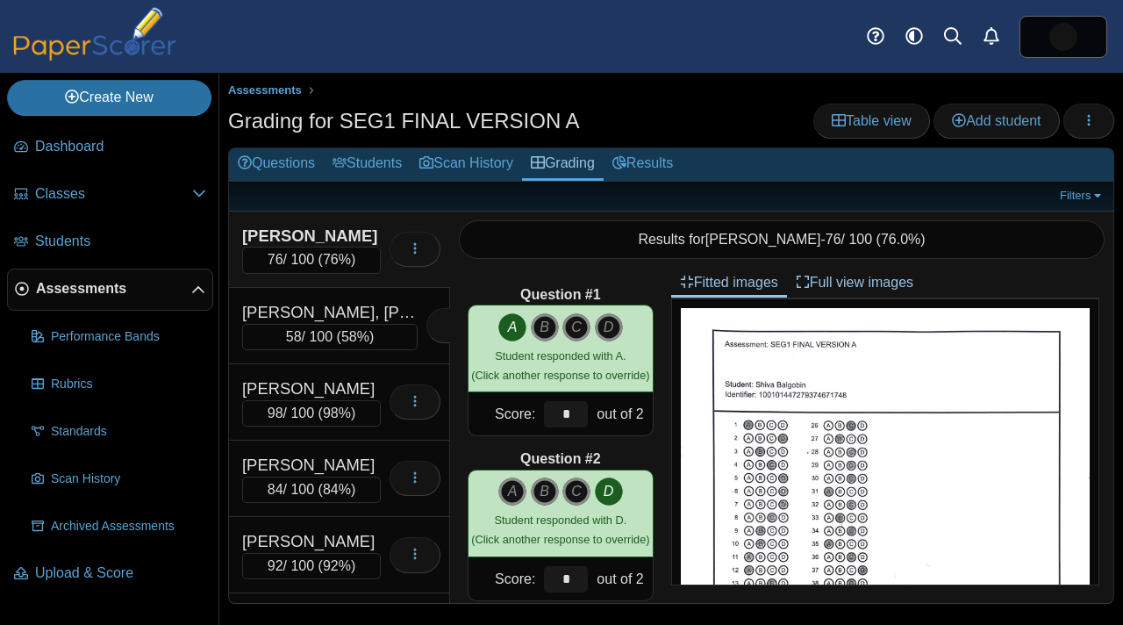
click at [335, 232] on div "[PERSON_NAME]" at bounding box center [311, 236] width 139 height 23
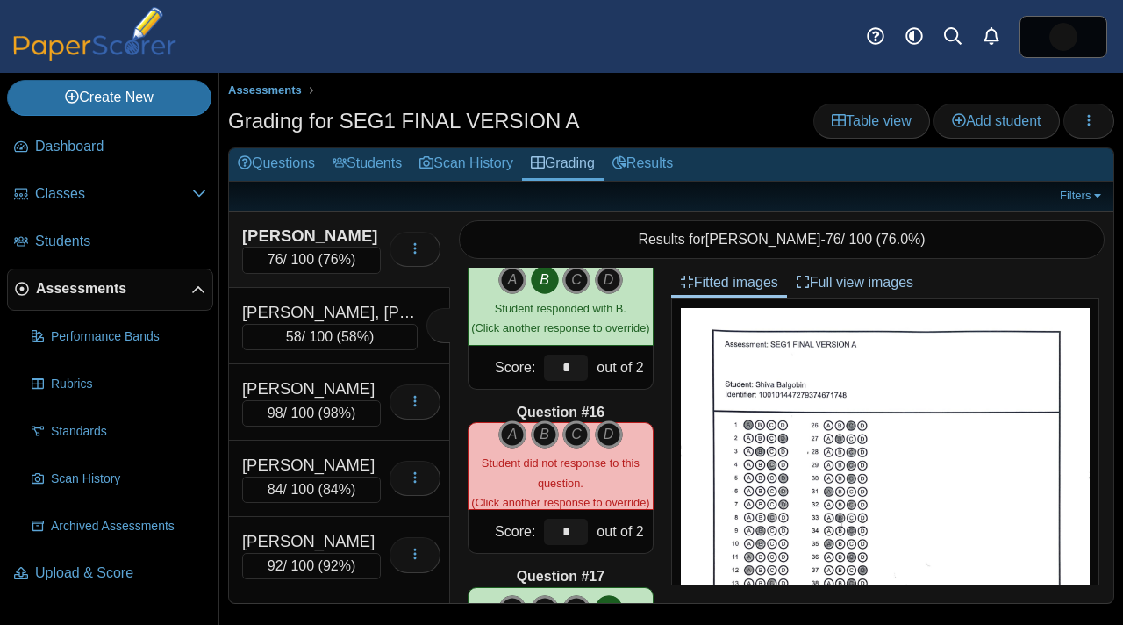
scroll to position [2370, 0]
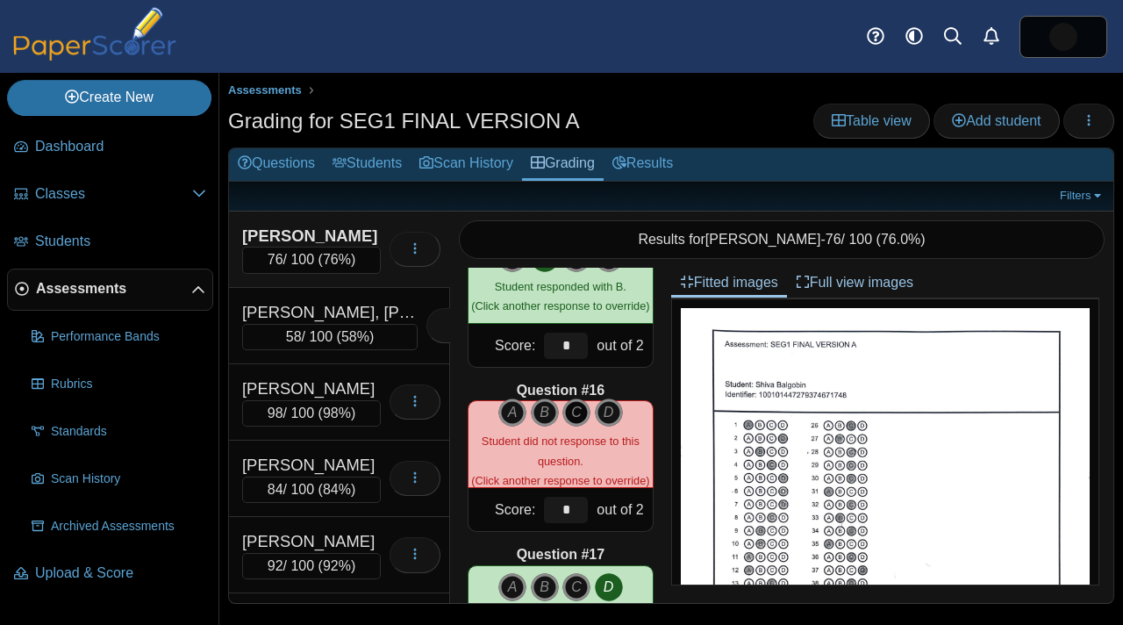
click at [570, 401] on icon "C" at bounding box center [576, 412] width 28 height 28
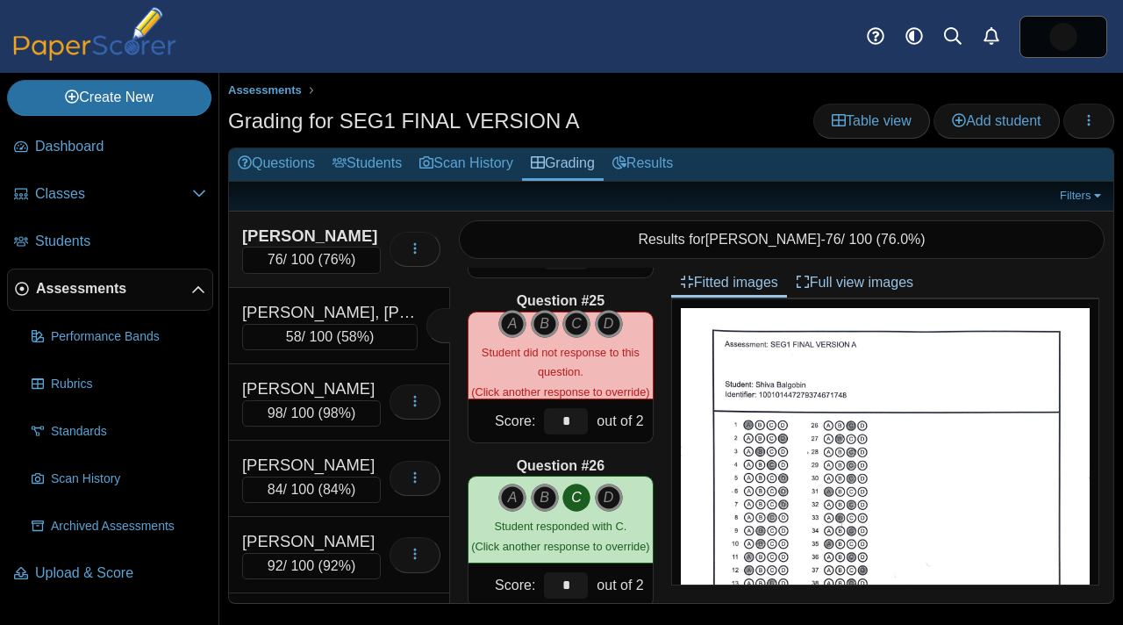
scroll to position [3941, 0]
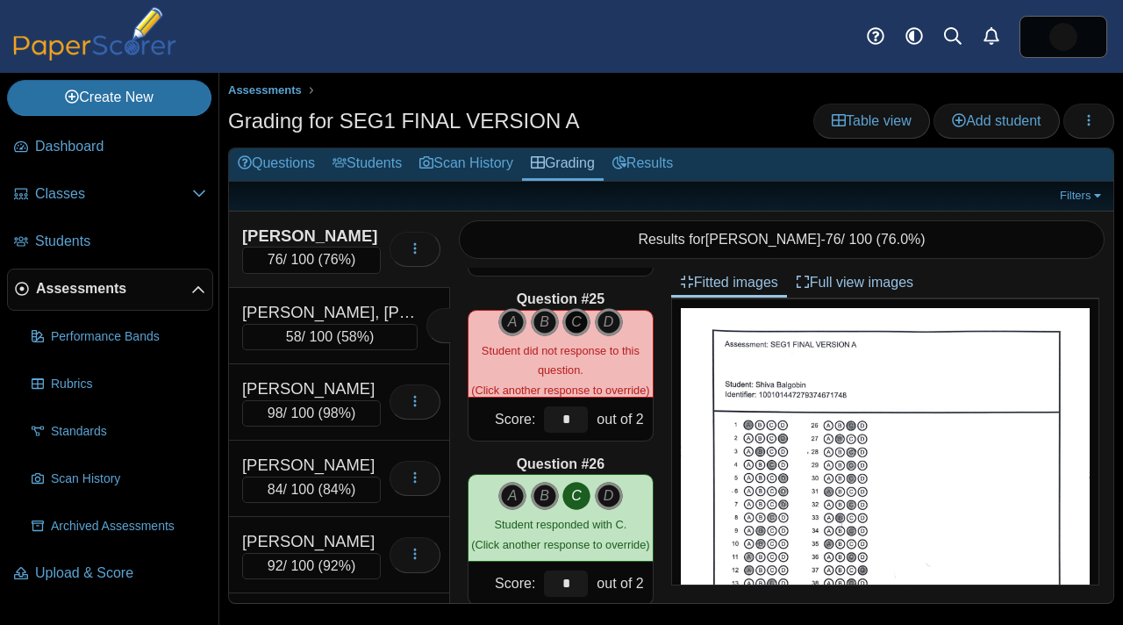
click at [565, 311] on icon "C" at bounding box center [576, 322] width 28 height 28
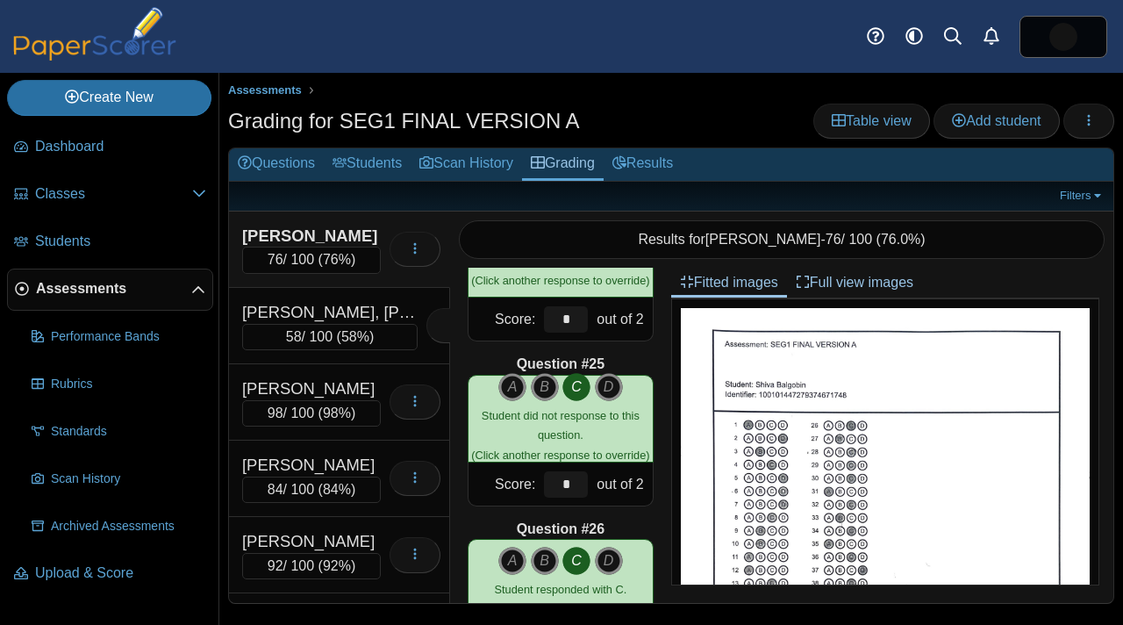
scroll to position [3870, 0]
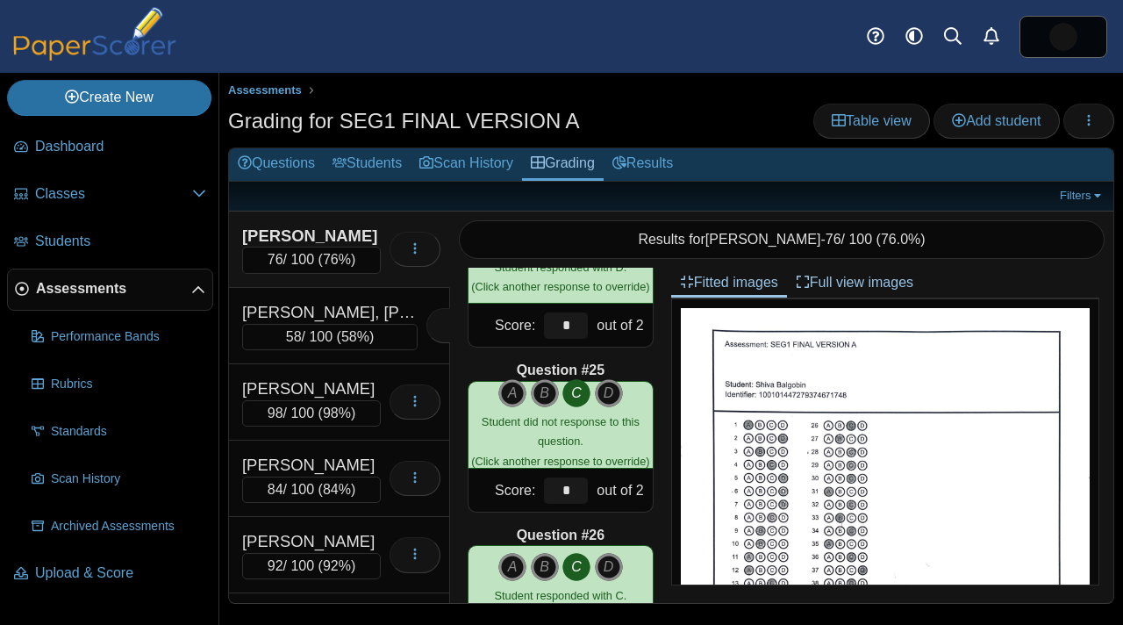
click at [562, 384] on icon "C" at bounding box center [576, 393] width 28 height 28
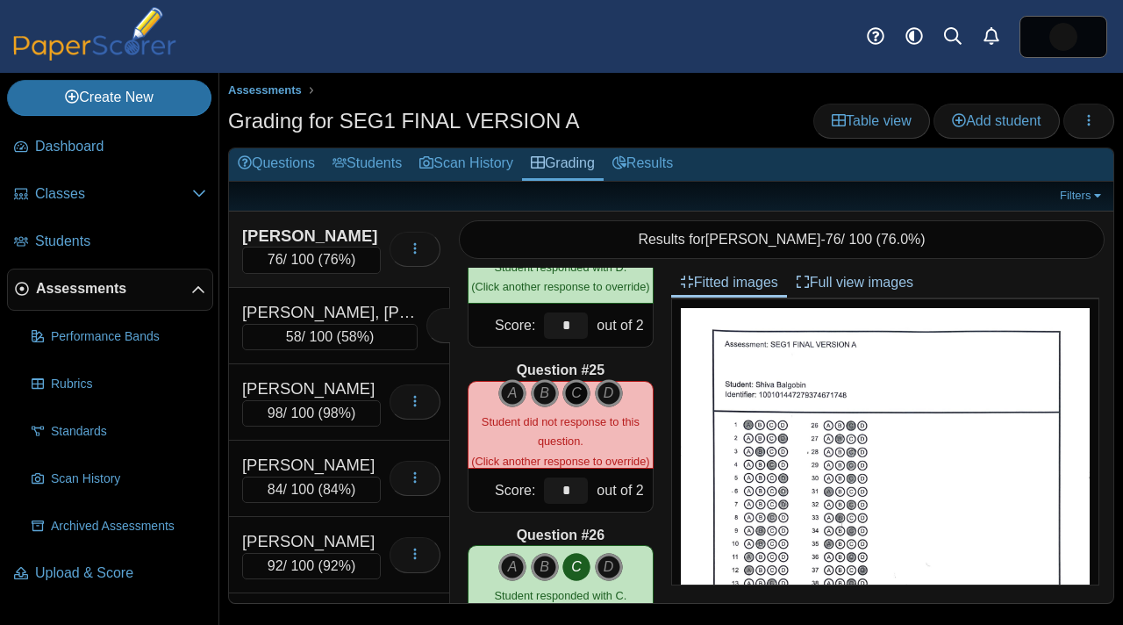
click at [569, 383] on icon "C" at bounding box center [576, 393] width 28 height 28
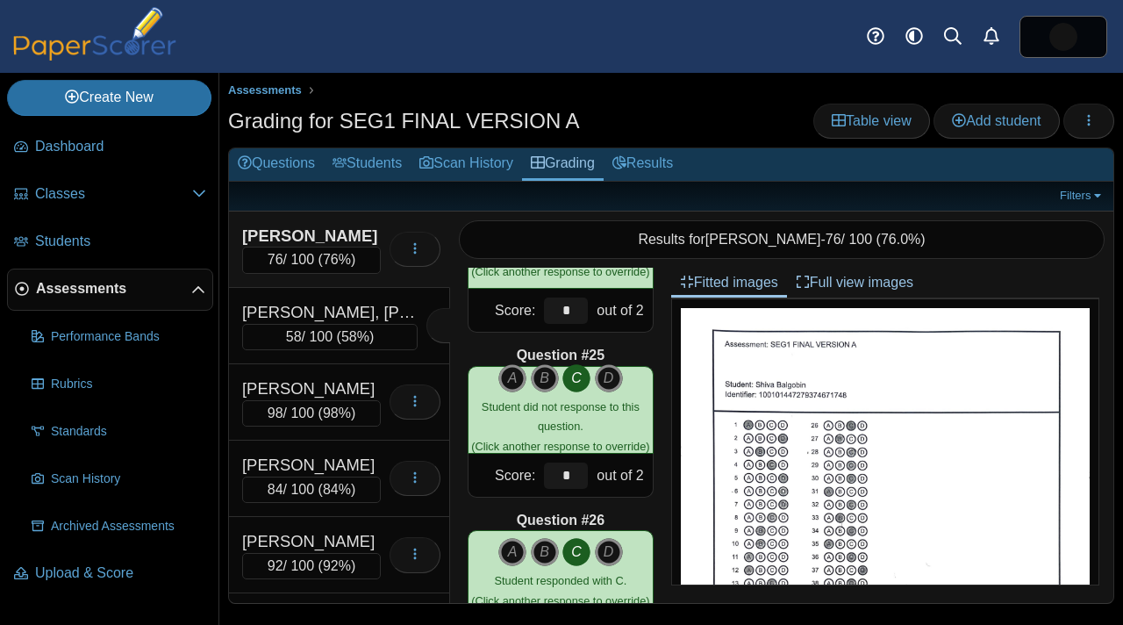
scroll to position [3878, 0]
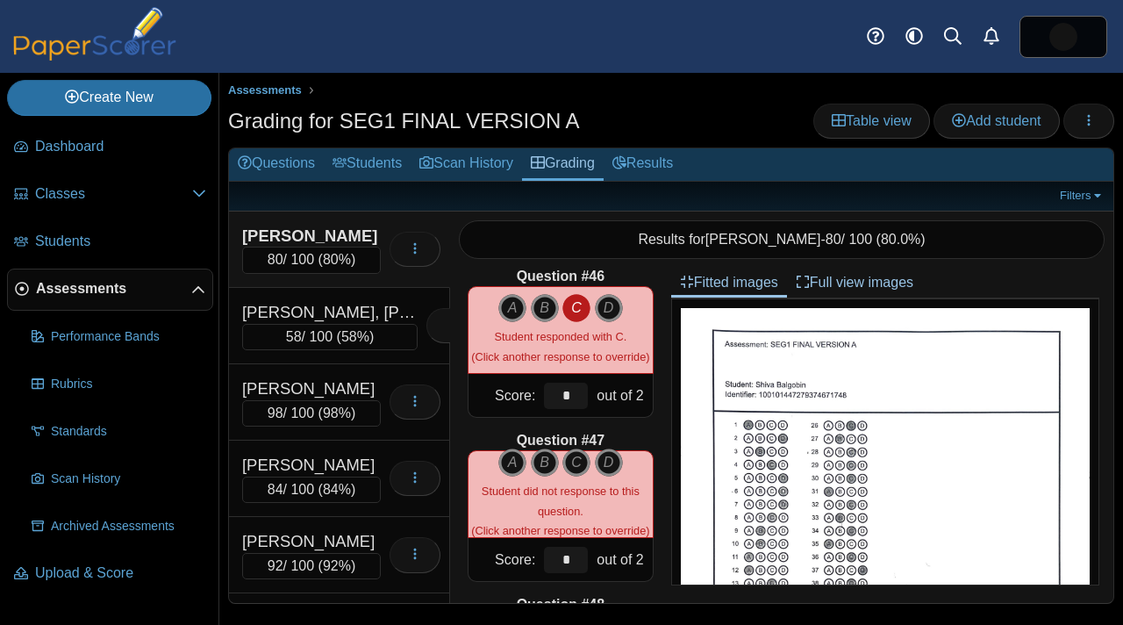
scroll to position [7476, 0]
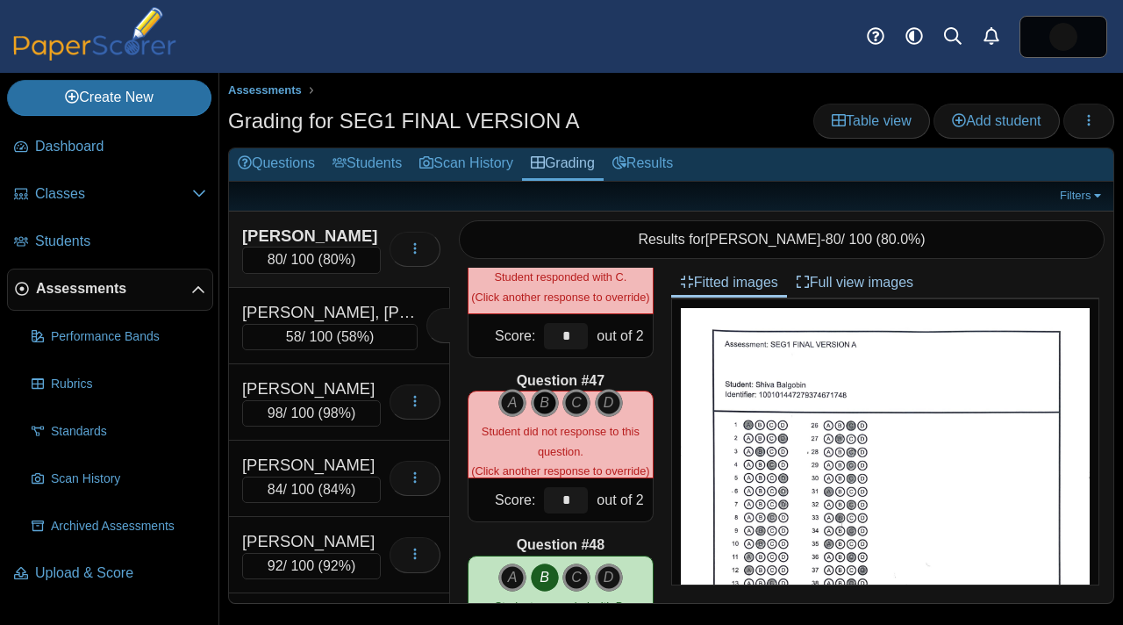
click at [542, 390] on icon "B" at bounding box center [545, 403] width 28 height 28
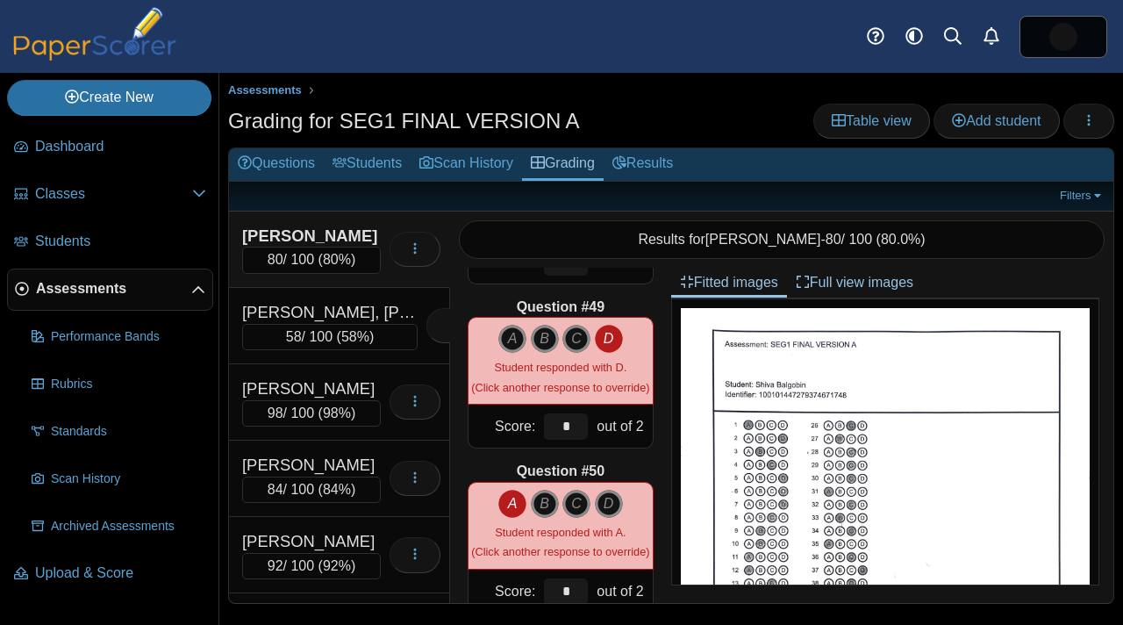
scroll to position [7919, 0]
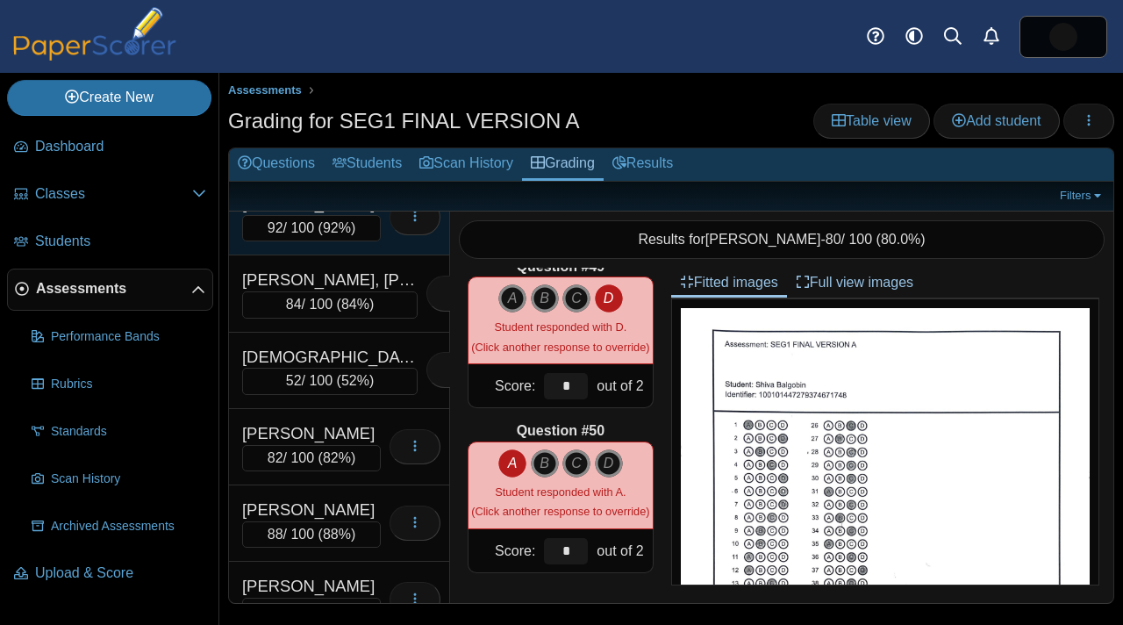
scroll to position [345, 0]
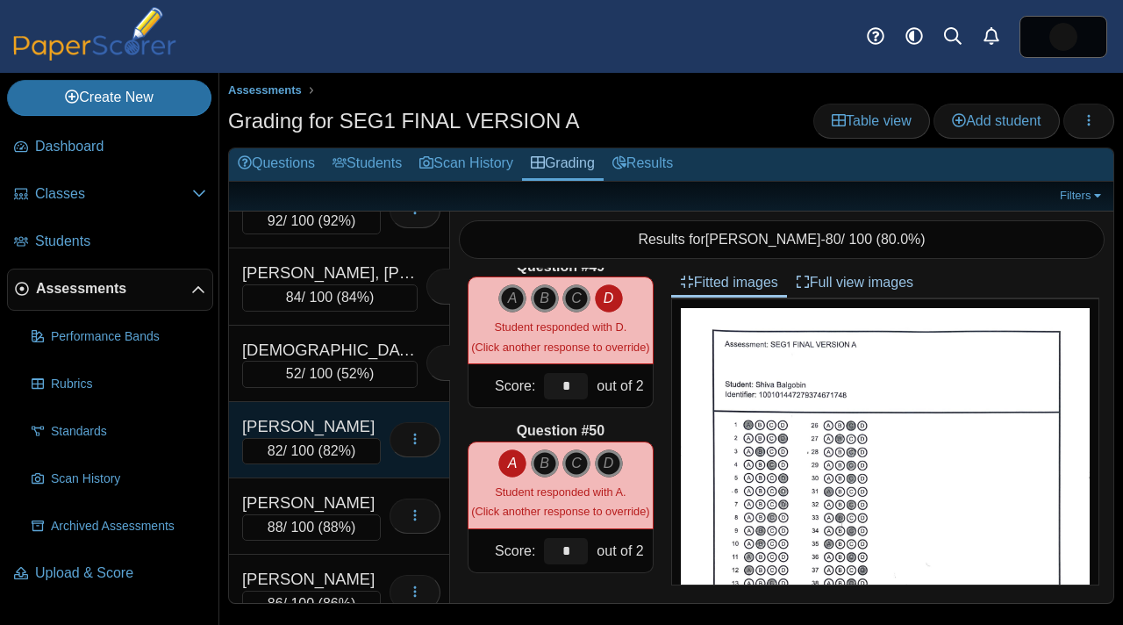
click at [342, 429] on div "[PERSON_NAME]" at bounding box center [311, 426] width 139 height 23
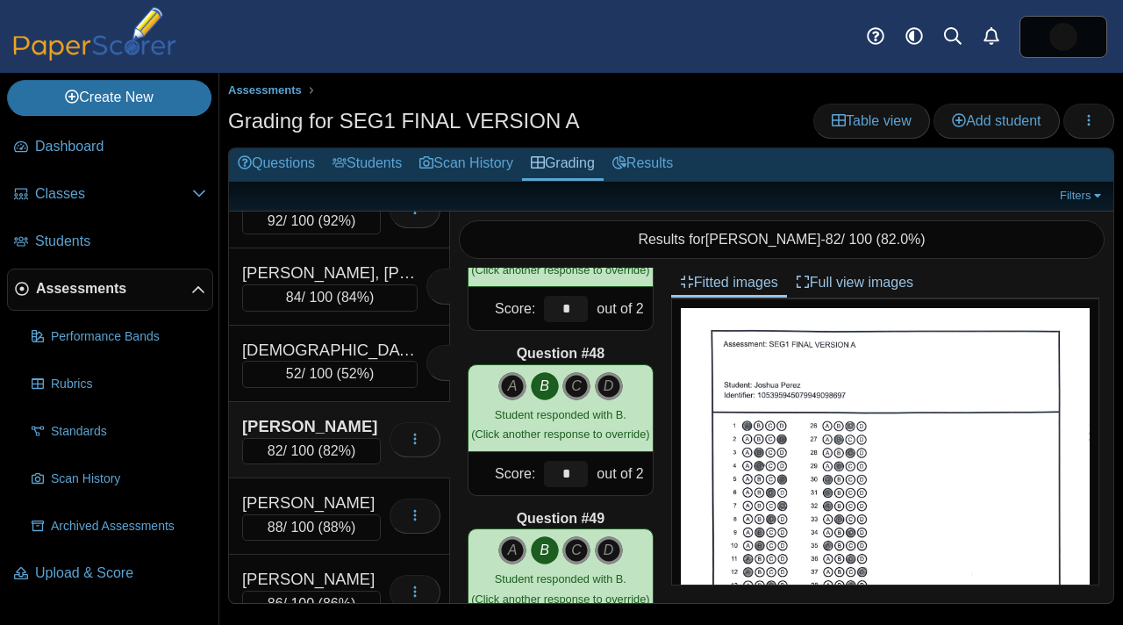
scroll to position [7919, 0]
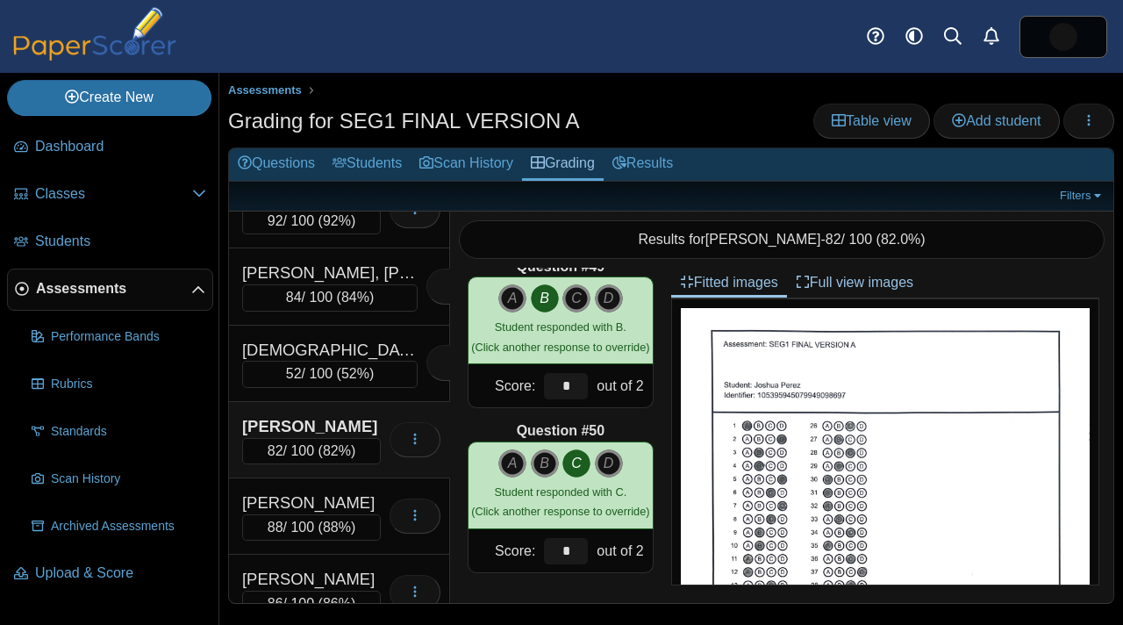
click at [762, 48] on div "Dashboard Classes Archived classes Students Assessments" at bounding box center [561, 36] width 1123 height 73
